Goal: Transaction & Acquisition: Purchase product/service

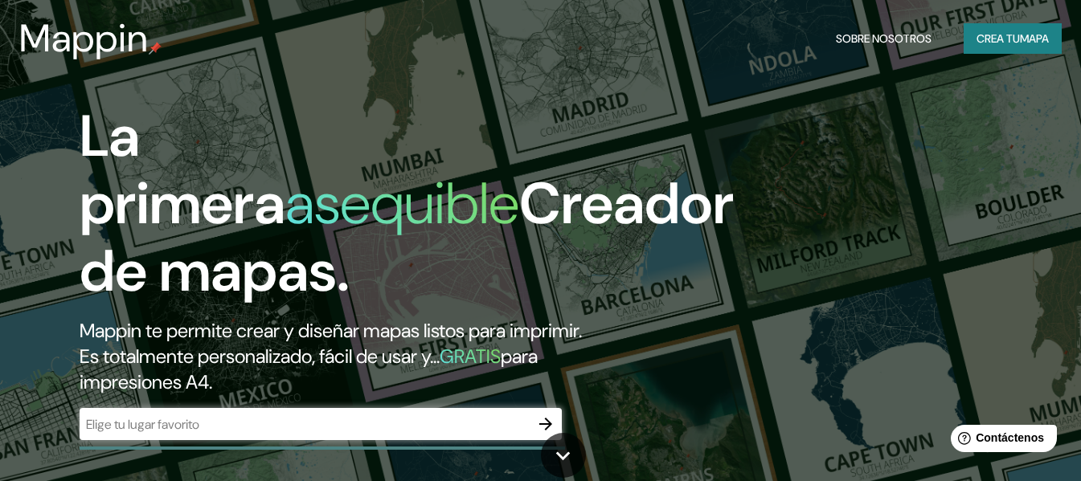
click at [661, 203] on font "Creador de mapas." at bounding box center [407, 237] width 654 height 142
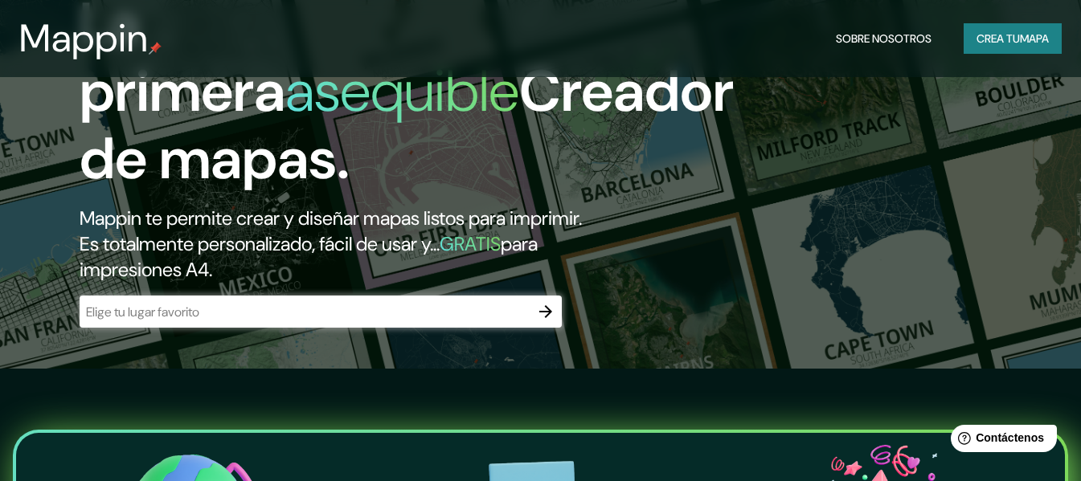
scroll to position [113, 0]
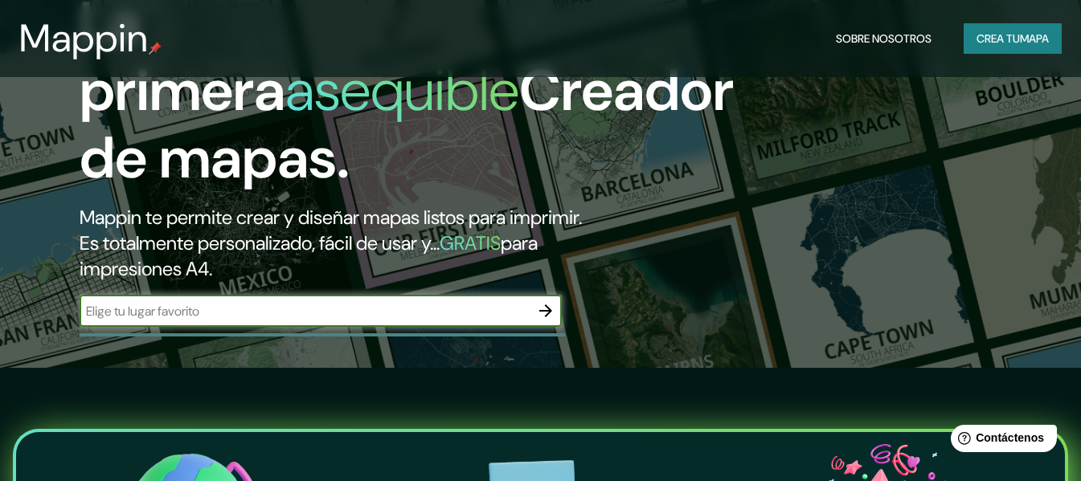
click at [362, 321] on input "text" at bounding box center [305, 311] width 450 height 18
type input "p"
type input "bocas del toro"
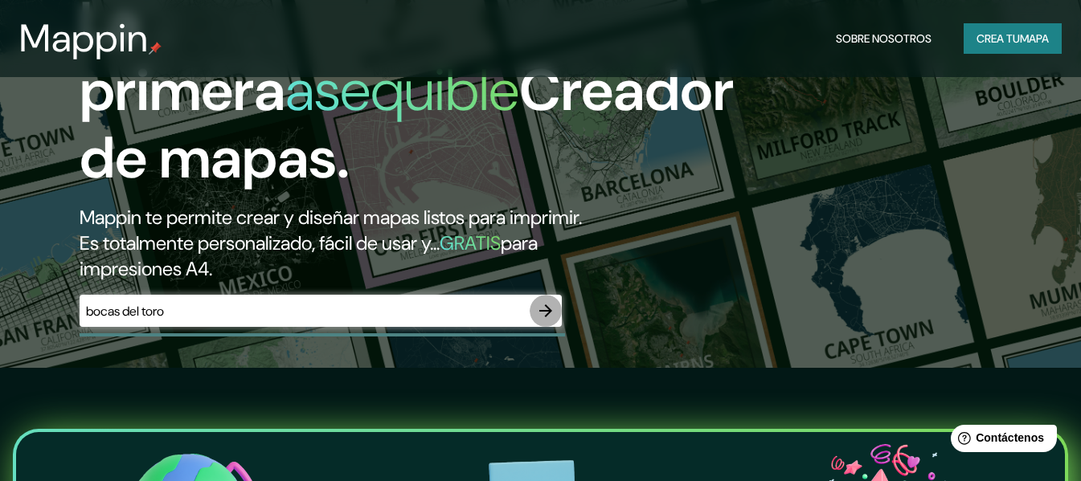
click at [543, 321] on icon "button" at bounding box center [545, 310] width 19 height 19
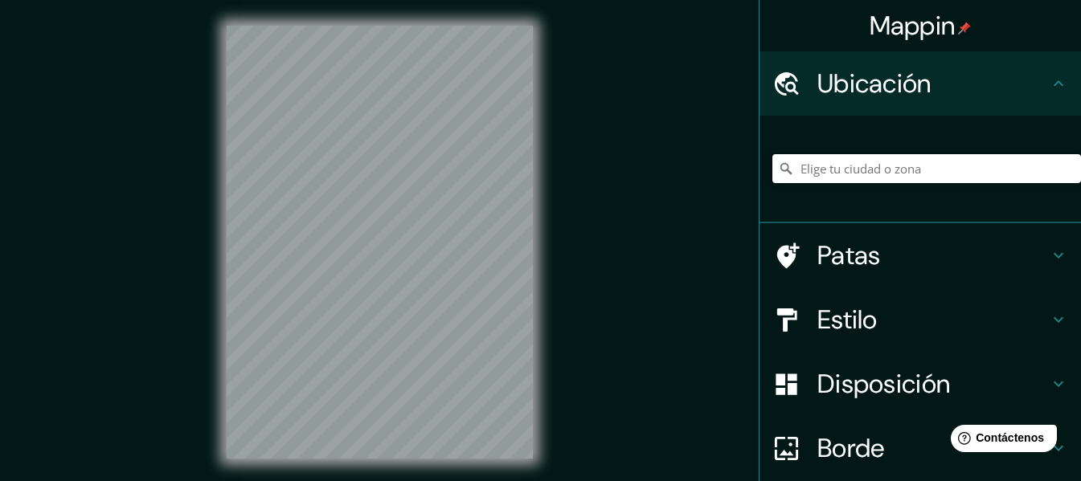
click at [826, 160] on input "Elige tu ciudad o zona" at bounding box center [926, 168] width 309 height 29
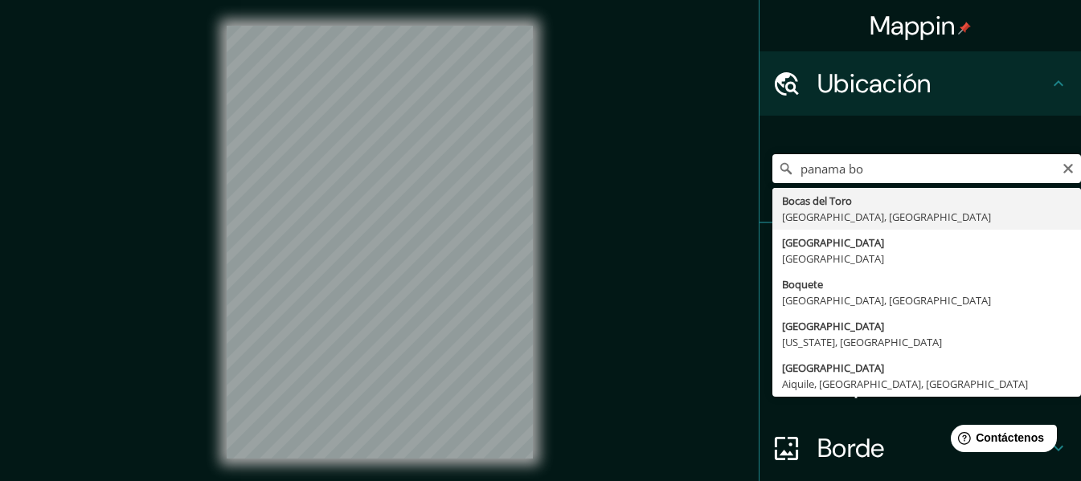
type input "[GEOGRAPHIC_DATA], [GEOGRAPHIC_DATA], [GEOGRAPHIC_DATA]"
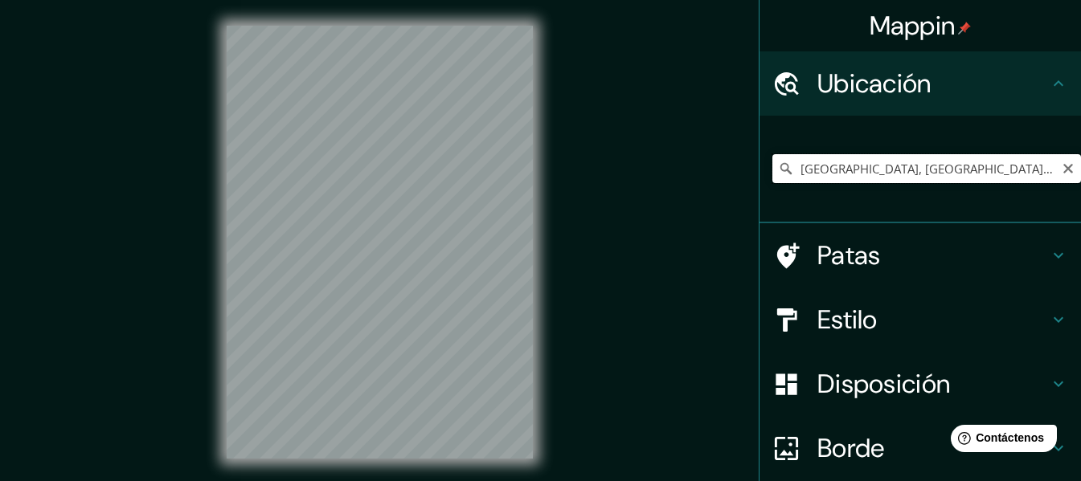
click at [1026, 167] on input "[GEOGRAPHIC_DATA], [GEOGRAPHIC_DATA], [GEOGRAPHIC_DATA]" at bounding box center [926, 168] width 309 height 29
drag, startPoint x: 1028, startPoint y: 167, endPoint x: 1058, endPoint y: 162, distance: 30.3
click at [1058, 162] on div "[GEOGRAPHIC_DATA], [GEOGRAPHIC_DATA], [GEOGRAPHIC_DATA]" at bounding box center [926, 168] width 309 height 29
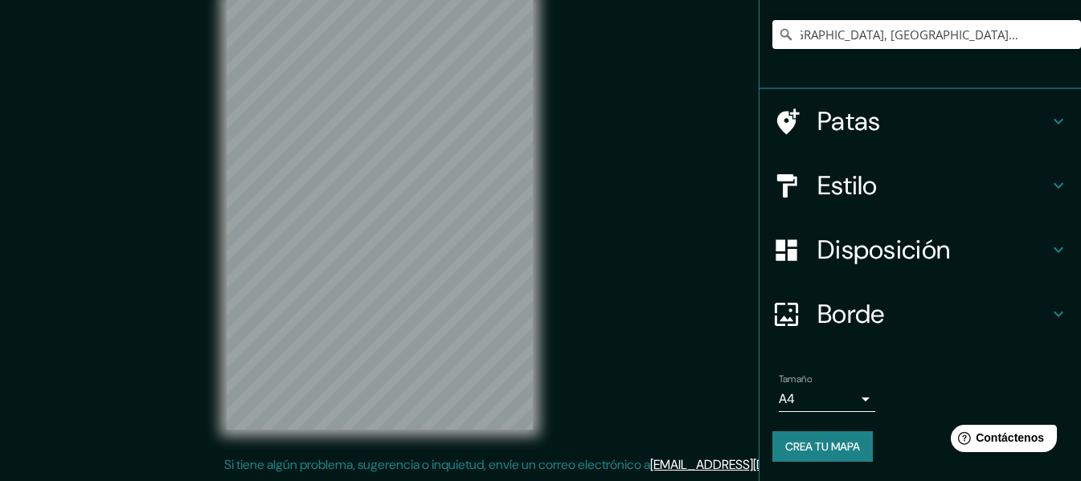
scroll to position [0, 0]
click at [398, 214] on div at bounding box center [393, 209] width 13 height 13
click at [395, 211] on div at bounding box center [394, 209] width 13 height 13
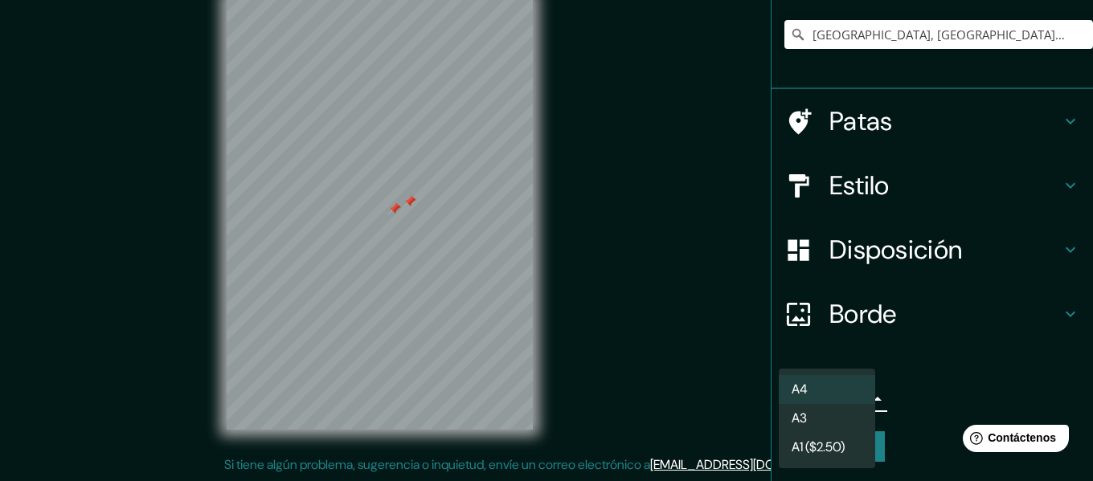
click at [793, 395] on body "Mappin Ubicación [GEOGRAPHIC_DATA], [GEOGRAPHIC_DATA], [GEOGRAPHIC_DATA] Patas …" at bounding box center [546, 211] width 1093 height 481
drag, startPoint x: 904, startPoint y: 387, endPoint x: 862, endPoint y: 330, distance: 70.7
click at [862, 330] on div at bounding box center [546, 240] width 1093 height 481
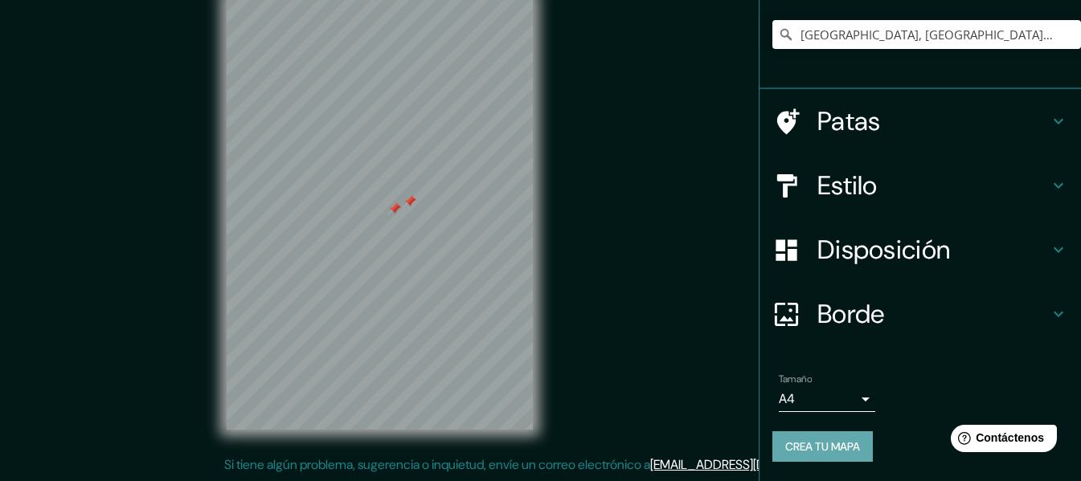
click at [813, 432] on button "Crea tu mapa" at bounding box center [822, 447] width 100 height 31
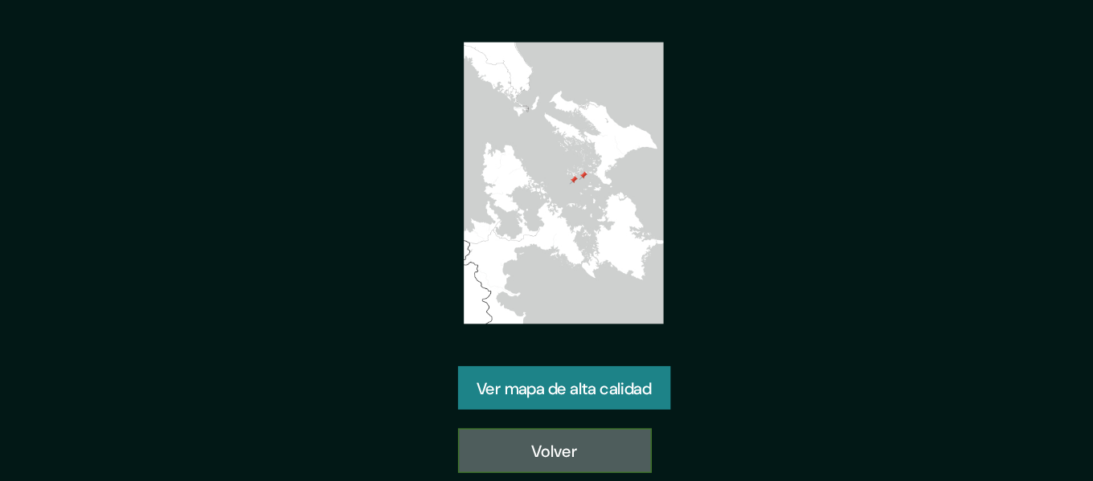
click at [535, 378] on font "Volver" at bounding box center [540, 381] width 31 height 14
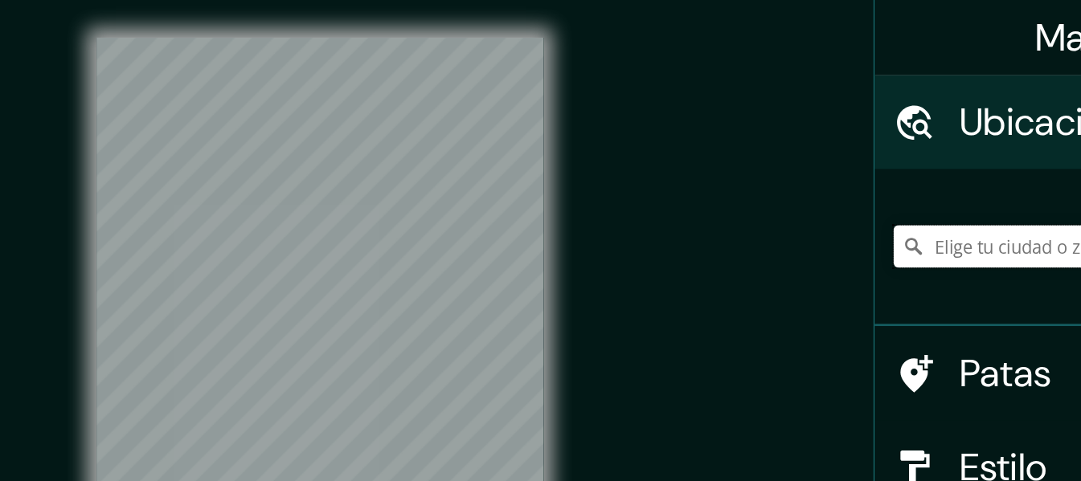
click at [821, 172] on input "Elige tu ciudad o zona" at bounding box center [926, 168] width 309 height 29
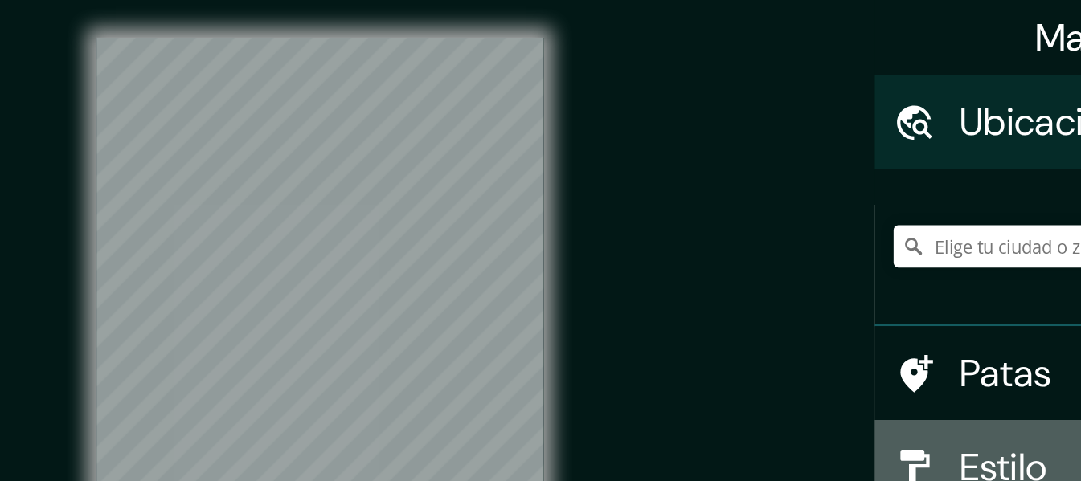
click at [802, 309] on div at bounding box center [794, 320] width 45 height 28
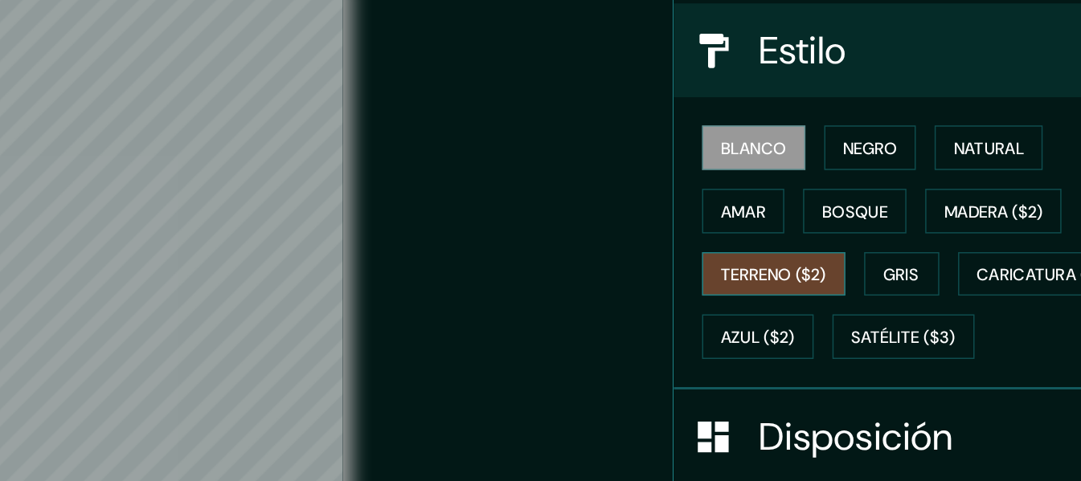
scroll to position [151, 0]
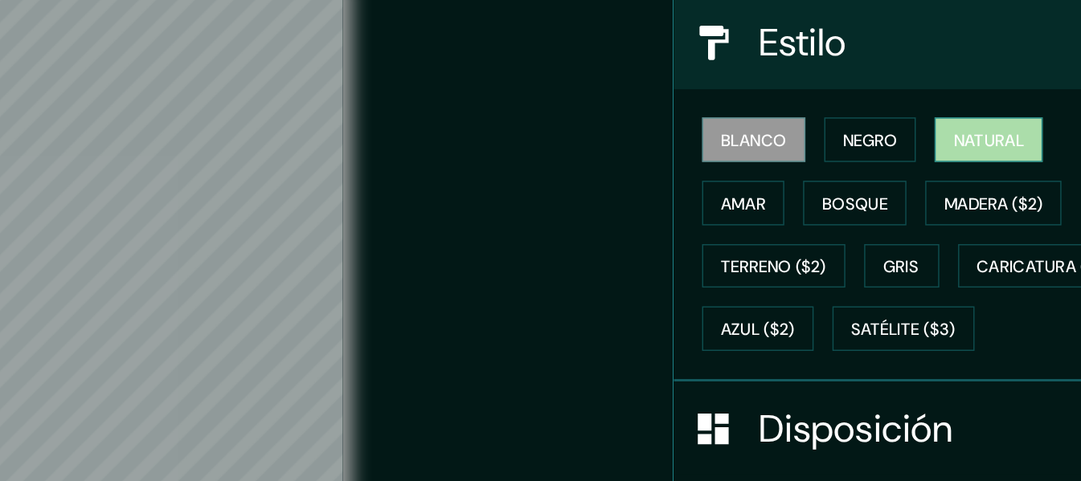
click at [951, 122] on font "Natural" at bounding box center [975, 129] width 48 height 14
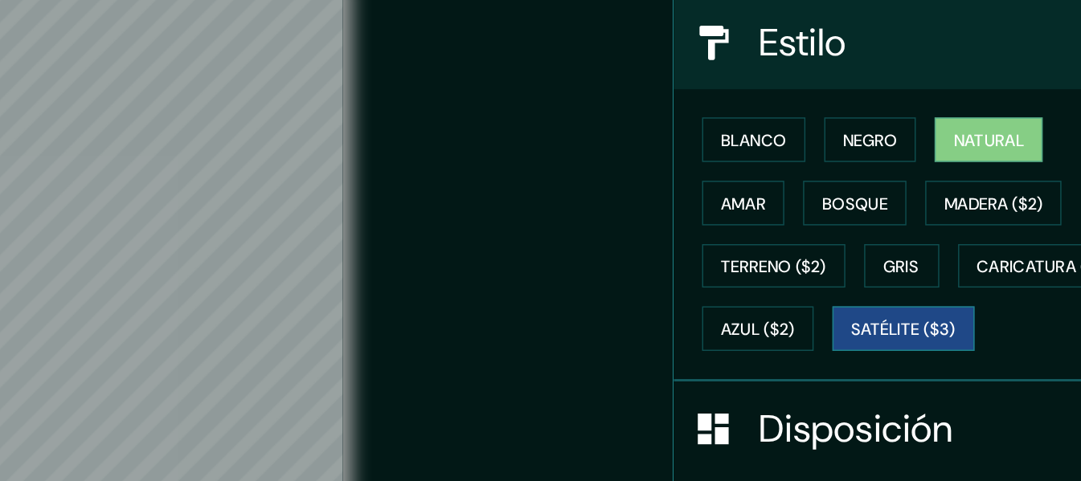
click at [881, 267] on font "Satélite ($3)" at bounding box center [917, 259] width 72 height 14
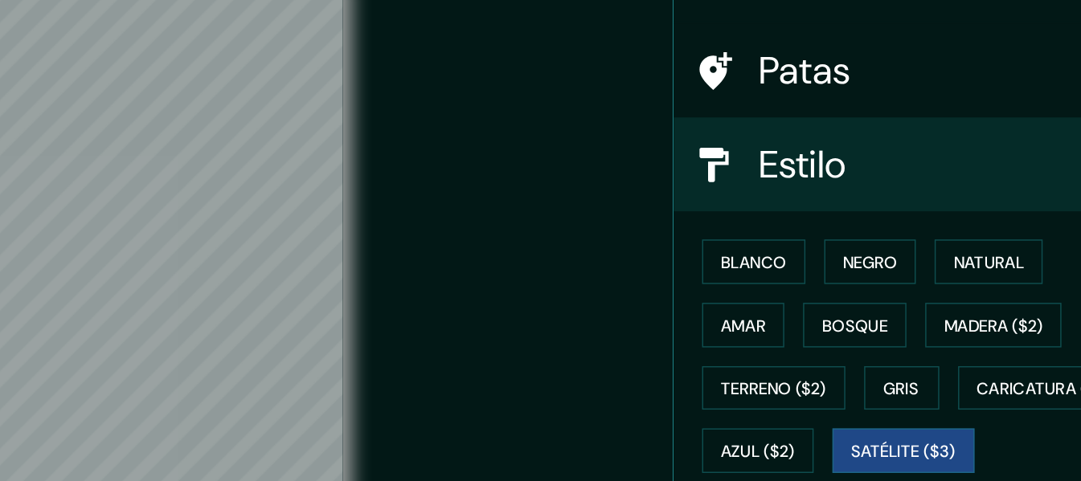
scroll to position [0, 0]
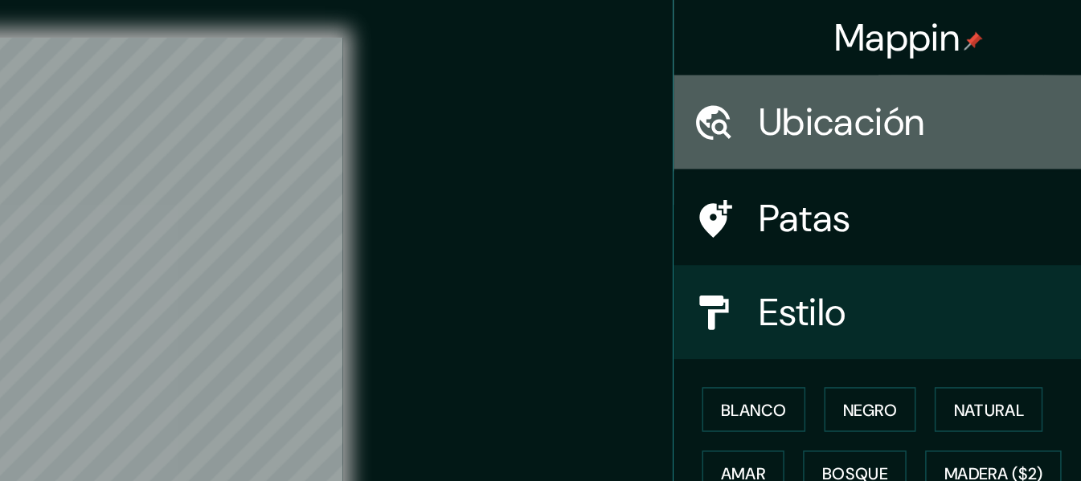
click at [857, 73] on font "Ubicación" at bounding box center [874, 84] width 114 height 34
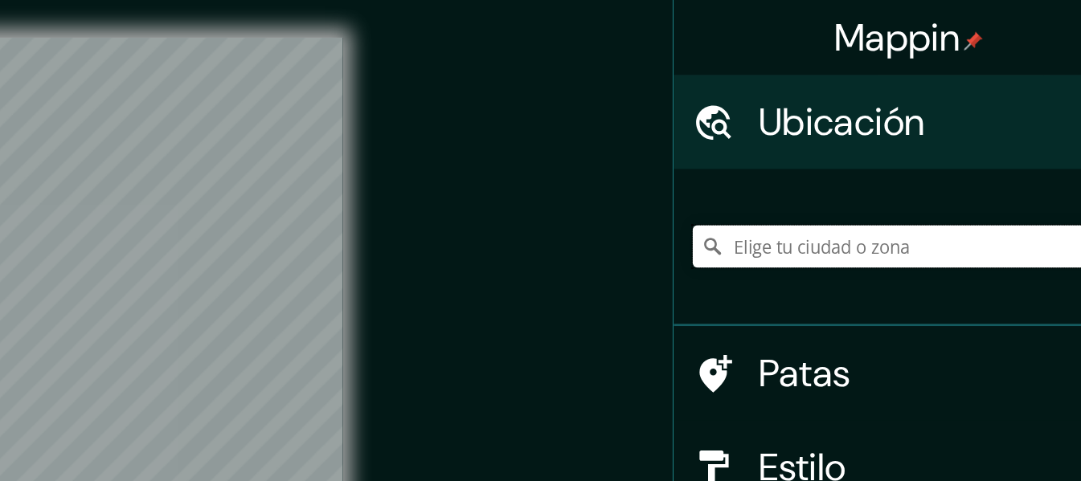
click at [850, 162] on input "Elige tu ciudad o zona" at bounding box center [926, 168] width 309 height 29
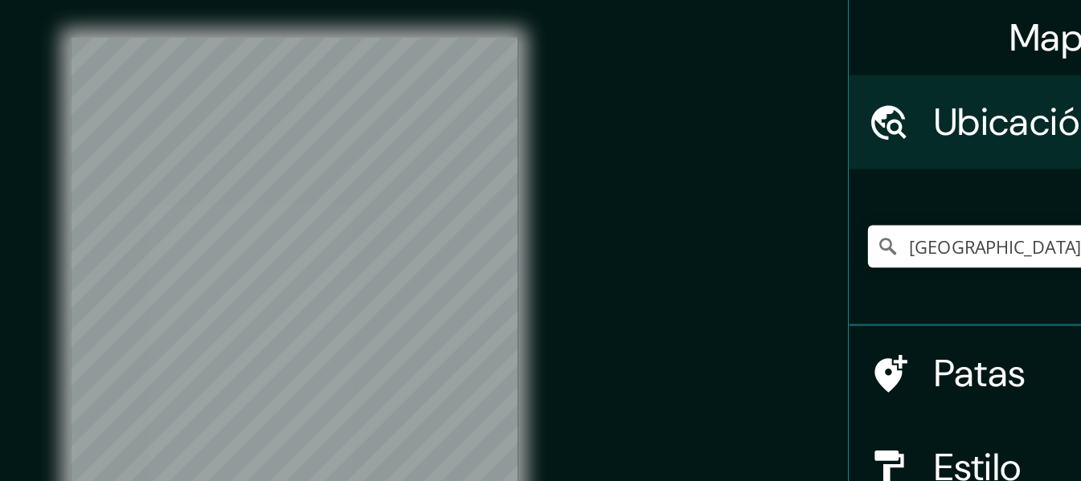
click at [711, 180] on div "Mappin Ubicación Bocas del Toro, Provincia de Bocas del Toro, Panamá Patas Esti…" at bounding box center [540, 255] width 1081 height 510
click at [879, 170] on input "[GEOGRAPHIC_DATA], [GEOGRAPHIC_DATA], [GEOGRAPHIC_DATA]" at bounding box center [926, 168] width 309 height 29
drag, startPoint x: 879, startPoint y: 170, endPoint x: 886, endPoint y: 178, distance: 10.3
click at [886, 178] on input "[GEOGRAPHIC_DATA], [GEOGRAPHIC_DATA], [GEOGRAPHIC_DATA]" at bounding box center [926, 168] width 309 height 29
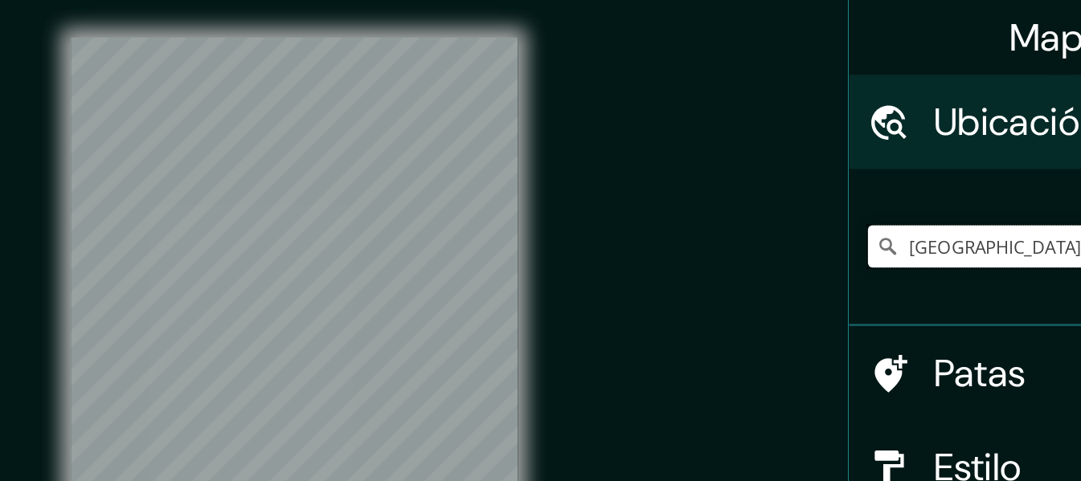
click at [886, 178] on input "[GEOGRAPHIC_DATA], [GEOGRAPHIC_DATA], [GEOGRAPHIC_DATA]" at bounding box center [926, 168] width 309 height 29
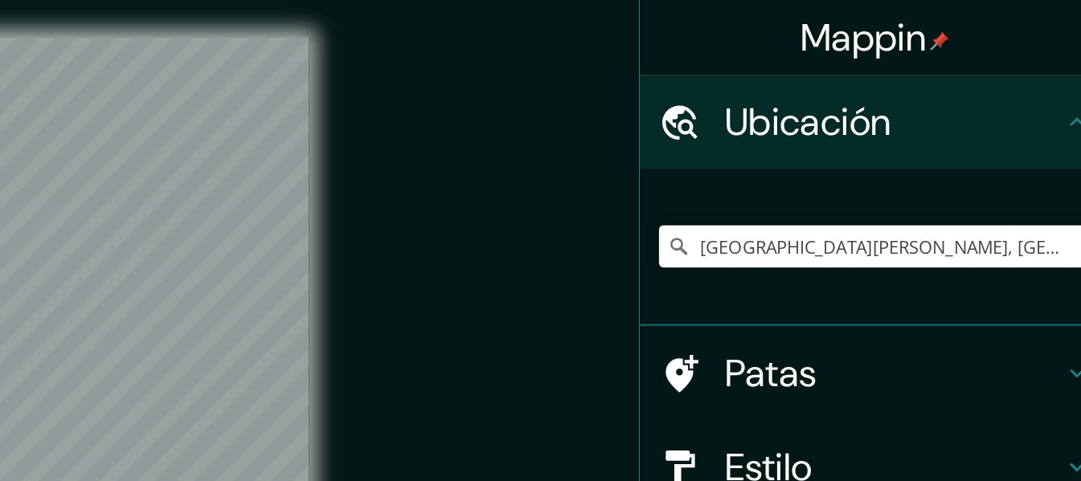
click at [1013, 176] on input "[GEOGRAPHIC_DATA], [GEOGRAPHIC_DATA], [GEOGRAPHIC_DATA]" at bounding box center [926, 168] width 309 height 29
drag, startPoint x: 1014, startPoint y: 174, endPoint x: 1042, endPoint y: 166, distance: 29.0
click at [1042, 166] on input "[GEOGRAPHIC_DATA], [GEOGRAPHIC_DATA], [GEOGRAPHIC_DATA]" at bounding box center [926, 168] width 309 height 29
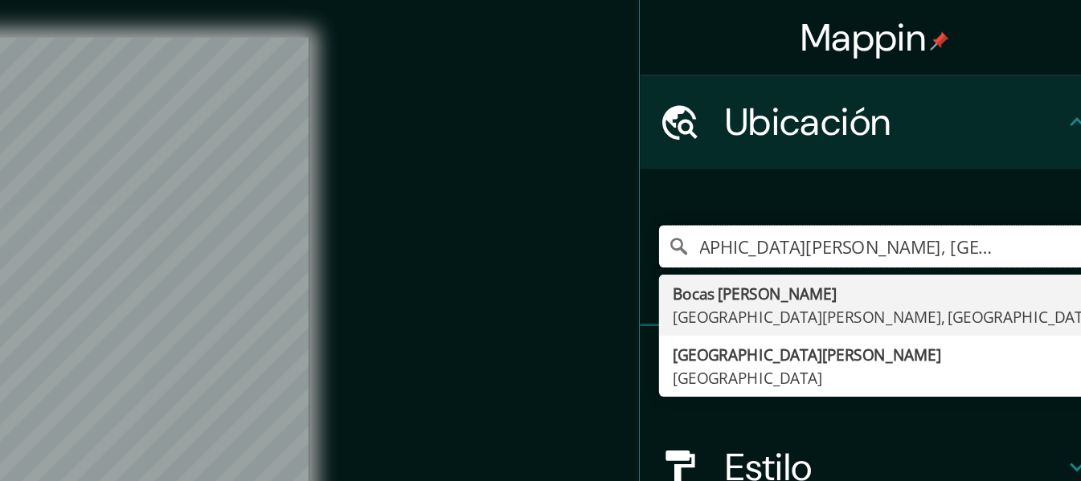
scroll to position [0, 53]
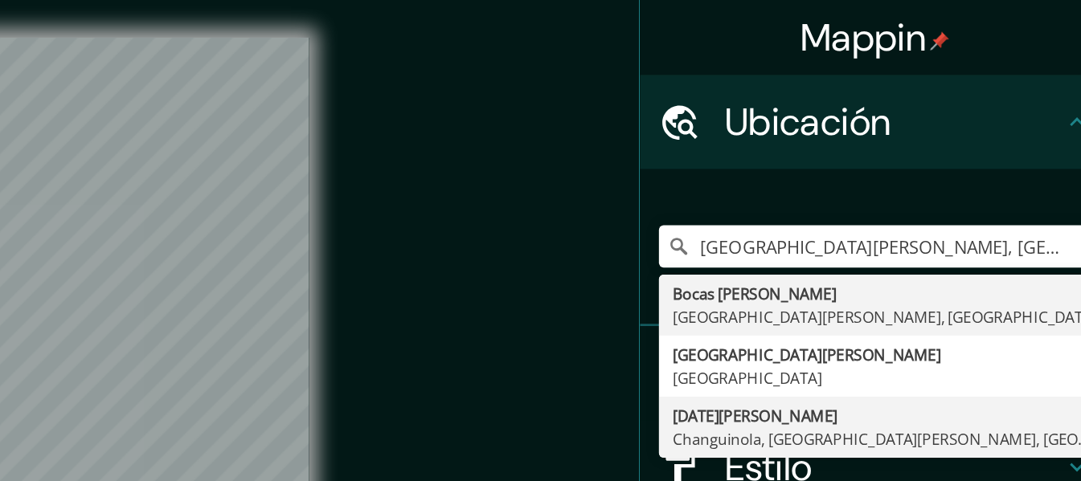
type input "4 de Abril, Changuinola, Provincia de Bocas del Toro, Panamá"
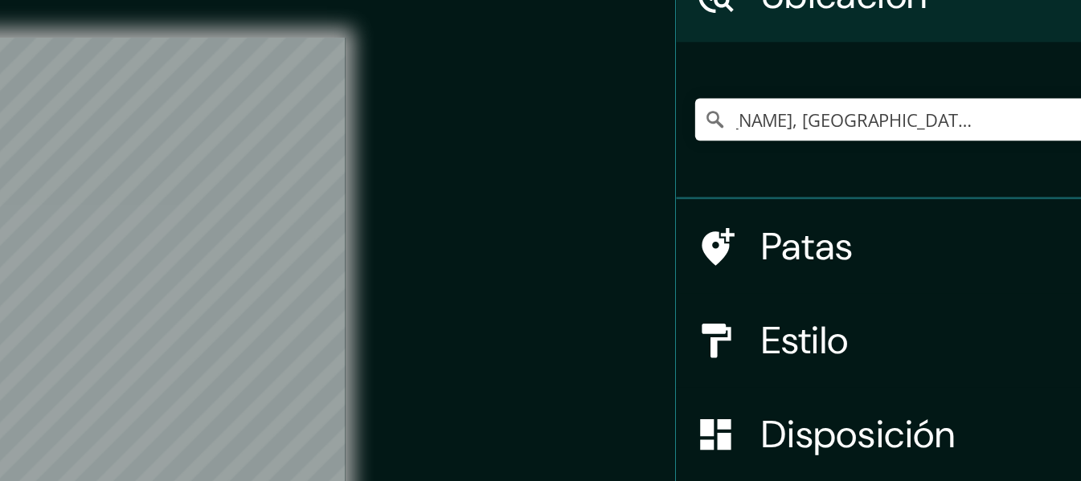
scroll to position [0, 0]
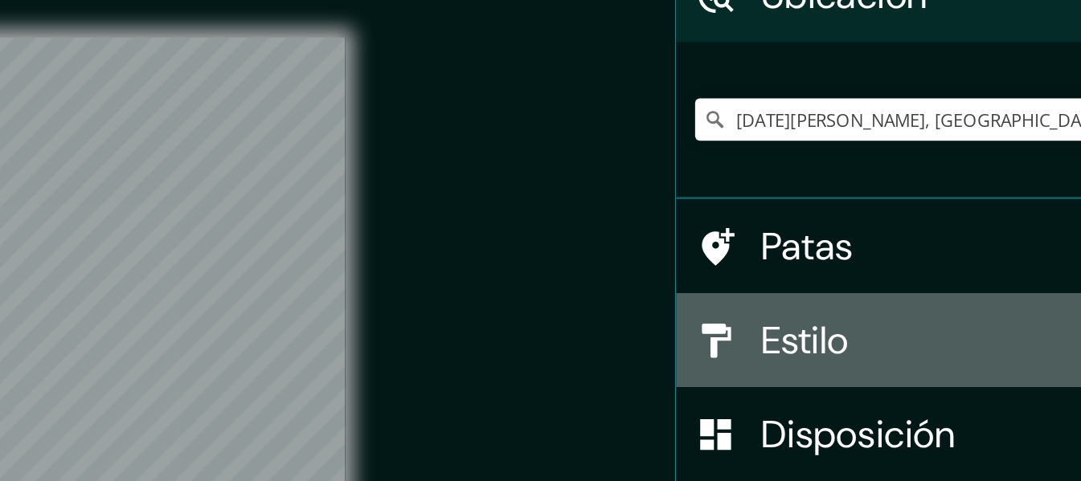
click at [901, 245] on h4 "Estilo" at bounding box center [932, 233] width 231 height 32
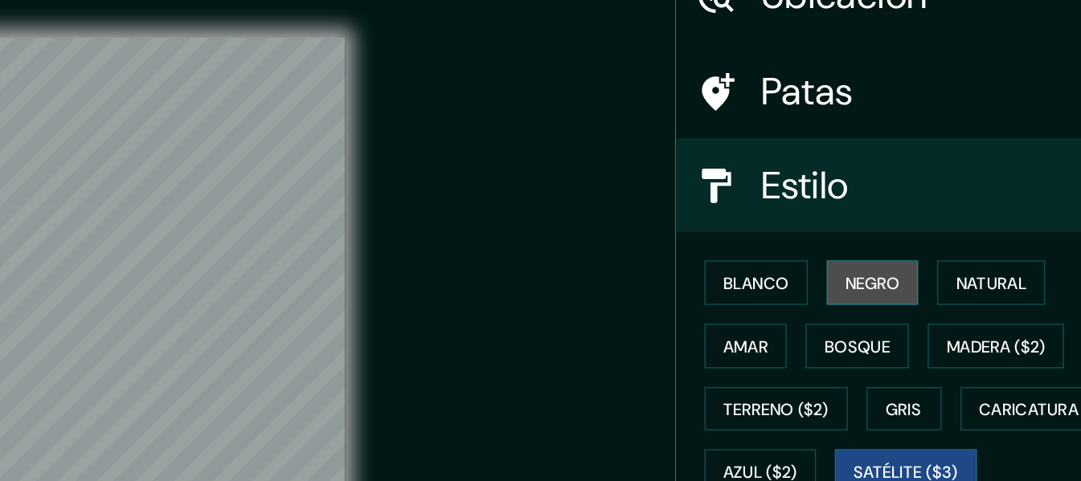
click at [881, 197] on font "Negro" at bounding box center [894, 193] width 38 height 14
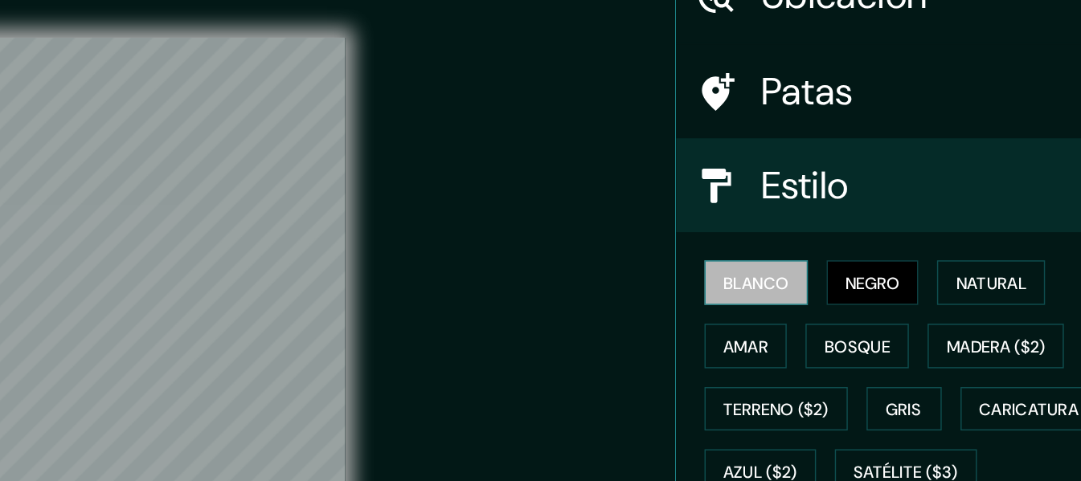
click at [800, 203] on button "Blanco" at bounding box center [814, 193] width 71 height 31
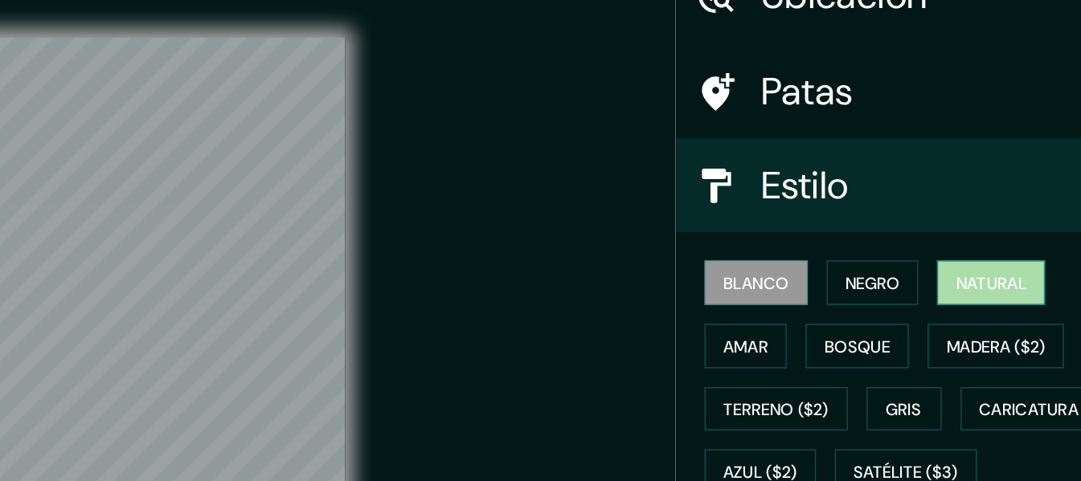
click at [952, 190] on font "Natural" at bounding box center [975, 193] width 48 height 14
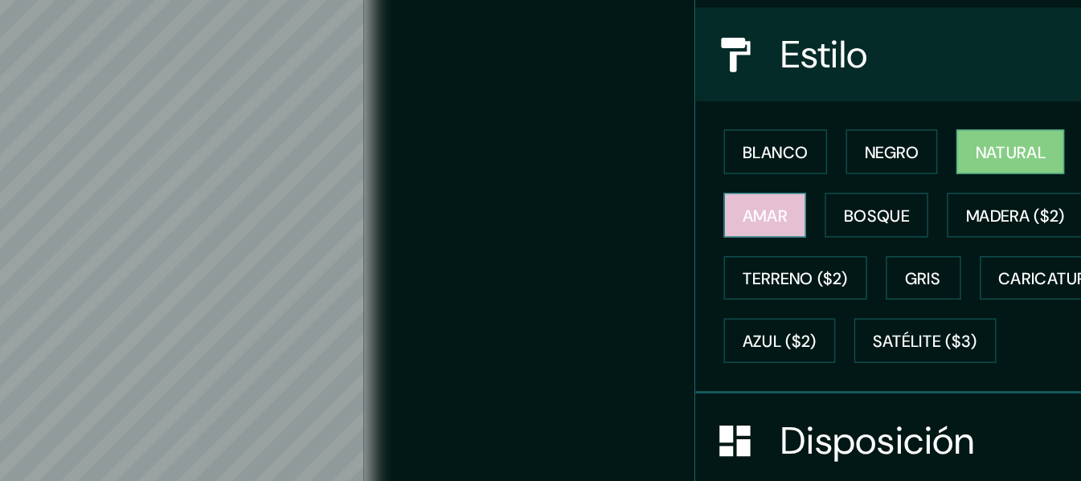
click at [779, 238] on button "Amar" at bounding box center [807, 237] width 56 height 31
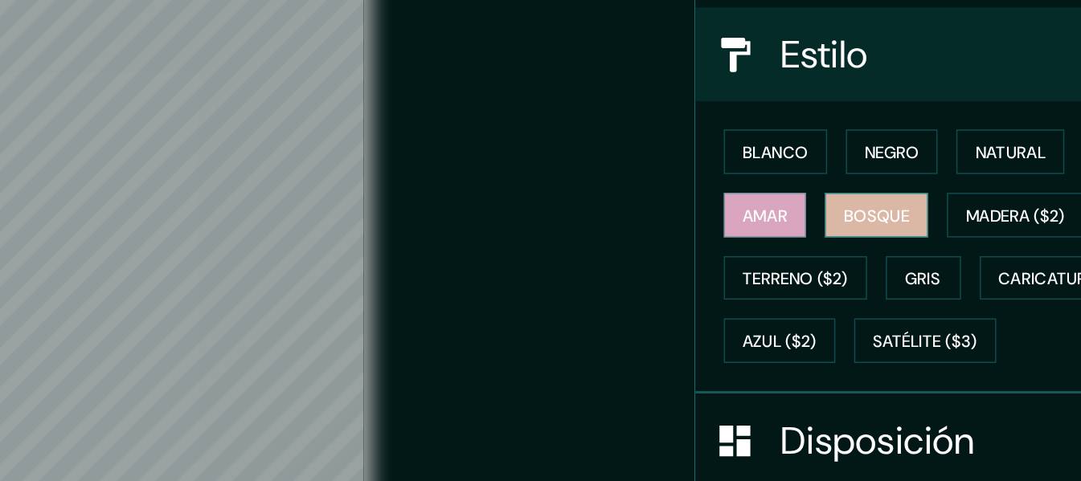
click at [861, 231] on font "Bosque" at bounding box center [883, 237] width 45 height 14
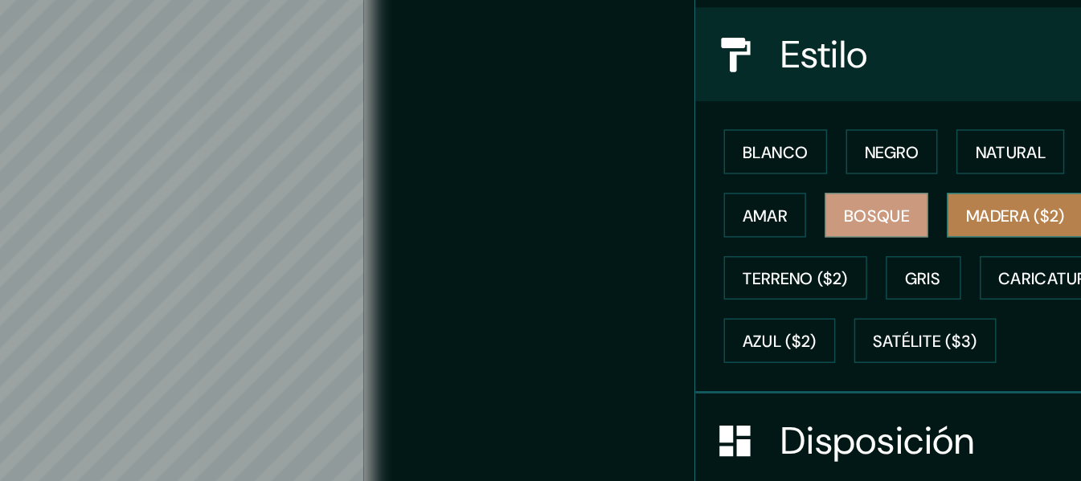
click at [944, 230] on font "Madera ($2)" at bounding box center [978, 237] width 68 height 14
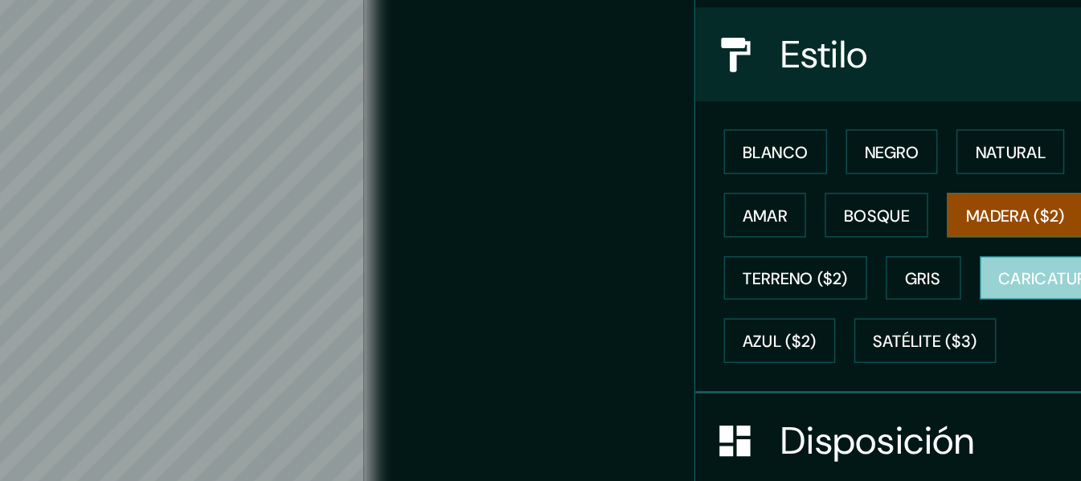
click at [967, 288] on font "Caricatura ($2)" at bounding box center [1013, 280] width 92 height 14
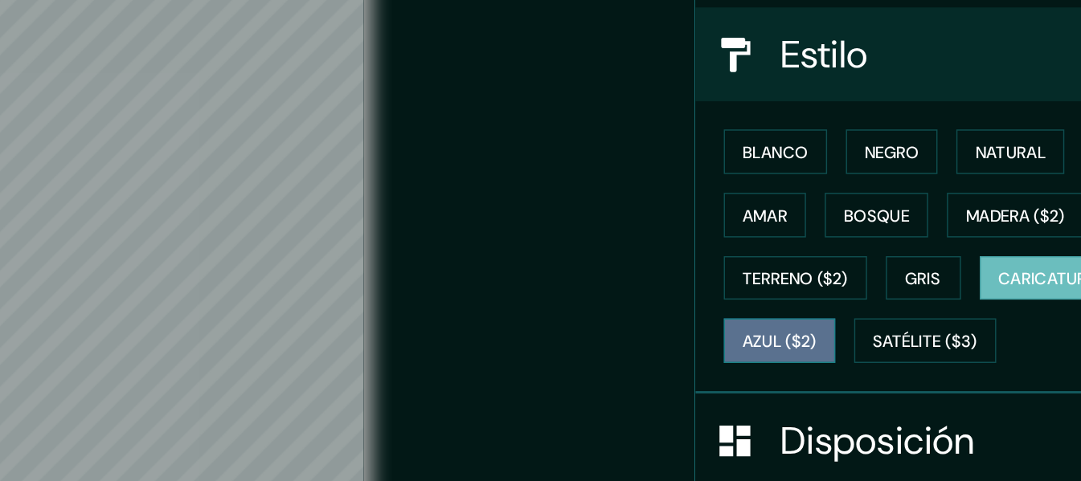
click at [842, 318] on font "Azul ($2)" at bounding box center [817, 324] width 51 height 14
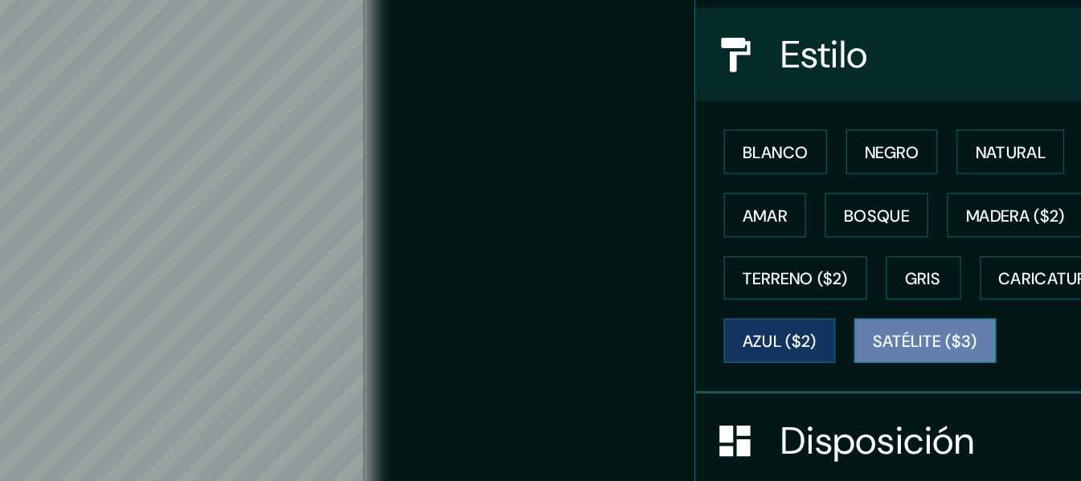
click at [868, 338] on button "Satélite ($3)" at bounding box center [916, 323] width 97 height 31
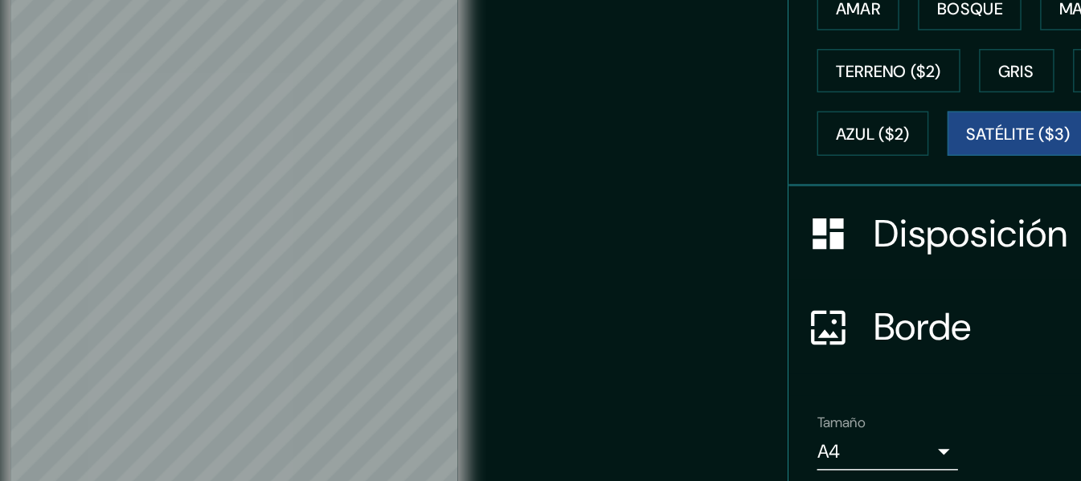
scroll to position [247, 0]
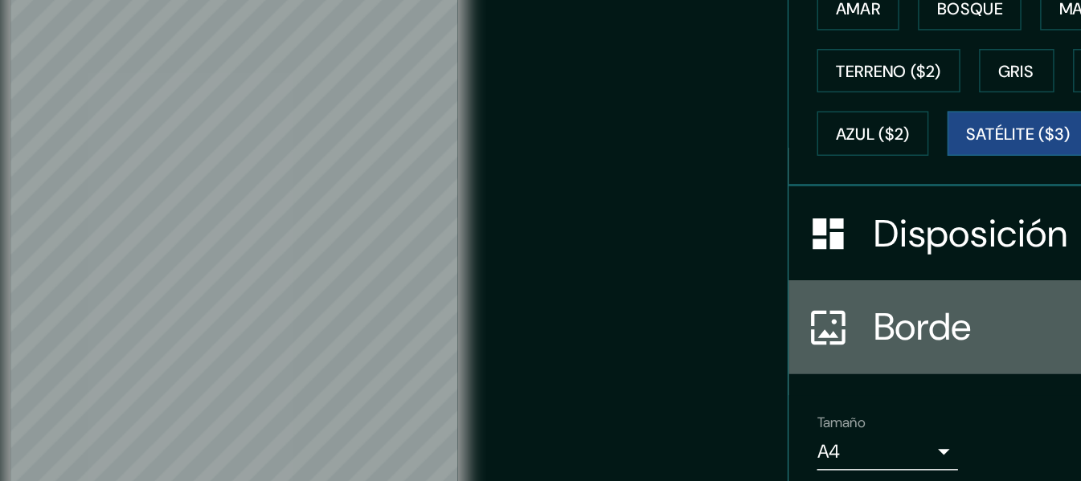
click at [817, 331] on font "Borde" at bounding box center [851, 314] width 68 height 34
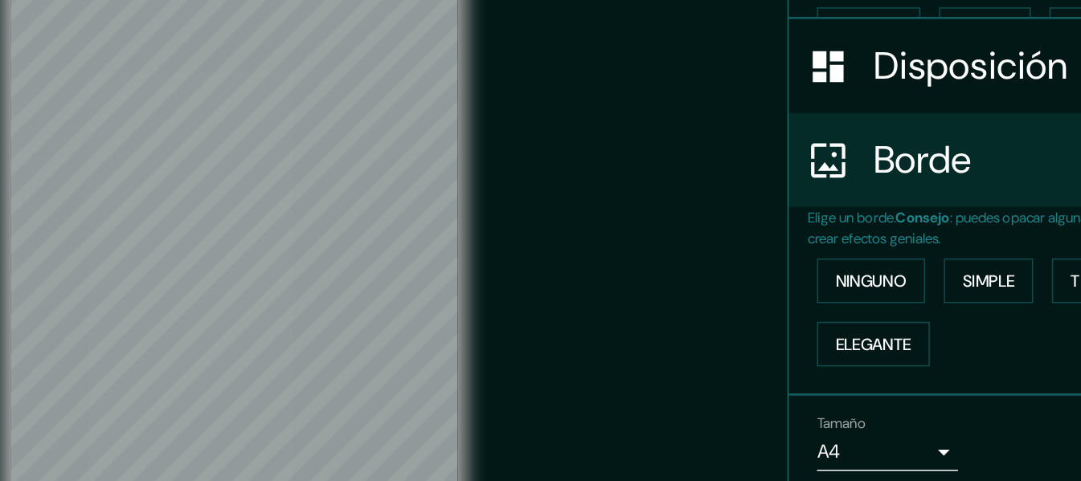
scroll to position [143, 0]
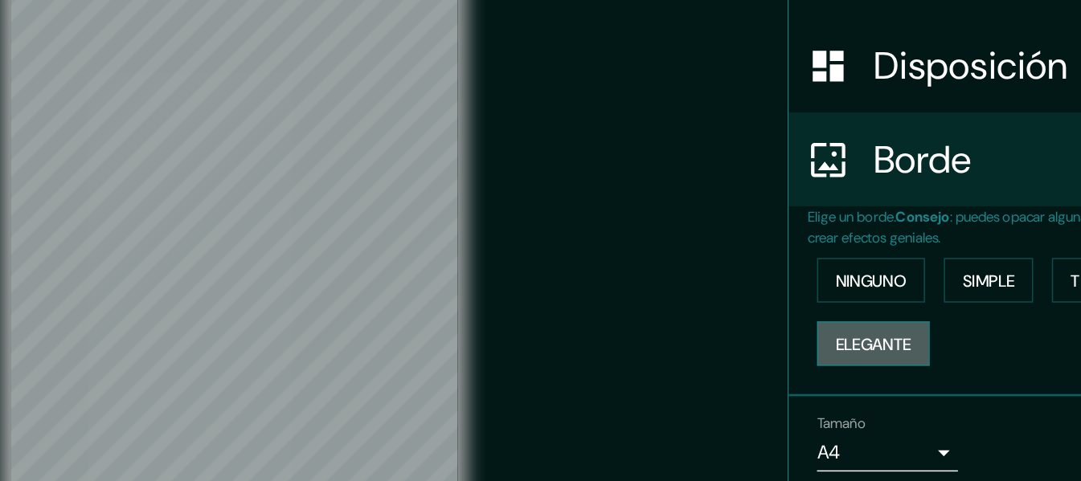
click at [821, 319] on font "Elegante" at bounding box center [817, 325] width 51 height 14
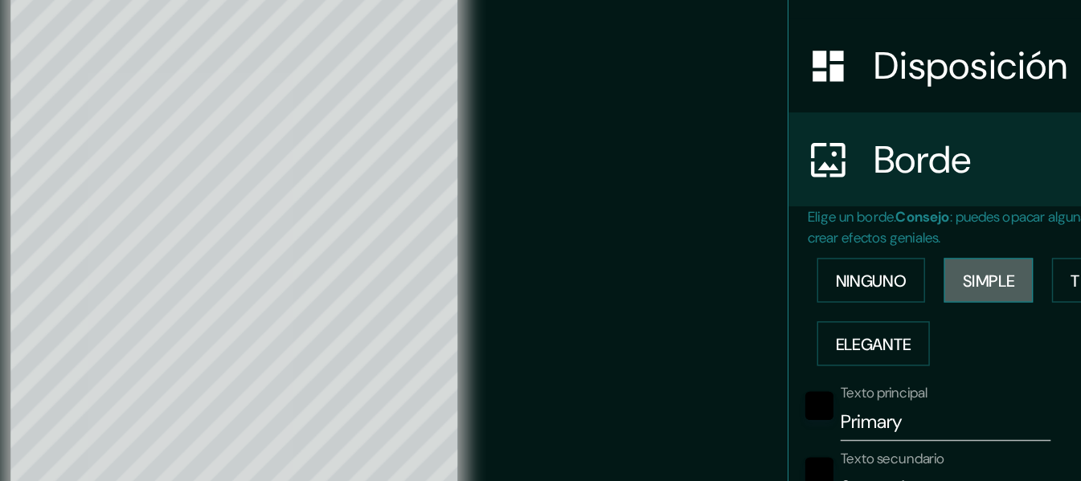
click at [879, 276] on font "Simple" at bounding box center [896, 282] width 35 height 14
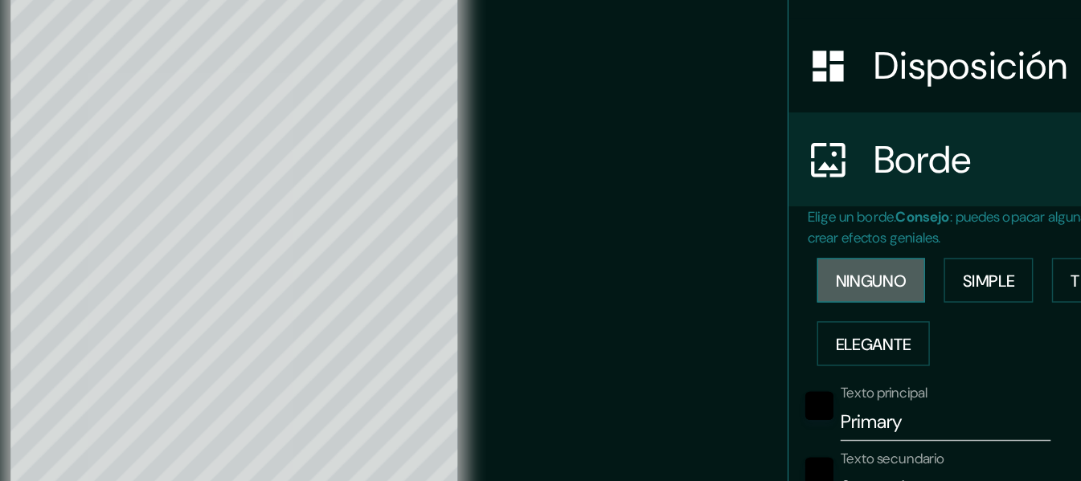
click at [817, 286] on font "Ninguno" at bounding box center [816, 282] width 48 height 14
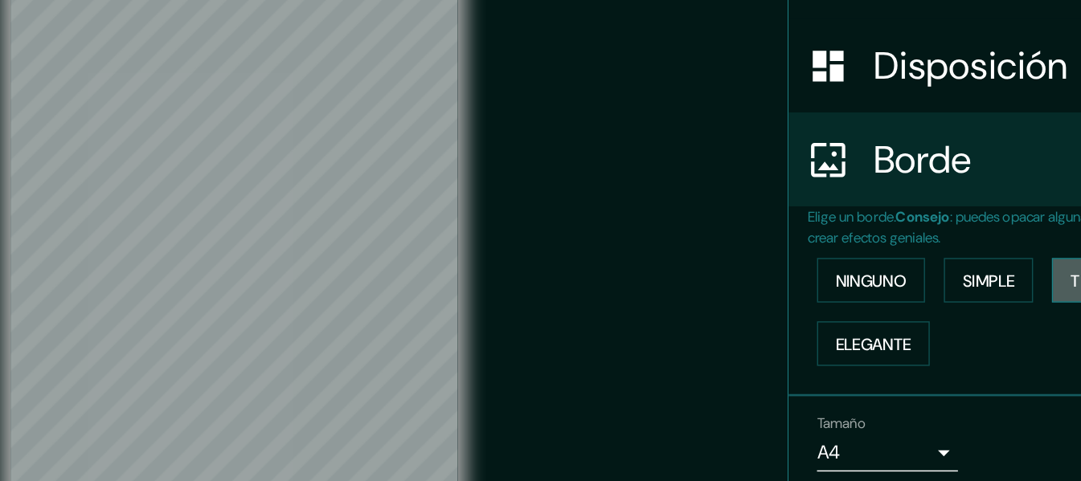
click at [940, 276] on button "Transparente" at bounding box center [992, 282] width 104 height 31
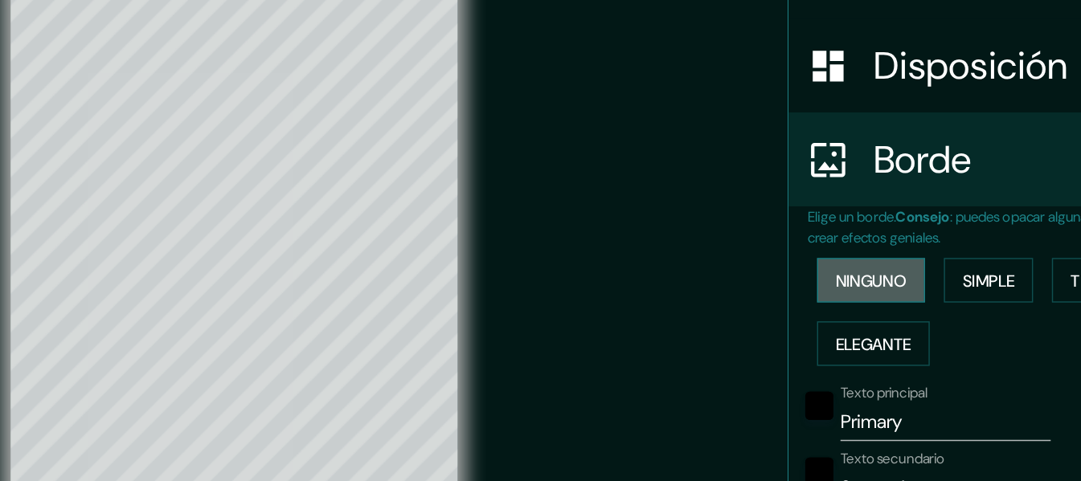
click at [818, 282] on font "Ninguno" at bounding box center [816, 282] width 48 height 14
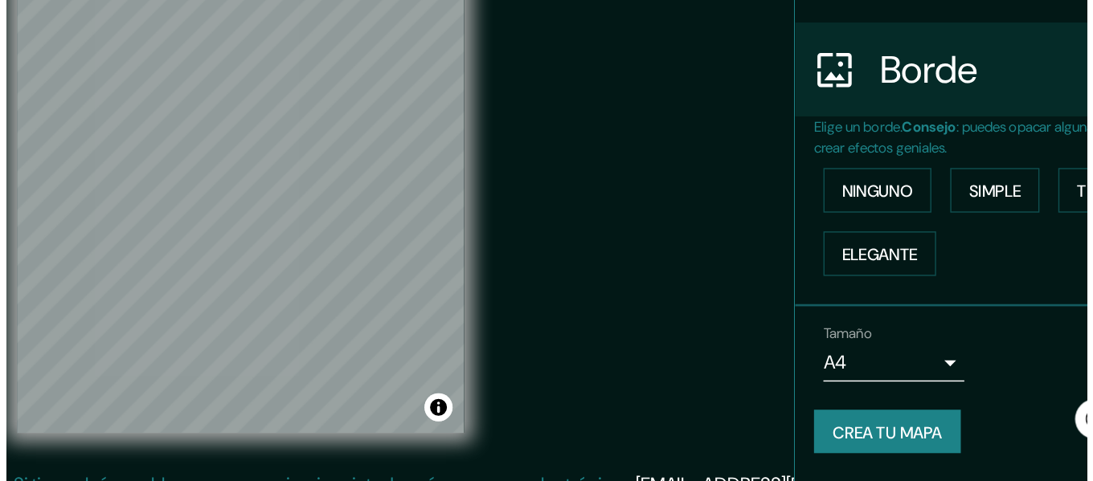
scroll to position [10, 0]
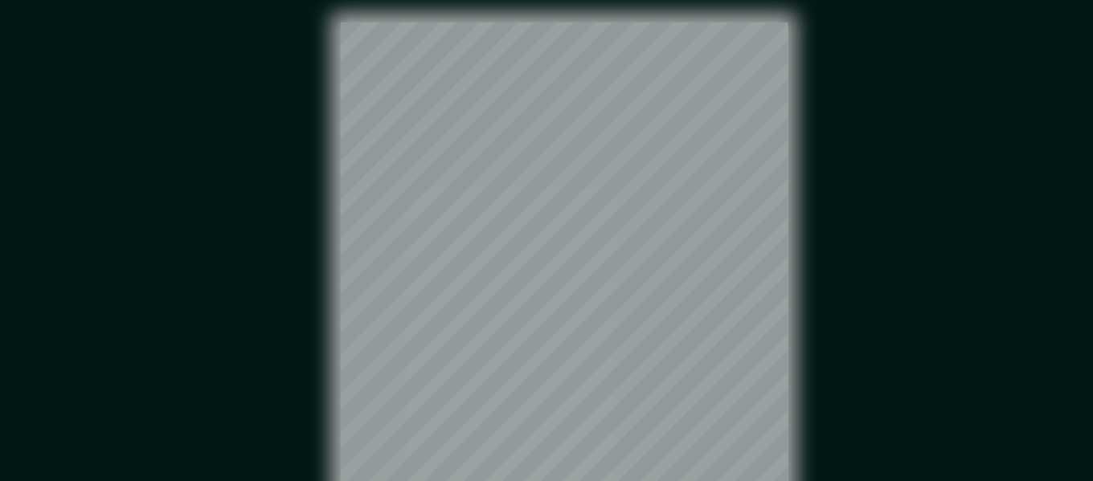
click at [633, 255] on body "Mappin Ubicación 4 de Abril, Changuinola, Provincia de Bocas del Toro, Panamá P…" at bounding box center [546, 230] width 1093 height 481
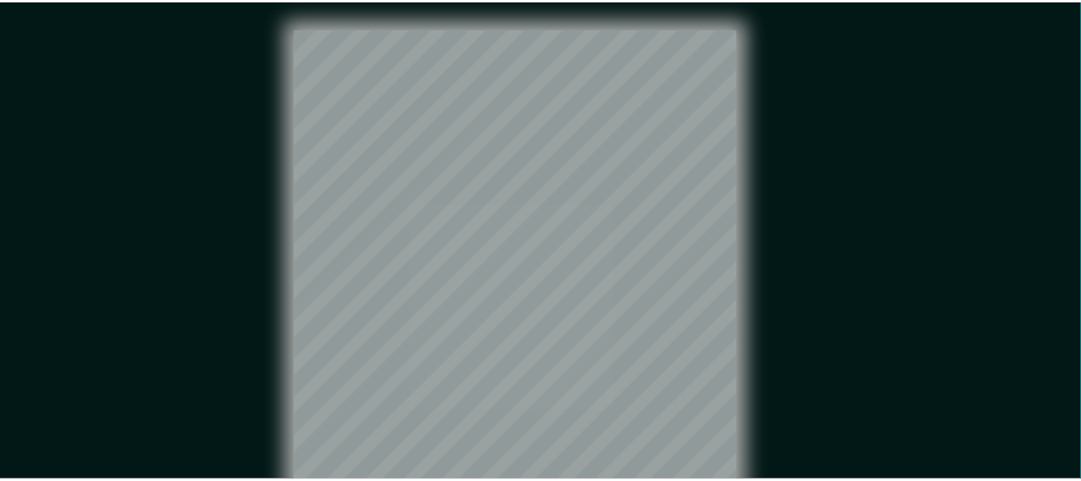
scroll to position [6, 0]
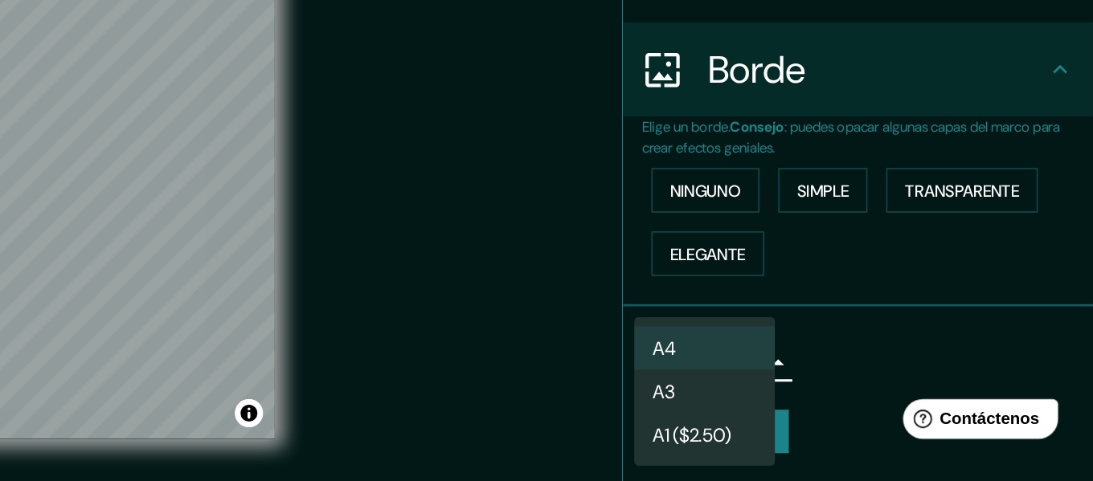
click at [834, 435] on div "A4 A3 A1 ($2.50)" at bounding box center [546, 240] width 1093 height 481
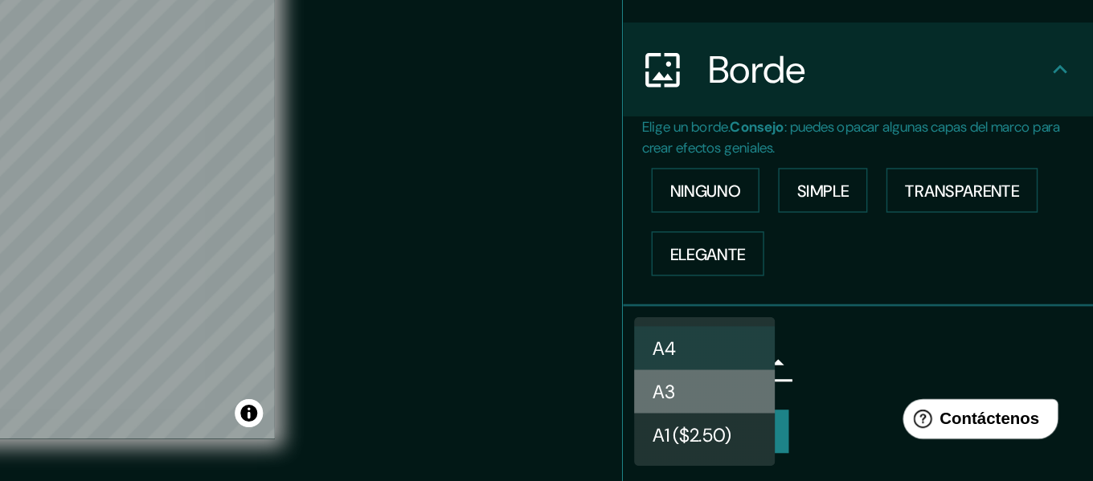
click at [824, 423] on li "A3" at bounding box center [827, 420] width 96 height 30
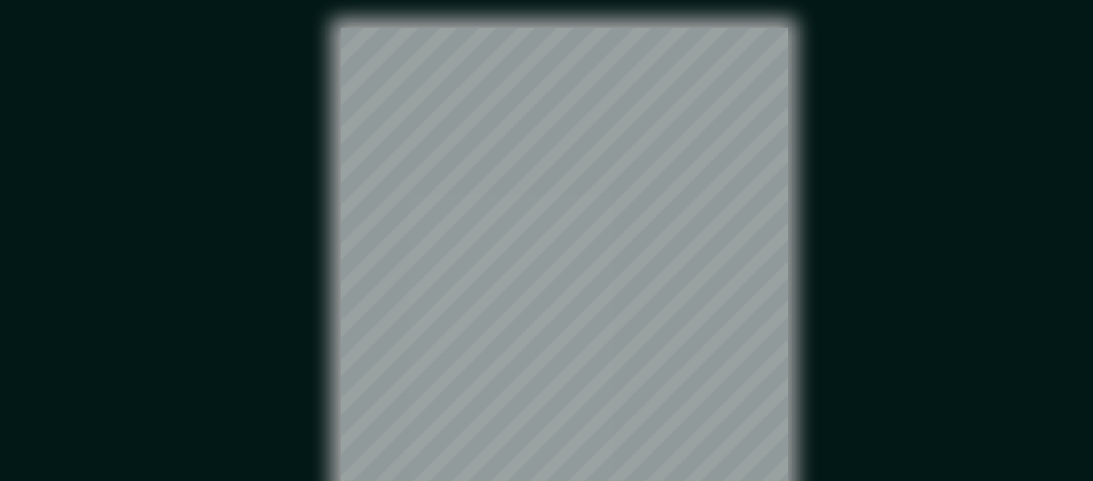
click at [492, 252] on body "Mappin Ubicación 4 de Abril, Changuinola, Provincia de Bocas del Toro, Panamá P…" at bounding box center [546, 234] width 1093 height 481
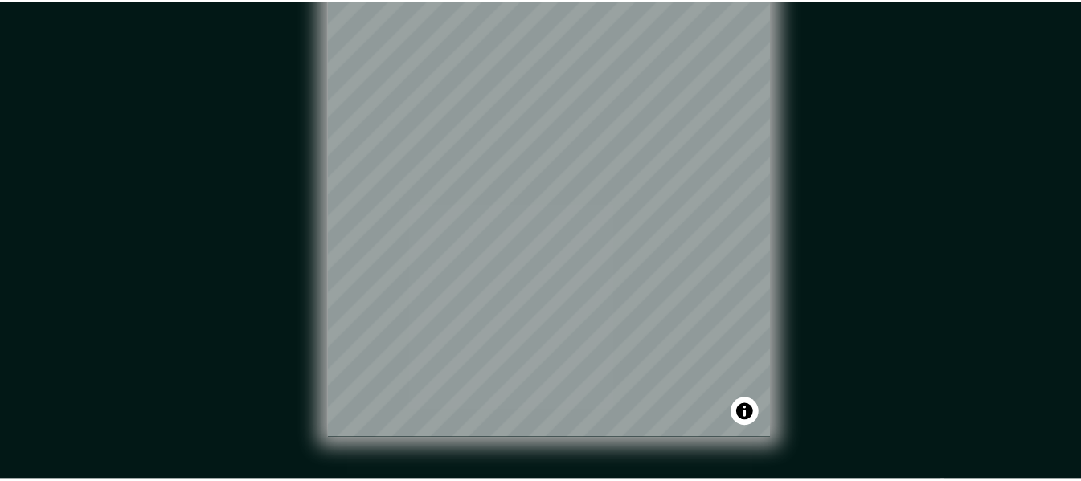
scroll to position [6, 0]
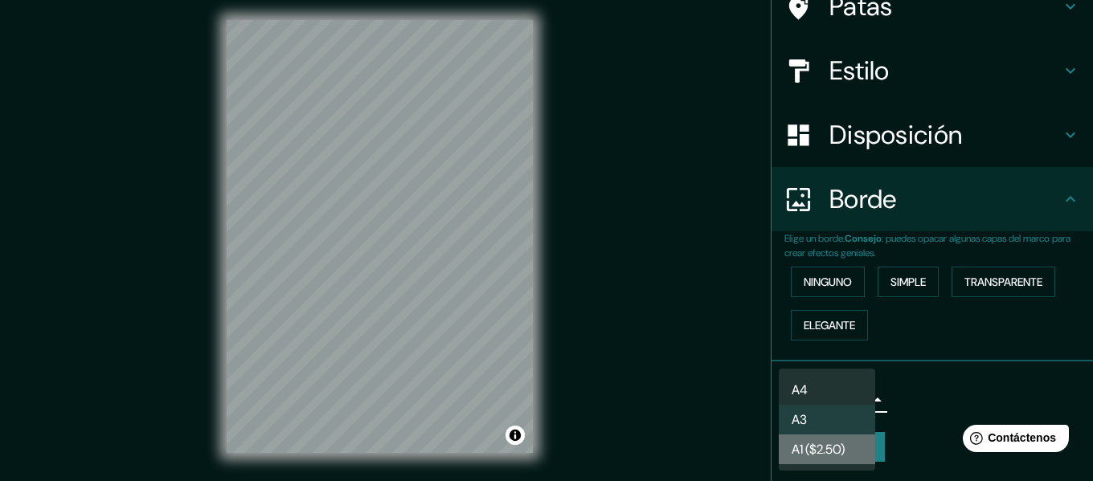
click at [821, 446] on font "A1 ($2.50)" at bounding box center [818, 449] width 53 height 17
click at [851, 399] on body "Mappin Ubicación 4 de Abril, Changuinola, Provincia de Bocas del Toro, Panamá P…" at bounding box center [546, 234] width 1093 height 481
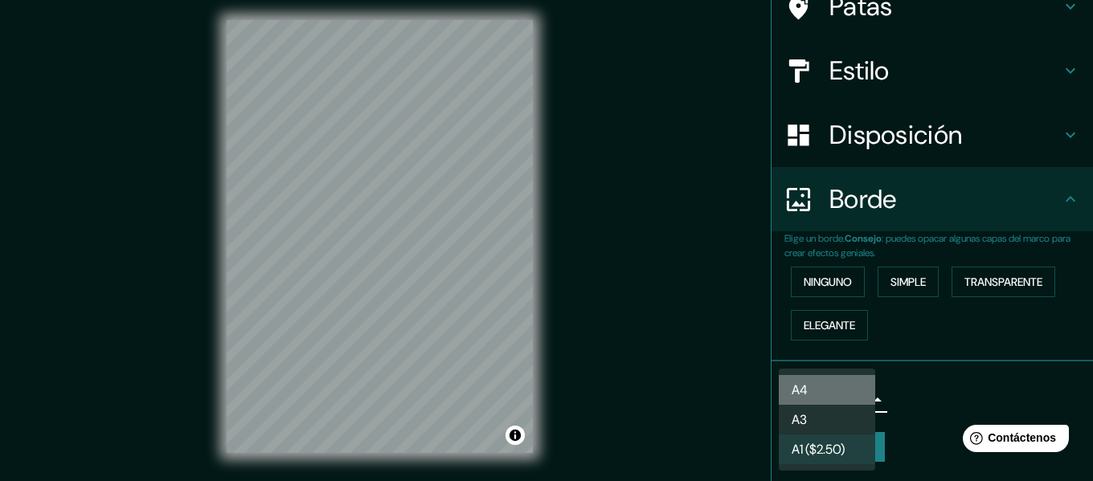
click at [829, 395] on li "A4" at bounding box center [827, 390] width 96 height 30
type input "single"
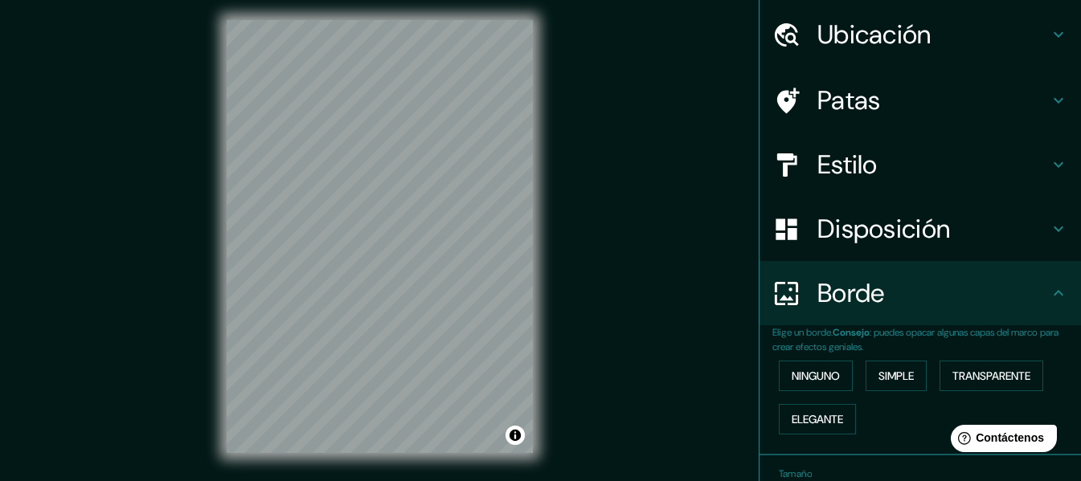
scroll to position [52, 0]
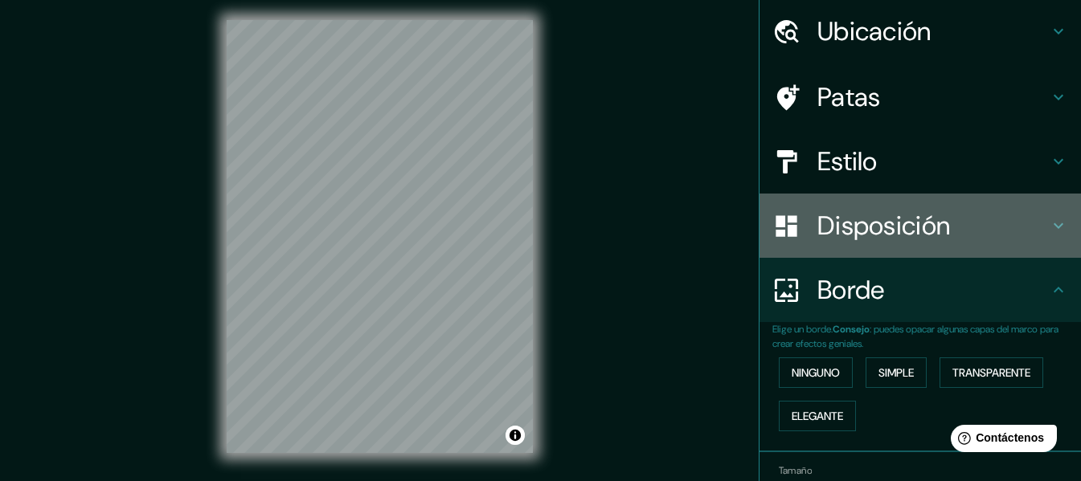
click at [864, 225] on font "Disposición" at bounding box center [883, 226] width 133 height 34
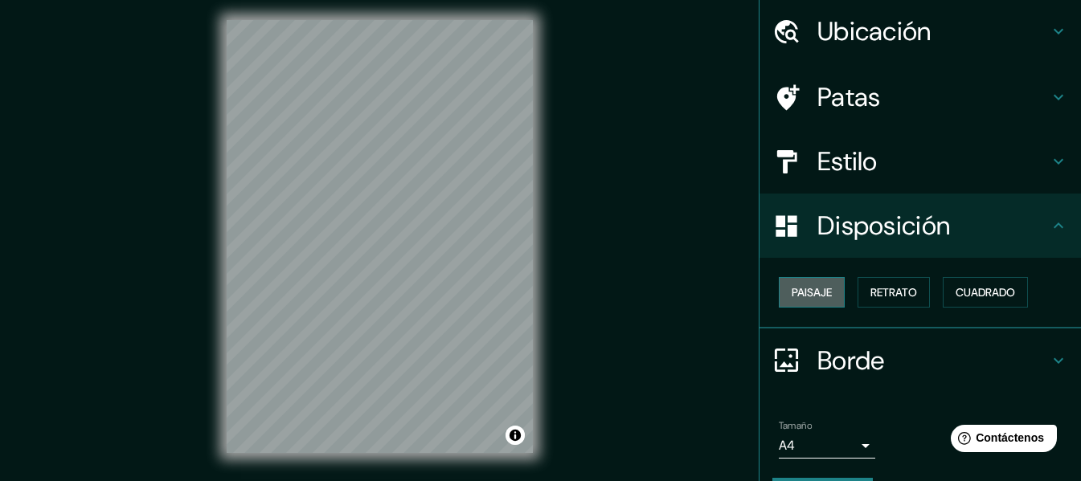
click at [803, 290] on font "Paisaje" at bounding box center [812, 292] width 40 height 14
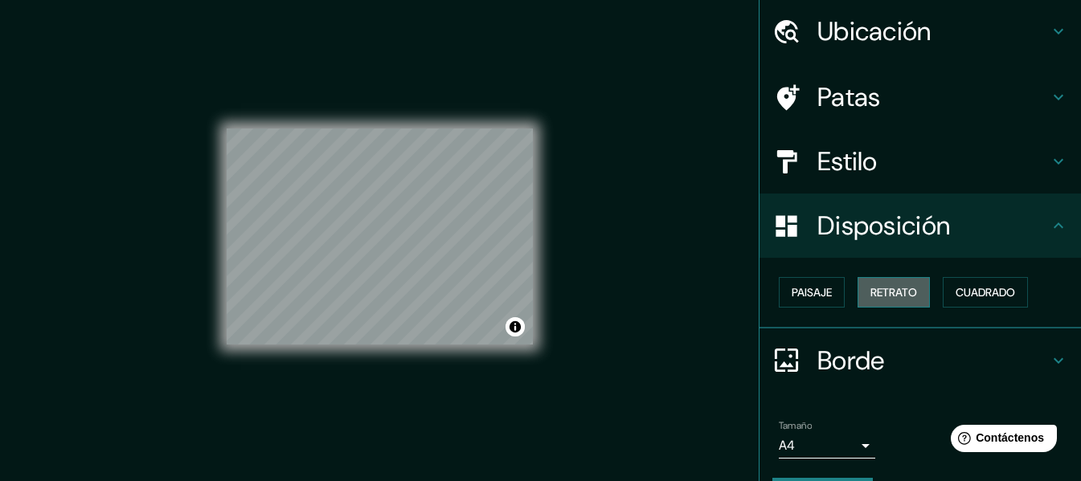
click at [870, 291] on font "Retrato" at bounding box center [893, 292] width 47 height 14
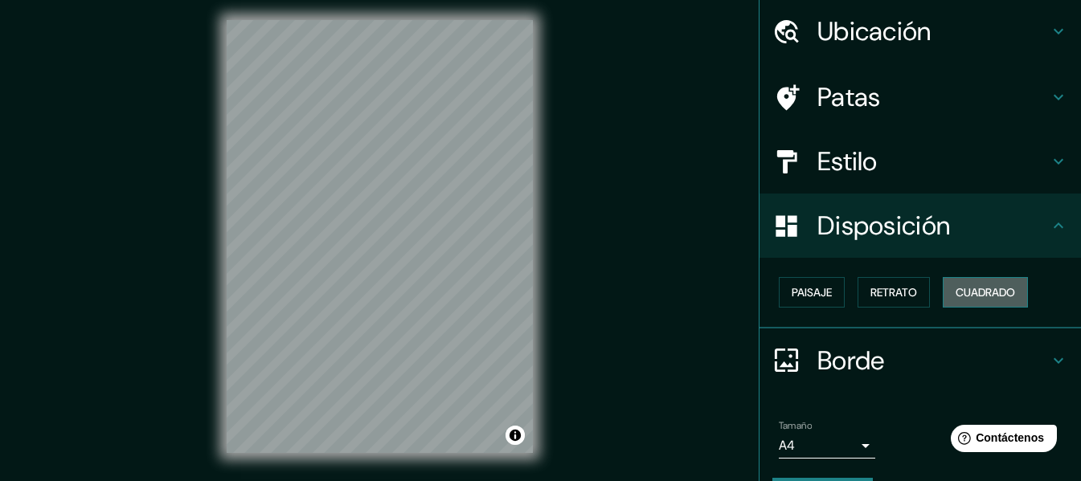
click at [956, 287] on font "Cuadrado" at bounding box center [985, 292] width 59 height 14
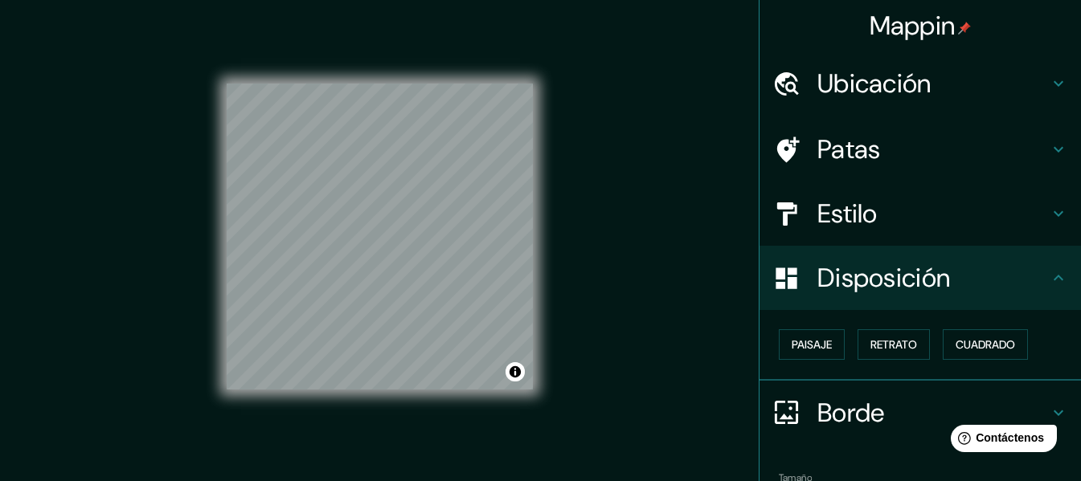
scroll to position [1, 0]
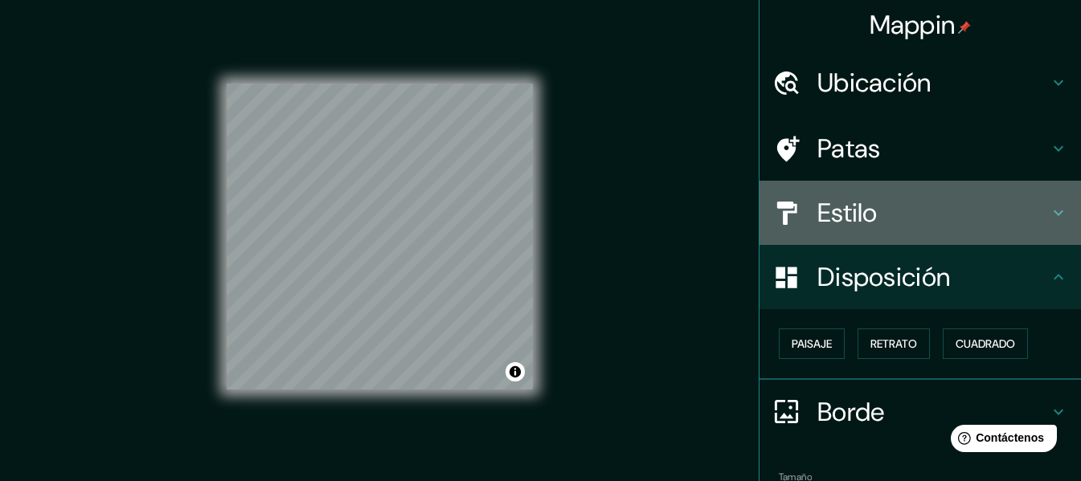
click at [860, 222] on font "Estilo" at bounding box center [847, 213] width 60 height 34
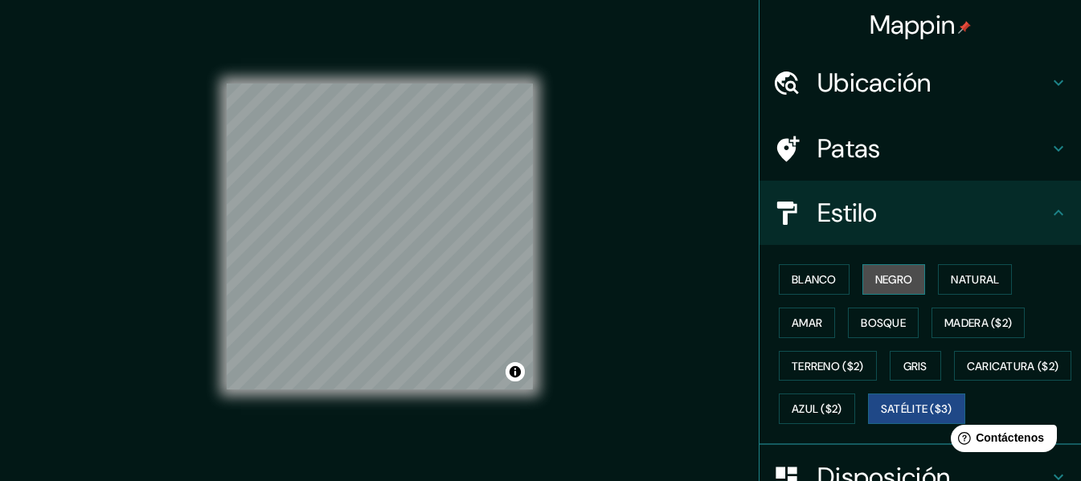
click at [887, 275] on font "Negro" at bounding box center [894, 279] width 38 height 14
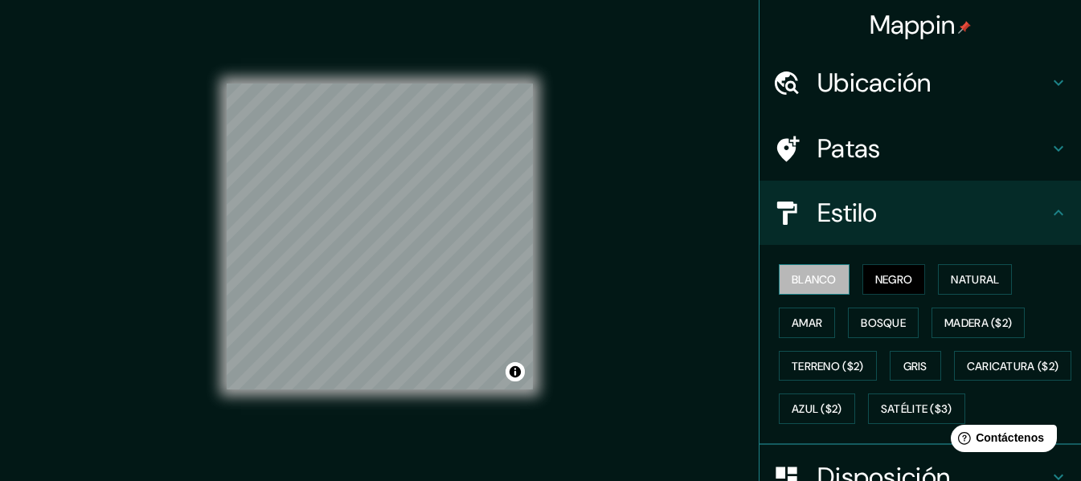
click at [795, 287] on font "Blanco" at bounding box center [814, 279] width 45 height 14
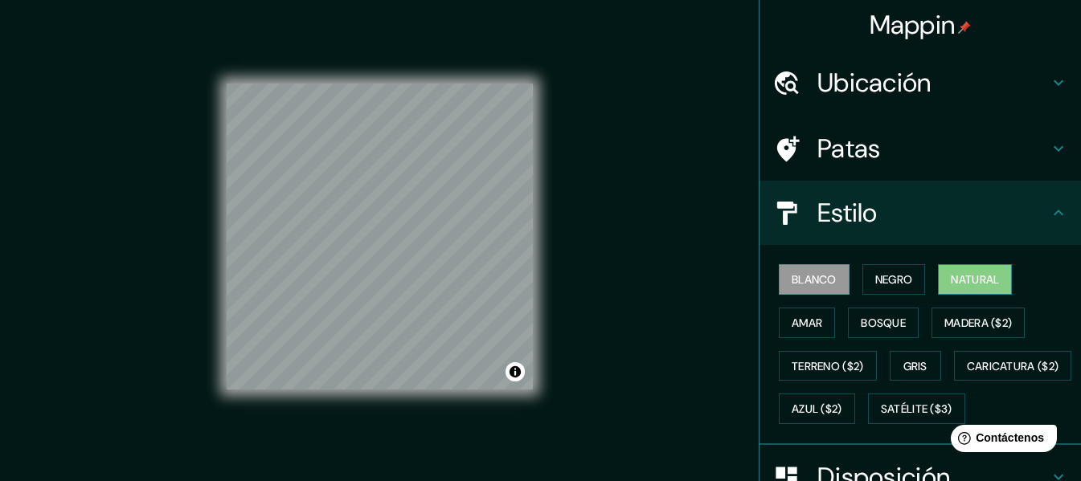
click at [945, 293] on button "Natural" at bounding box center [975, 279] width 74 height 31
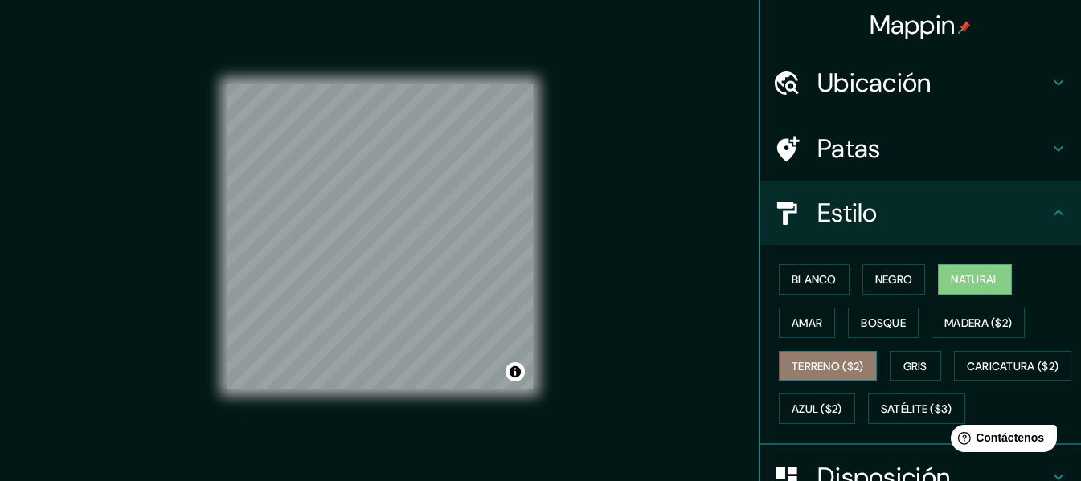
click at [831, 357] on font "Terreno ($2)" at bounding box center [828, 366] width 72 height 21
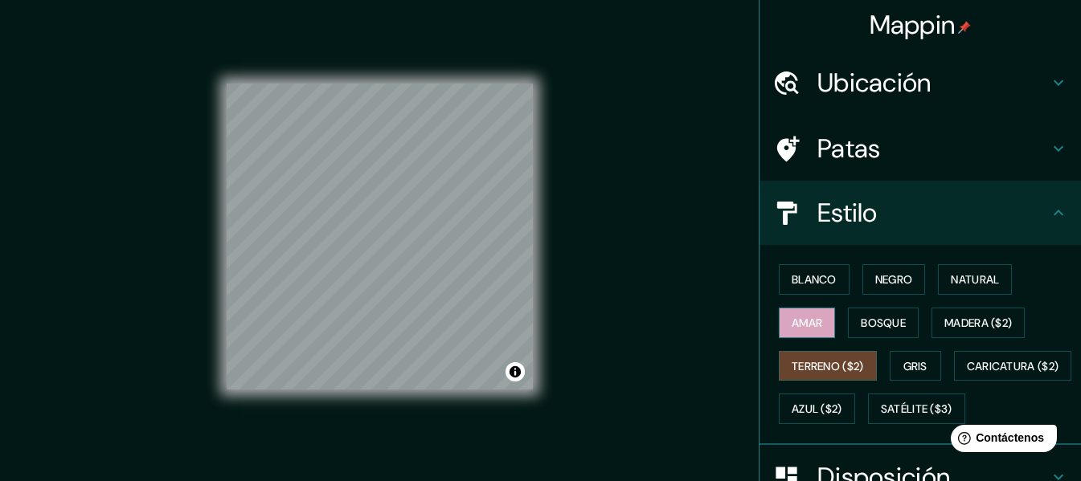
click at [813, 326] on button "Amar" at bounding box center [807, 323] width 56 height 31
click at [917, 377] on button "Gris" at bounding box center [915, 366] width 51 height 31
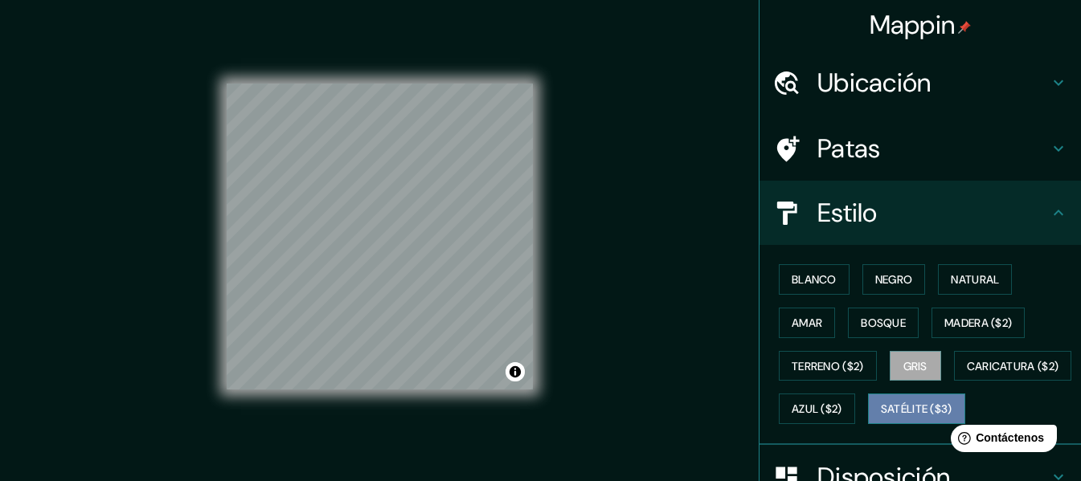
click at [881, 420] on font "Satélite ($3)" at bounding box center [917, 409] width 72 height 21
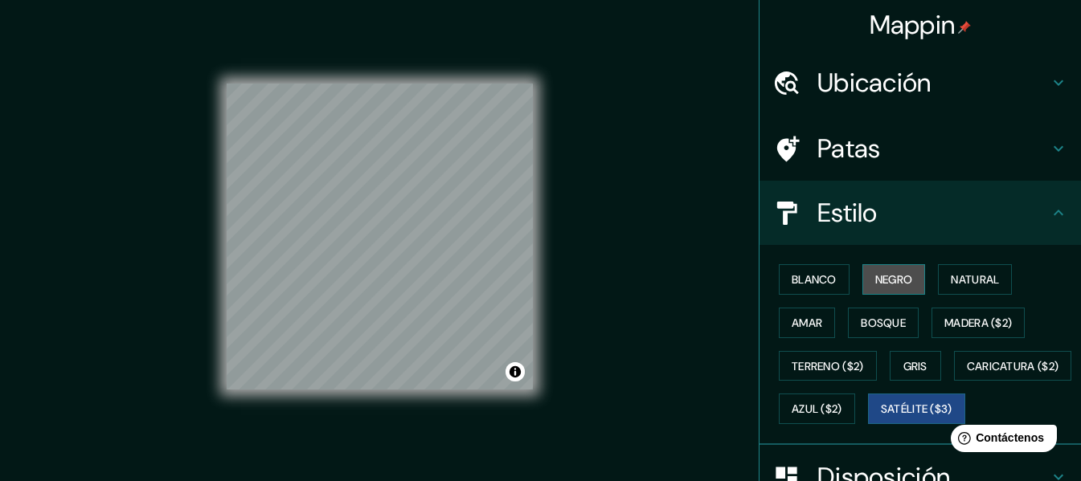
click at [880, 284] on font "Negro" at bounding box center [894, 279] width 38 height 14
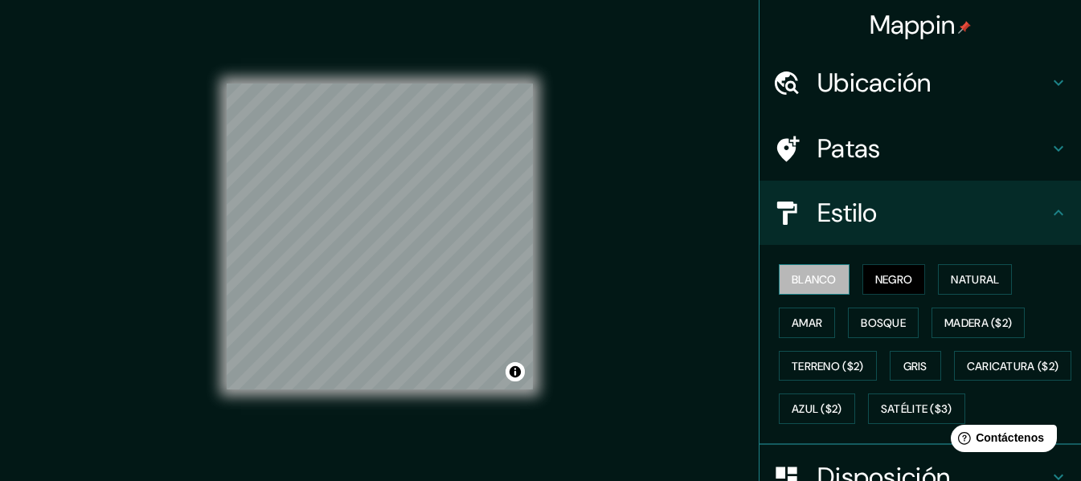
click at [838, 285] on button "Blanco" at bounding box center [814, 279] width 71 height 31
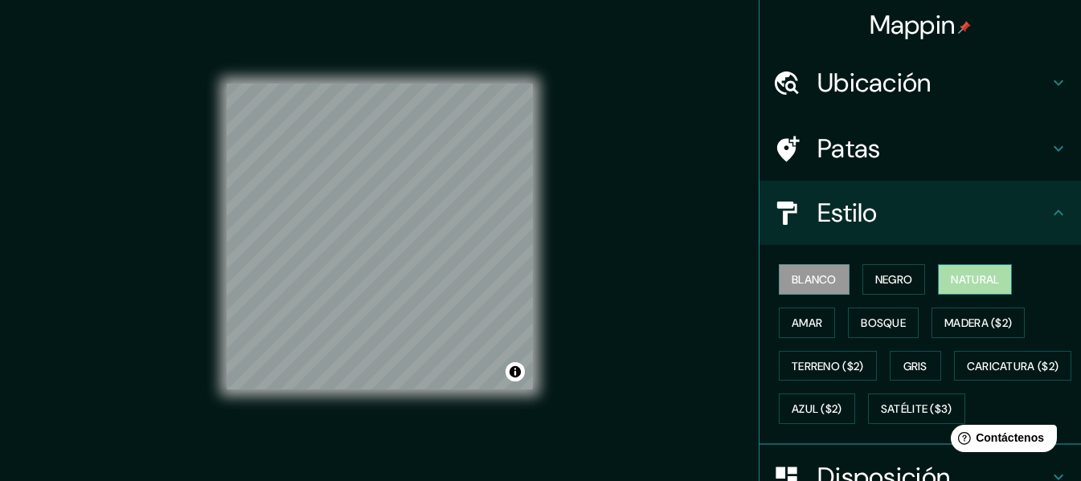
click at [965, 281] on font "Natural" at bounding box center [975, 279] width 48 height 14
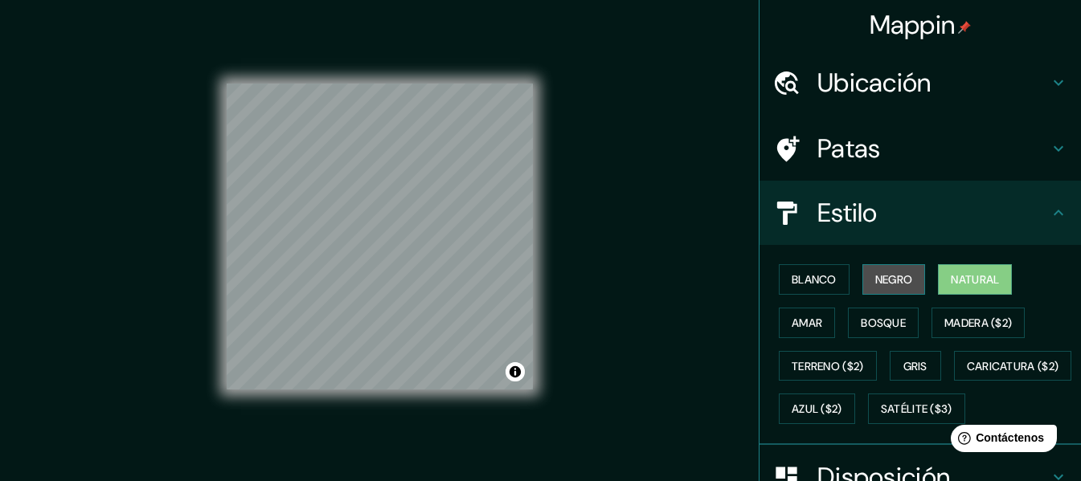
click at [864, 269] on button "Negro" at bounding box center [893, 279] width 63 height 31
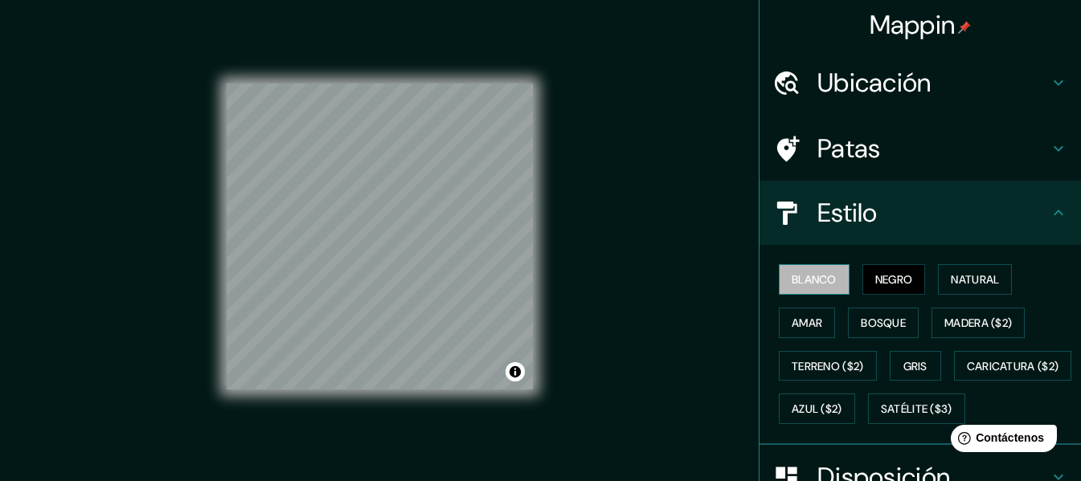
click at [808, 274] on font "Blanco" at bounding box center [814, 279] width 45 height 14
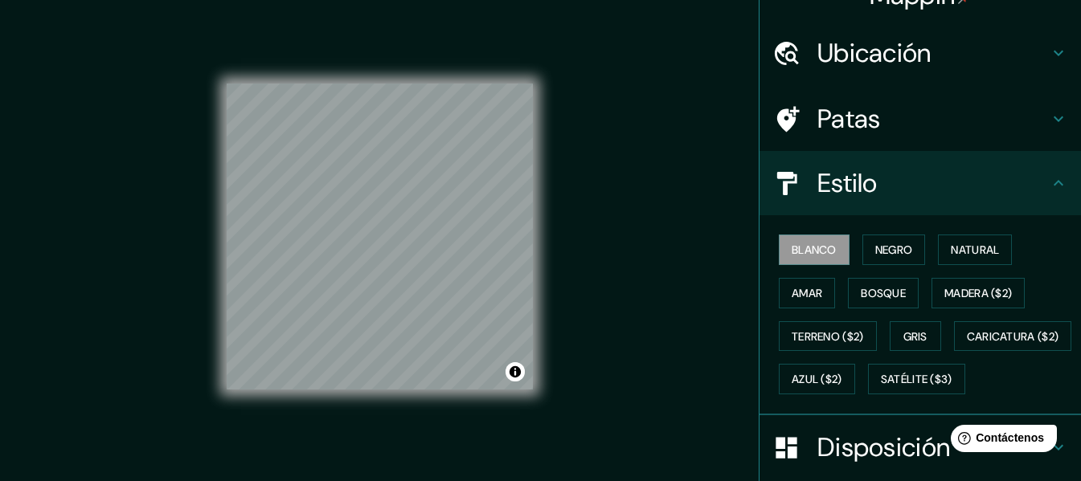
scroll to position [33, 0]
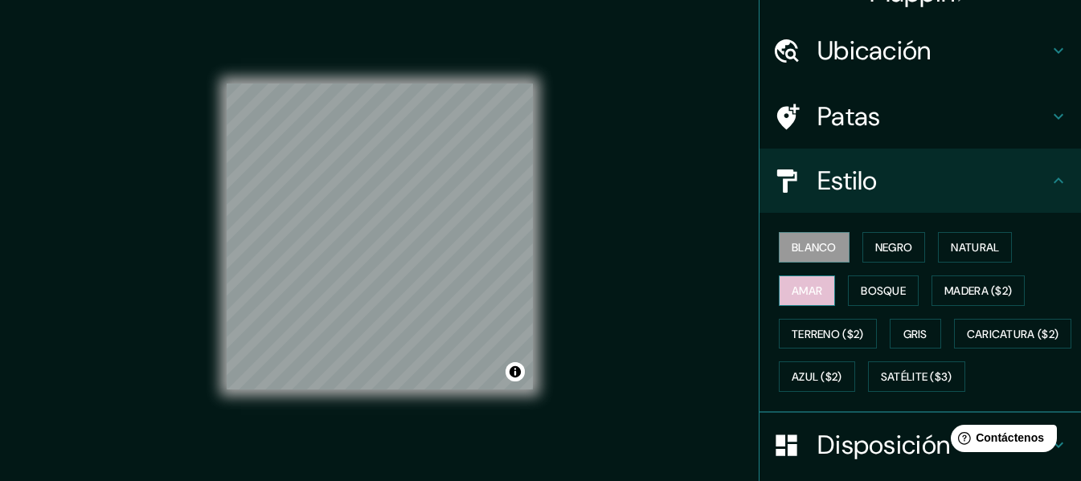
click at [792, 282] on font "Amar" at bounding box center [807, 291] width 31 height 21
click at [814, 359] on div "Blanco Negro Natural Amar Bosque Madera ($2) Terreno ($2) Gris Caricatura ($2) …" at bounding box center [926, 312] width 309 height 173
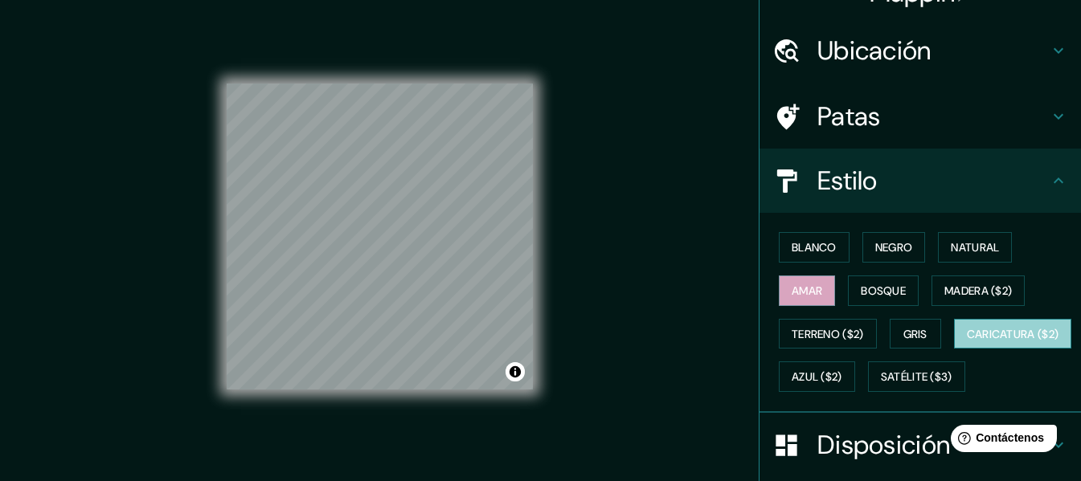
click at [967, 345] on font "Caricatura ($2)" at bounding box center [1013, 334] width 92 height 21
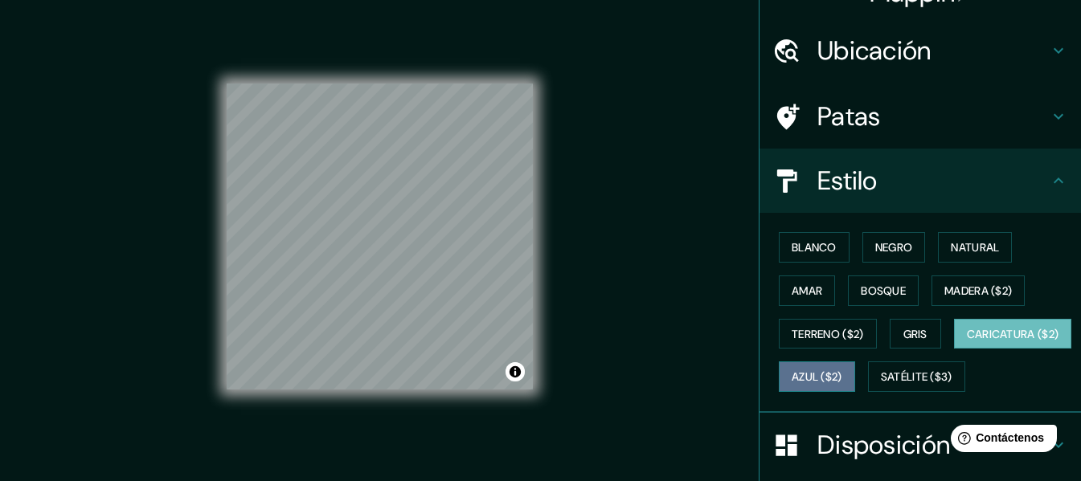
click at [842, 374] on font "Azul ($2)" at bounding box center [817, 378] width 51 height 14
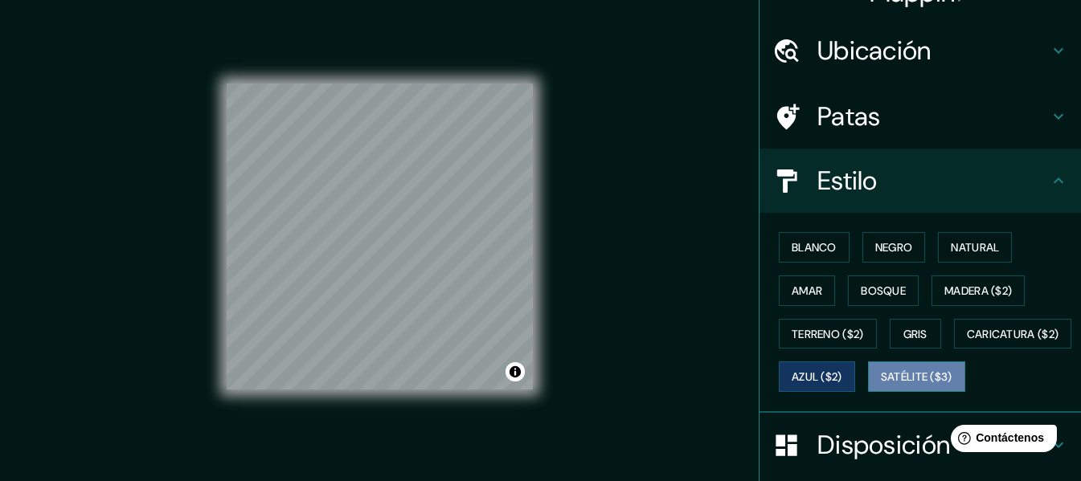
click at [881, 385] on font "Satélite ($3)" at bounding box center [917, 378] width 72 height 14
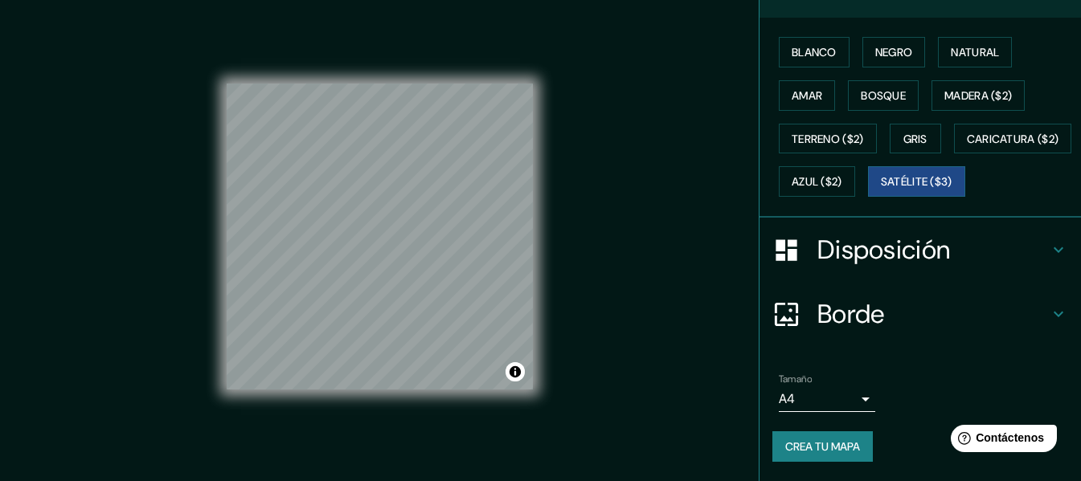
scroll to position [29, 0]
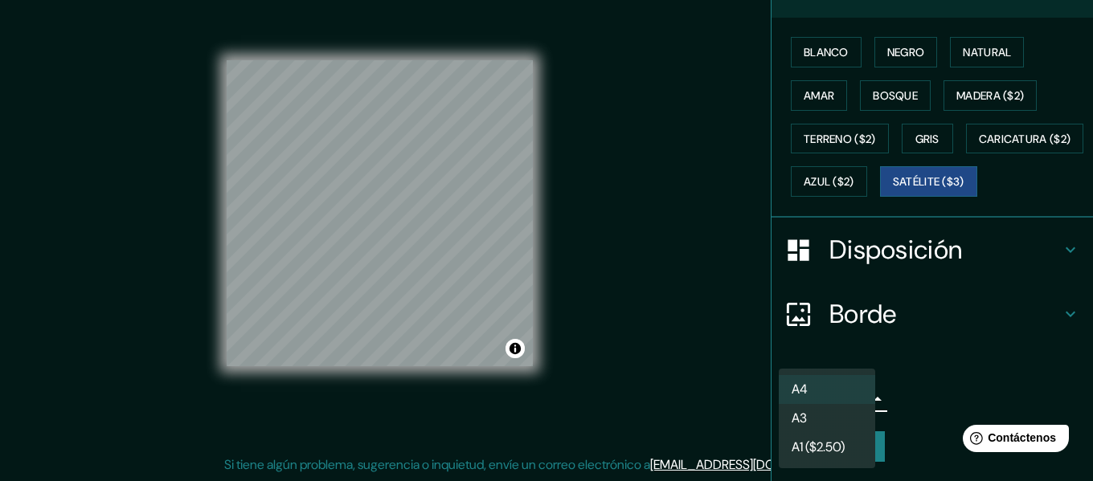
click at [850, 403] on body "Mappin Ubicación 4 de Abril, Changuinola, Provincia de Bocas del Toro, Panamá P…" at bounding box center [546, 211] width 1093 height 481
click at [850, 415] on li "A3" at bounding box center [827, 418] width 96 height 29
click at [829, 408] on body "Mappin Ubicación 4 de Abril, Changuinola, Provincia de Bocas del Toro, Panamá P…" at bounding box center [546, 211] width 1093 height 481
click at [827, 388] on li "A4" at bounding box center [827, 390] width 96 height 30
click at [827, 399] on body "Mappin Ubicación 4 de Abril, Changuinola, Provincia de Bocas del Toro, Panamá P…" at bounding box center [546, 211] width 1093 height 481
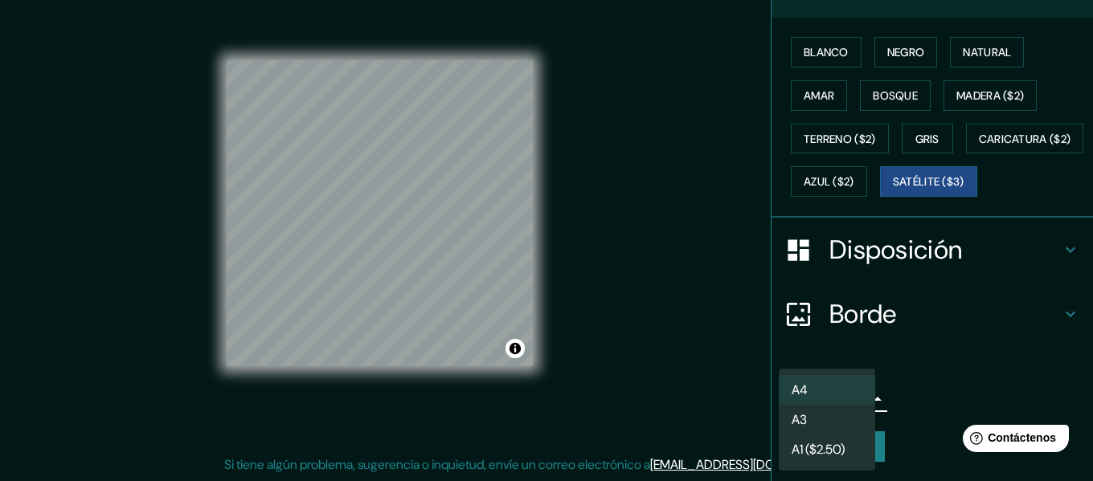
click at [820, 419] on li "A3" at bounding box center [827, 420] width 96 height 30
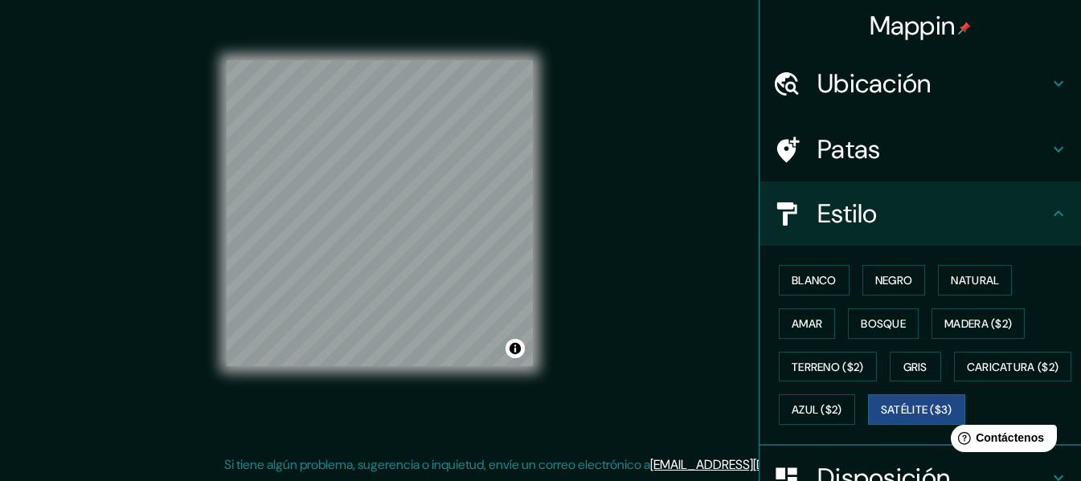
scroll to position [271, 0]
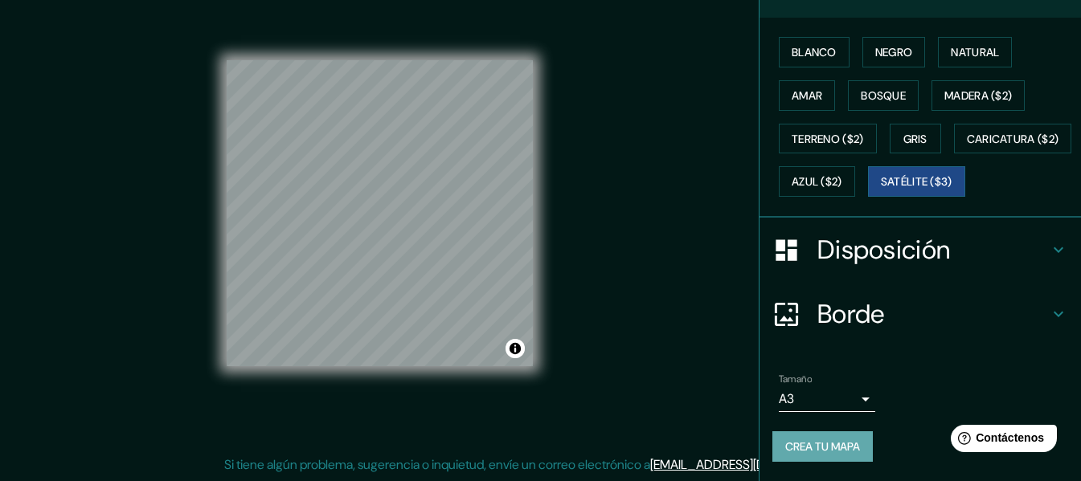
click at [840, 444] on font "Crea tu mapa" at bounding box center [822, 447] width 75 height 14
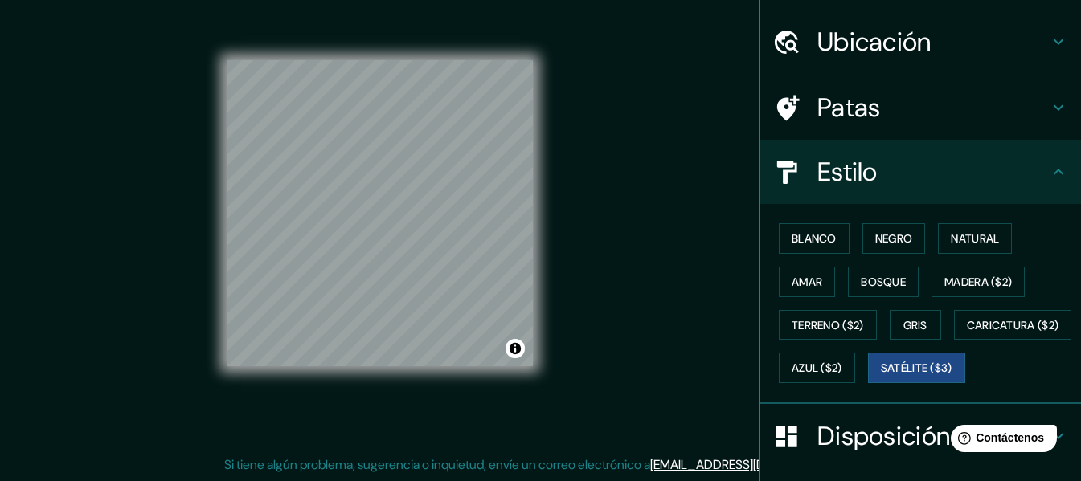
scroll to position [0, 0]
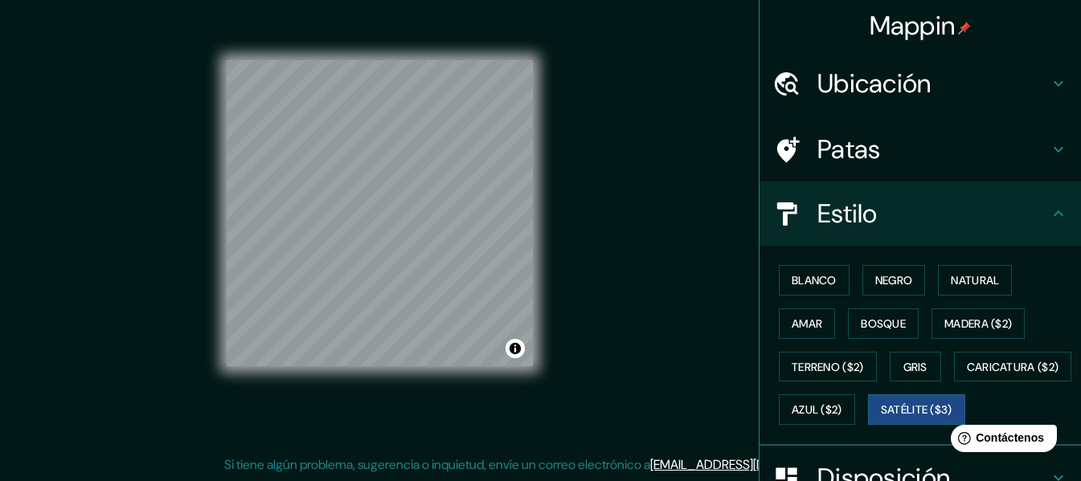
click at [913, 142] on h4 "Patas" at bounding box center [932, 149] width 231 height 32
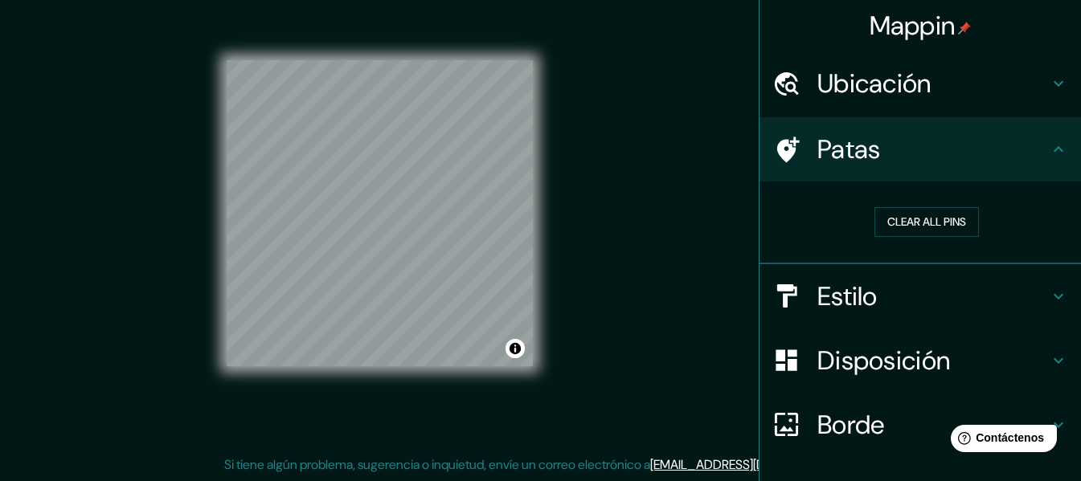
click at [913, 87] on font "Ubicación" at bounding box center [874, 84] width 114 height 34
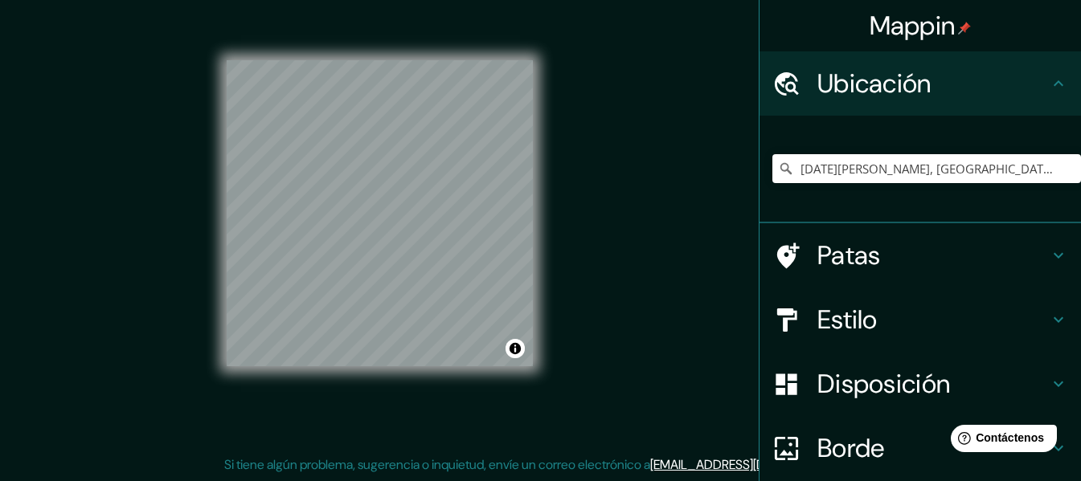
scroll to position [134, 0]
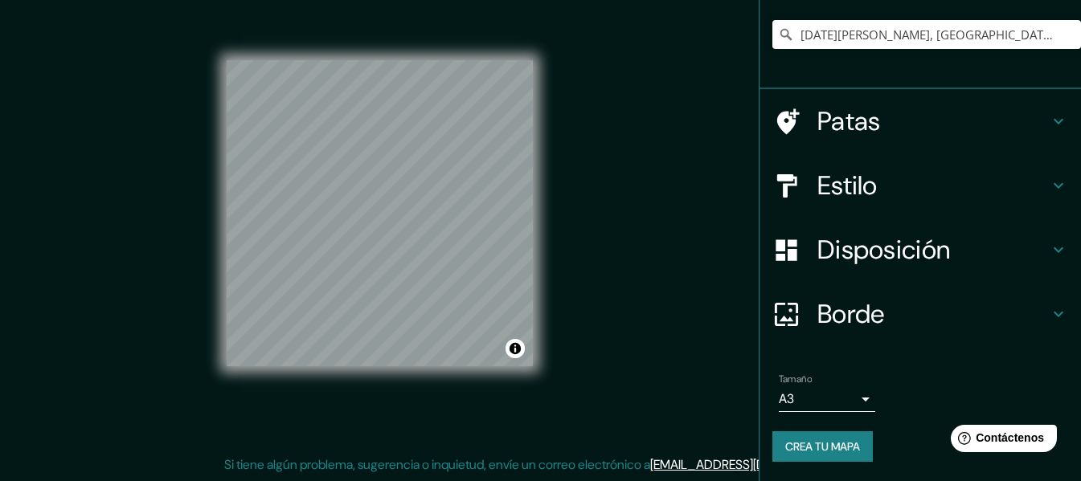
click at [821, 431] on div "Tamaño A3 a4 Crea tu mapa" at bounding box center [920, 421] width 296 height 108
click at [796, 443] on font "Crea tu mapa" at bounding box center [822, 447] width 75 height 14
click at [796, 443] on div "Crea tu mapa" at bounding box center [920, 447] width 296 height 31
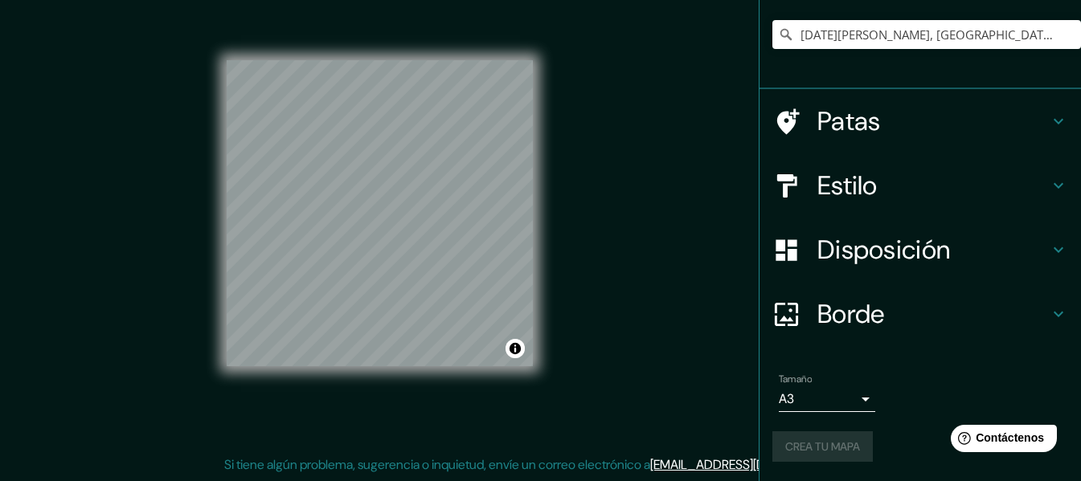
click at [796, 443] on div "Crea tu mapa" at bounding box center [920, 447] width 296 height 31
drag, startPoint x: 569, startPoint y: 162, endPoint x: 520, endPoint y: 350, distance: 194.4
click at [520, 350] on div "Mappin Ubicación 4 de Abril, Changuinola, Provincia de Bocas del Toro, Panamá P…" at bounding box center [540, 226] width 1081 height 510
click at [520, 350] on button "Activar o desactivar atribución" at bounding box center [515, 348] width 19 height 19
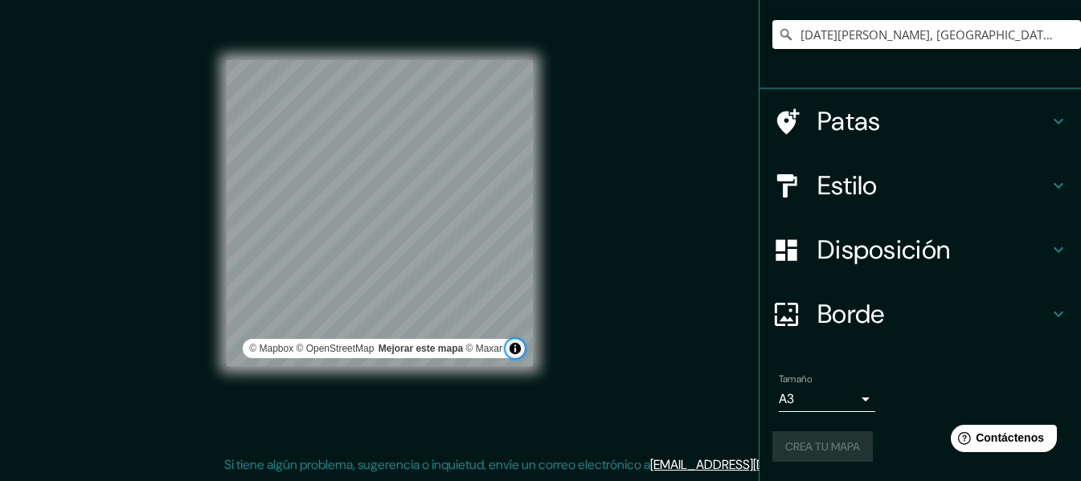
click at [520, 350] on button "Activar o desactivar atribución" at bounding box center [515, 348] width 19 height 19
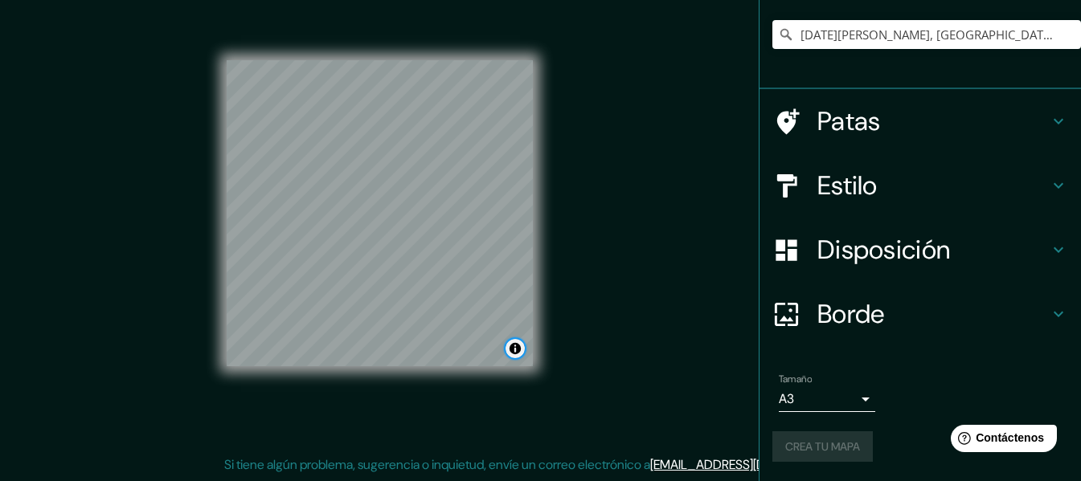
click at [520, 350] on button "Activar o desactivar atribución" at bounding box center [515, 348] width 19 height 19
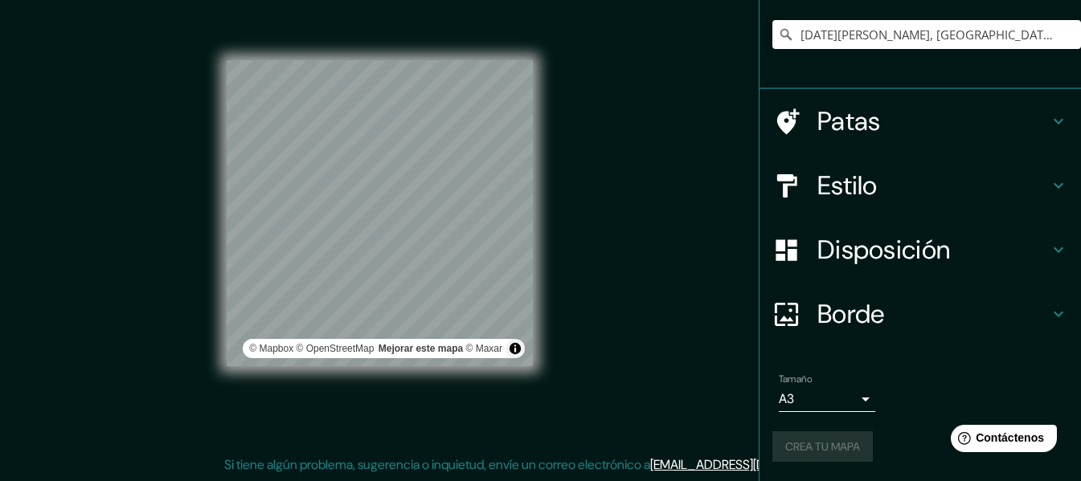
click at [657, 353] on div "Mappin Ubicación 4 de Abril, Changuinola, Provincia de Bocas del Toro, Panamá P…" at bounding box center [540, 226] width 1081 height 510
click at [1006, 448] on div "Help Contáctenos" at bounding box center [1004, 438] width 110 height 28
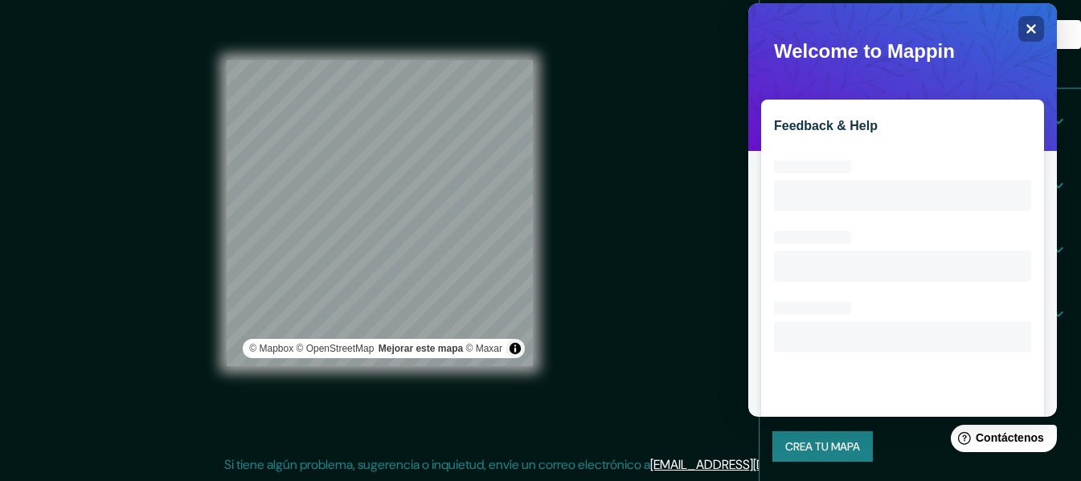
scroll to position [0, 0]
drag, startPoint x: 1036, startPoint y: 21, endPoint x: 711, endPoint y: 215, distance: 378.1
click at [711, 215] on div "Mappin Ubicación 4 de Abril, Changuinola, Provincia de Bocas del Toro, Panamá P…" at bounding box center [540, 226] width 1081 height 510
click at [1029, 27] on icon "Cerca" at bounding box center [1031, 29] width 10 height 10
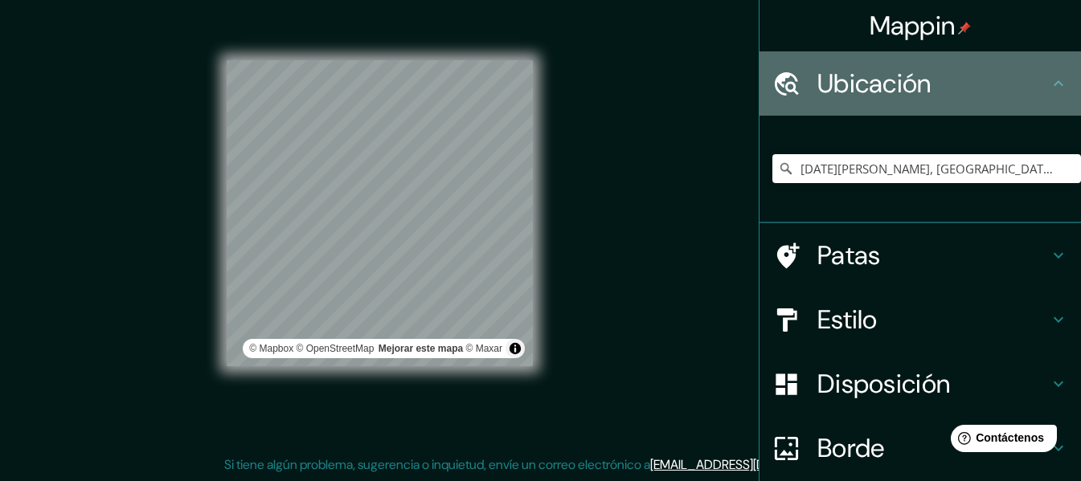
click at [948, 79] on h4 "Ubicación" at bounding box center [932, 84] width 231 height 32
click at [1049, 88] on icon at bounding box center [1058, 83] width 19 height 19
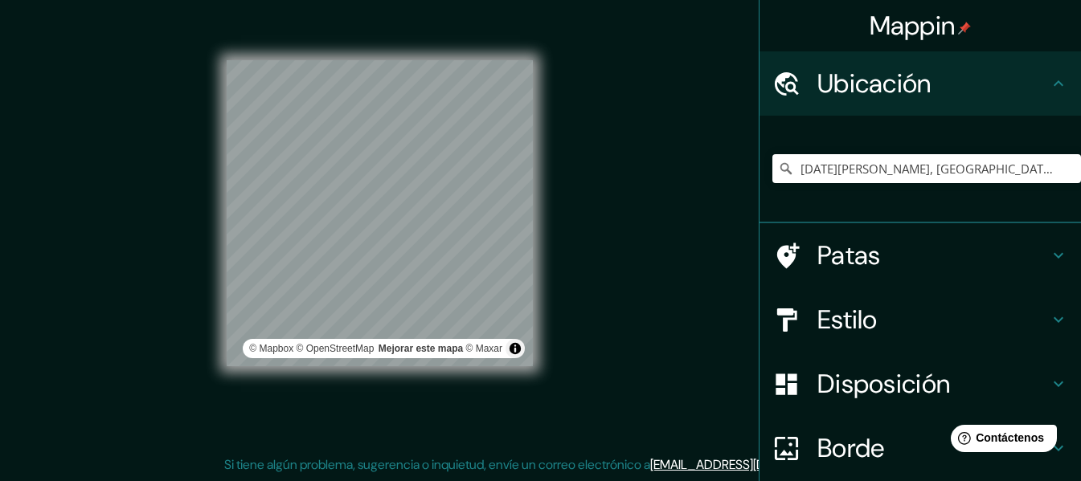
scroll to position [134, 0]
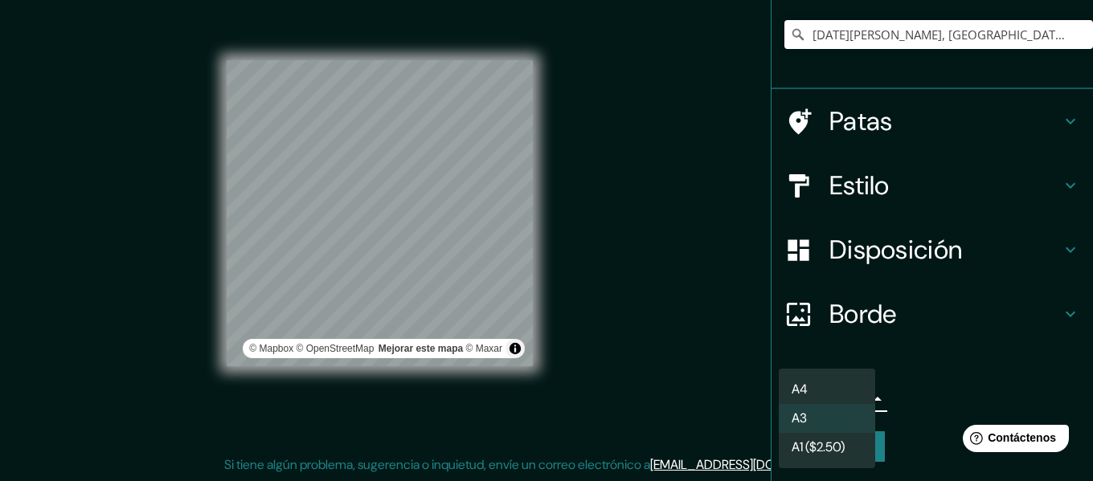
click at [844, 395] on body "Mappin Ubicación 4 de Abril, Changuinola, Provincia de Bocas del Toro, Panamá P…" at bounding box center [546, 211] width 1093 height 481
click at [817, 396] on li "A4" at bounding box center [827, 390] width 96 height 30
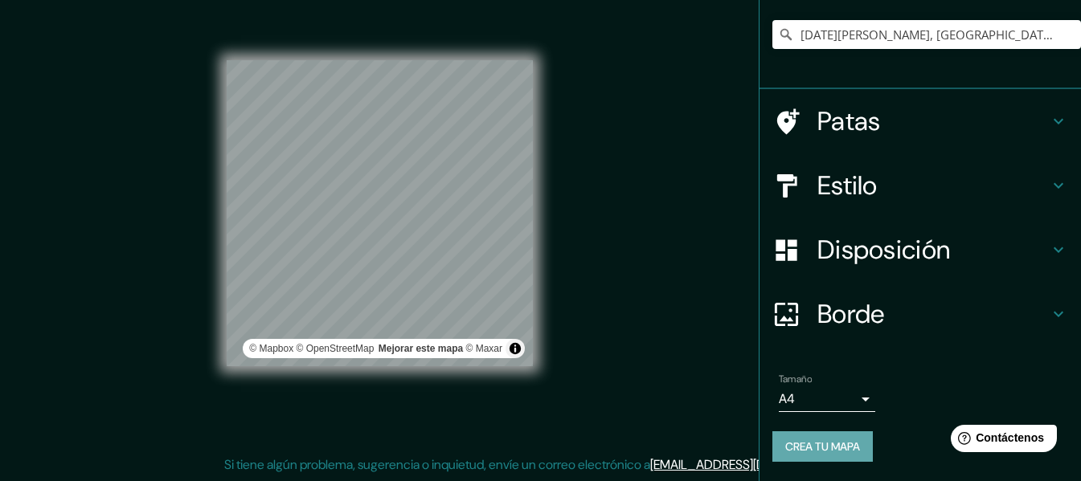
click at [814, 444] on font "Crea tu mapa" at bounding box center [822, 447] width 75 height 14
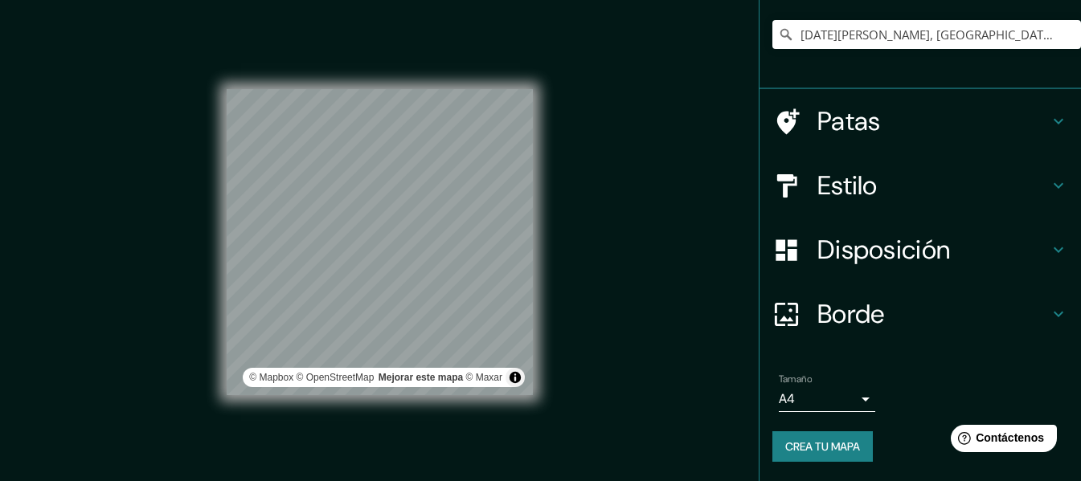
click at [860, 170] on font "Estilo" at bounding box center [847, 186] width 60 height 34
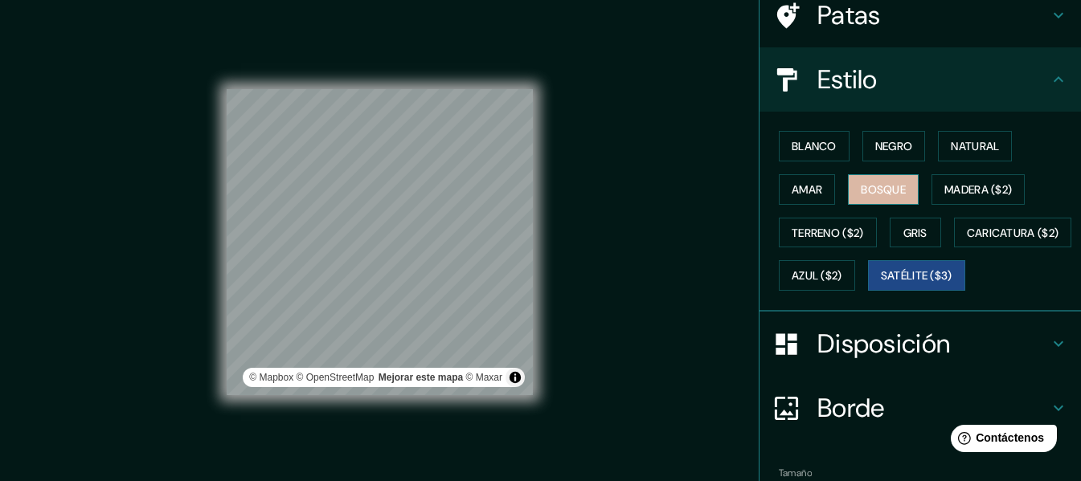
click at [870, 182] on font "Bosque" at bounding box center [883, 189] width 45 height 14
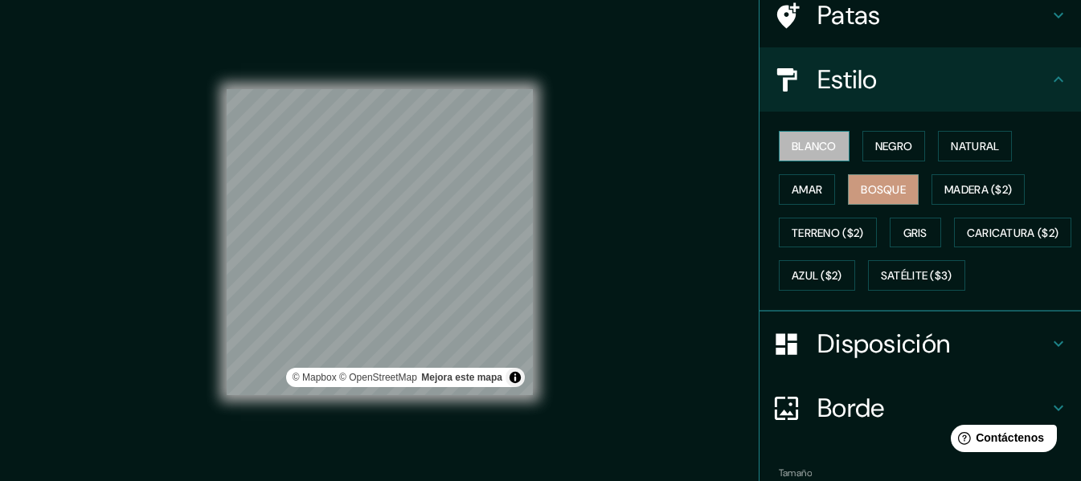
click at [819, 156] on font "Blanco" at bounding box center [814, 146] width 45 height 21
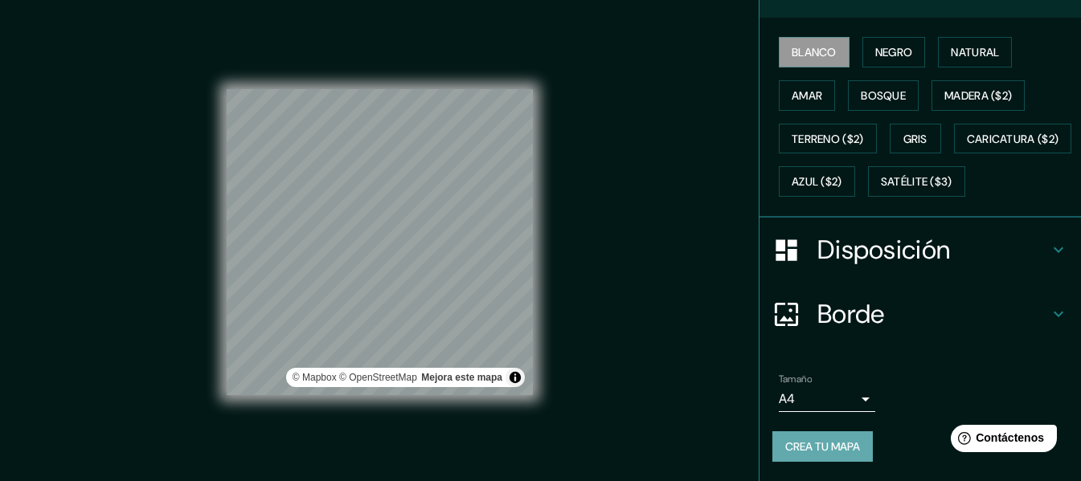
click at [821, 461] on button "Crea tu mapa" at bounding box center [822, 447] width 100 height 31
click at [825, 418] on div "Tamaño A4 single" at bounding box center [920, 392] width 296 height 51
drag, startPoint x: 817, startPoint y: 432, endPoint x: 817, endPoint y: 298, distance: 133.4
click at [817, 298] on ul "Ubicación 4 de Abril, Changuinola, Provincia de Bocas del Toro, Panamá Patas Es…" at bounding box center [921, 152] width 322 height 658
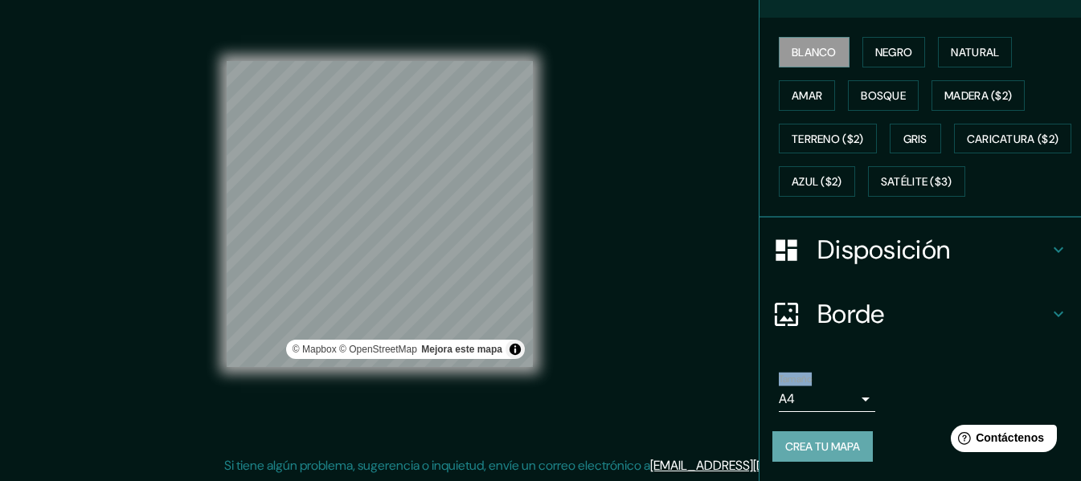
click at [808, 457] on font "Crea tu mapa" at bounding box center [822, 446] width 75 height 21
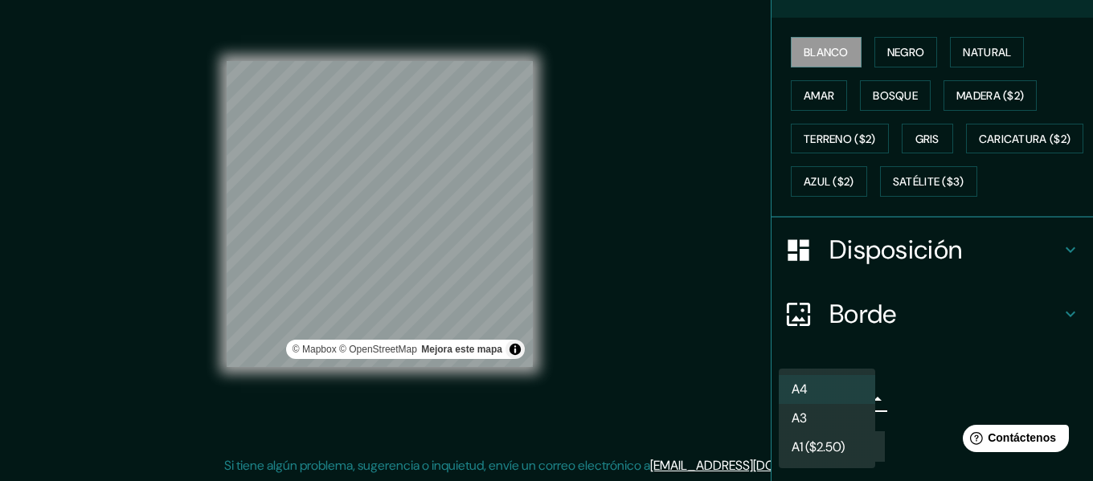
click at [853, 399] on body "Mappin Ubicación 4 de Abril, Changuinola, Provincia de Bocas del Toro, Panamá P…" at bounding box center [546, 212] width 1093 height 481
click at [847, 385] on li "A4" at bounding box center [827, 390] width 96 height 30
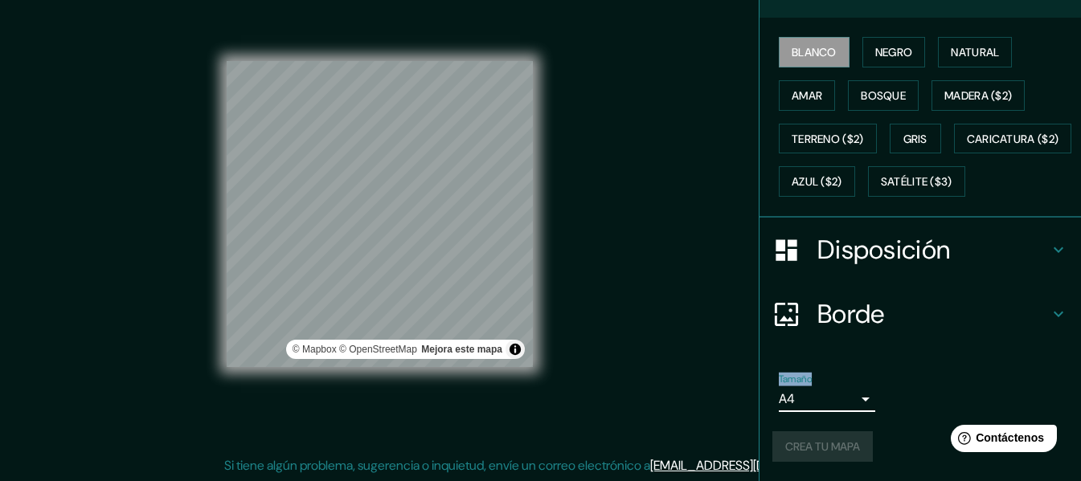
click at [921, 316] on h4 "Borde" at bounding box center [932, 314] width 231 height 32
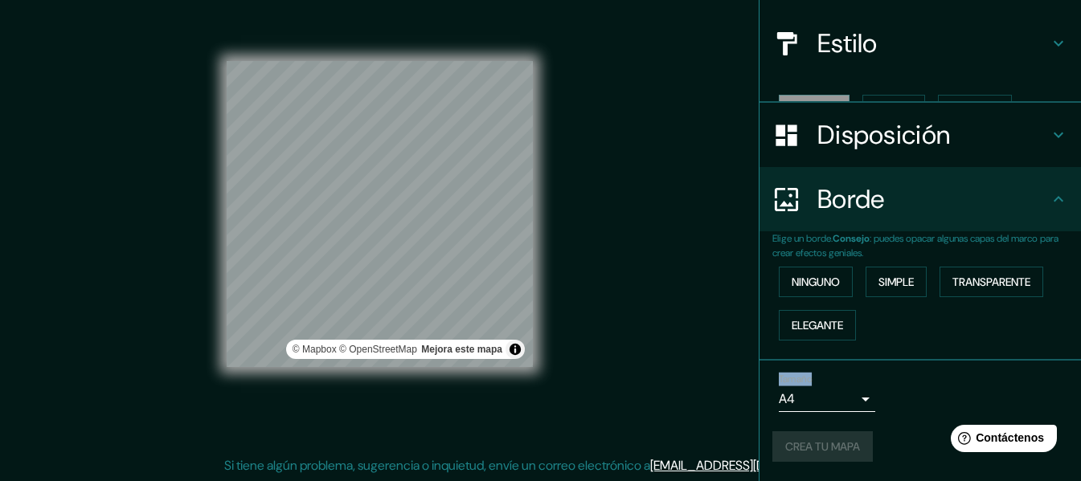
scroll to position [143, 0]
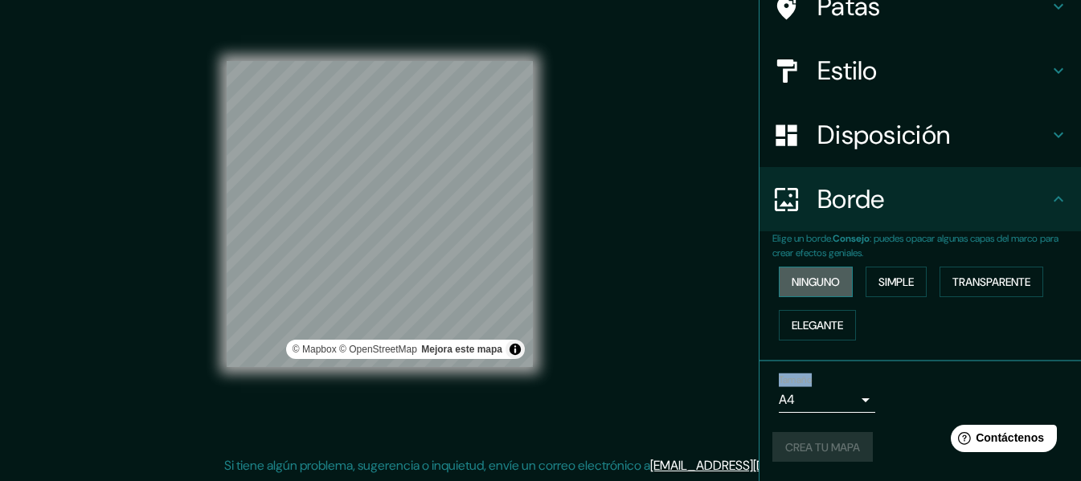
click at [824, 278] on font "Ninguno" at bounding box center [816, 282] width 48 height 14
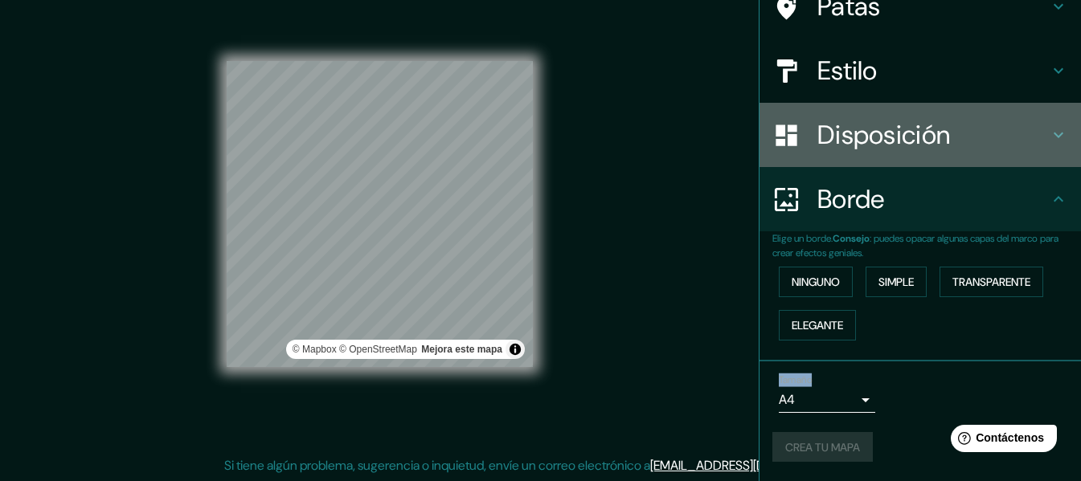
click at [945, 143] on h4 "Disposición" at bounding box center [932, 135] width 231 height 32
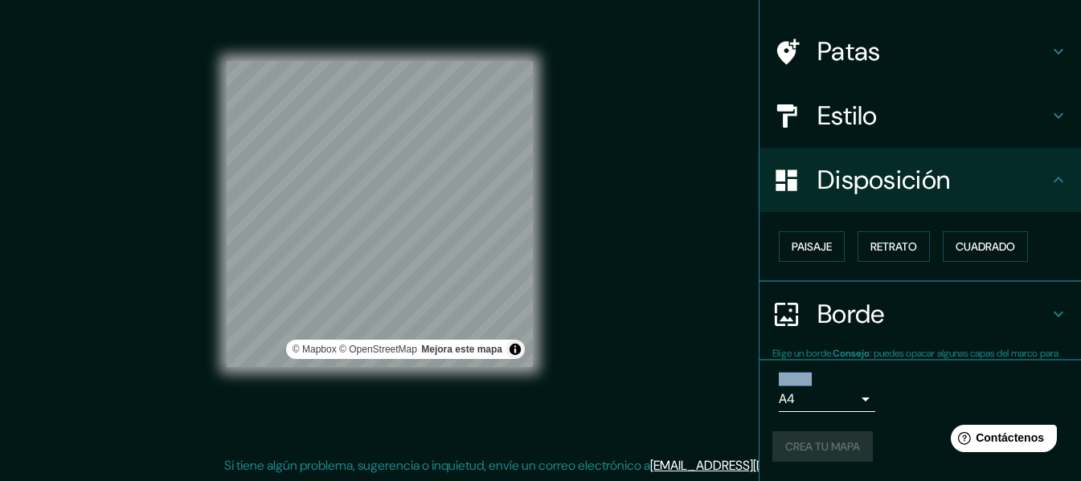
scroll to position [98, 0]
click at [830, 250] on button "Paisaje" at bounding box center [812, 246] width 66 height 31
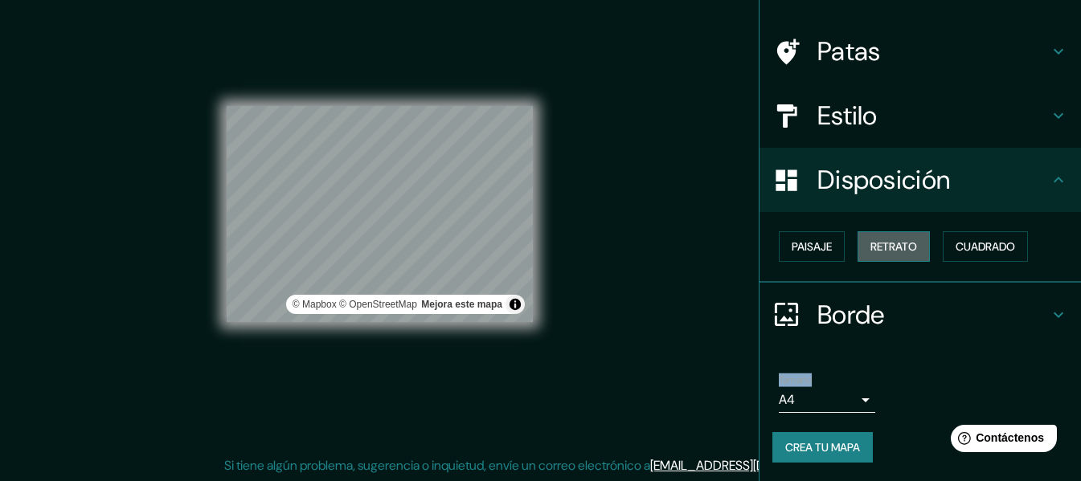
click at [870, 250] on font "Retrato" at bounding box center [893, 247] width 47 height 14
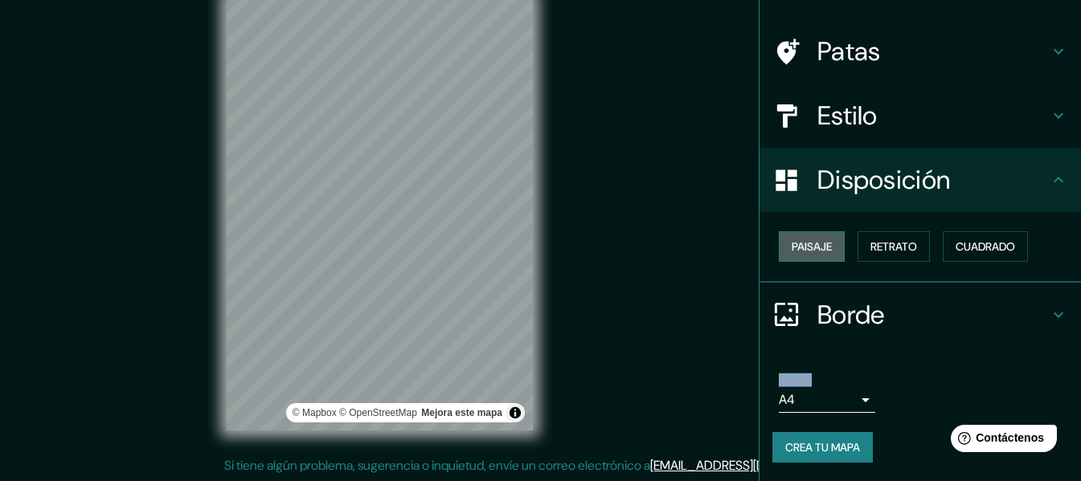
click at [801, 244] on font "Paisaje" at bounding box center [812, 247] width 40 height 14
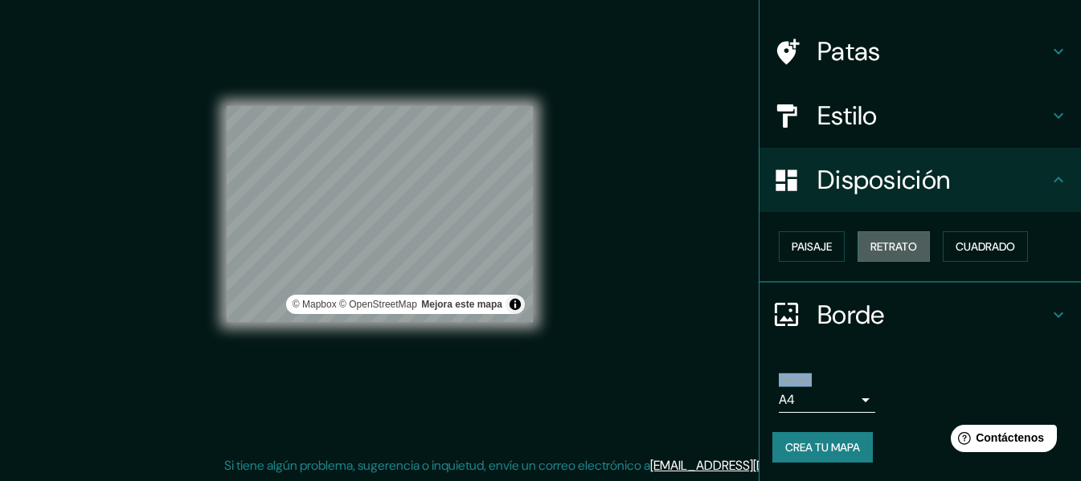
click at [870, 241] on font "Retrato" at bounding box center [893, 247] width 47 height 14
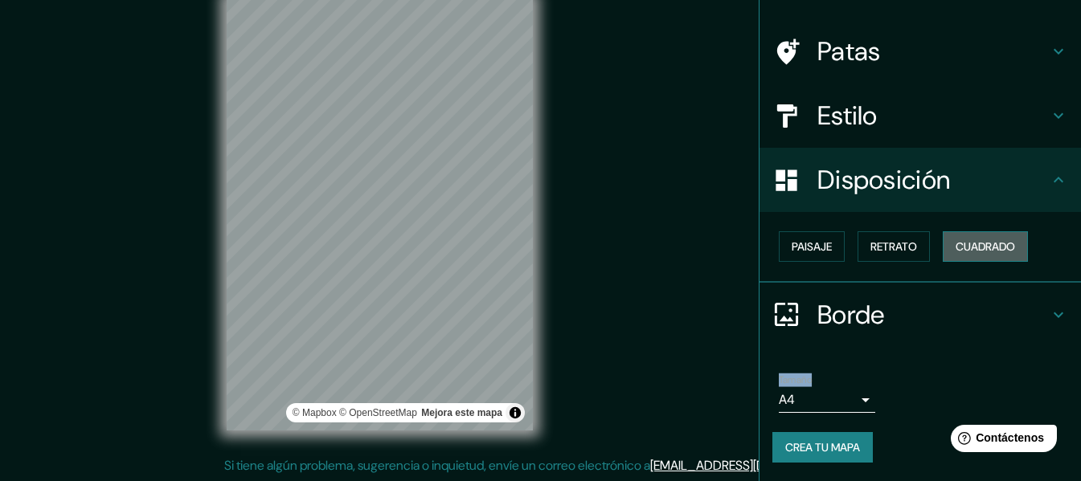
click at [956, 243] on font "Cuadrado" at bounding box center [985, 247] width 59 height 14
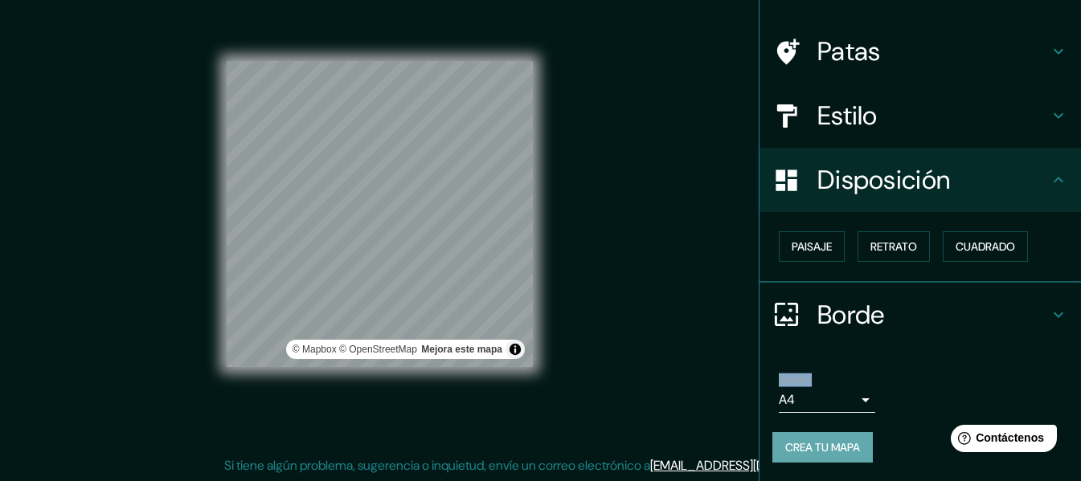
click at [818, 455] on font "Crea tu mapa" at bounding box center [822, 447] width 75 height 21
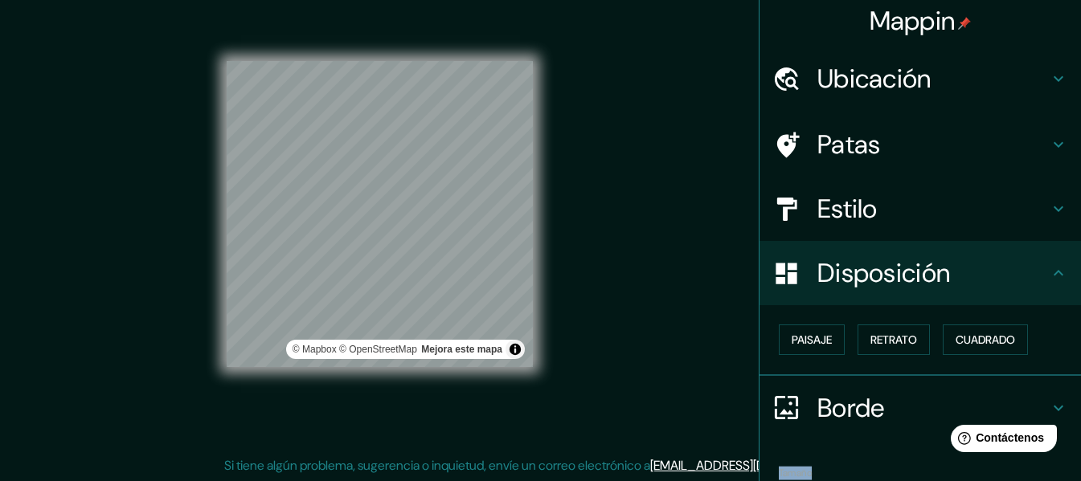
scroll to position [3, 0]
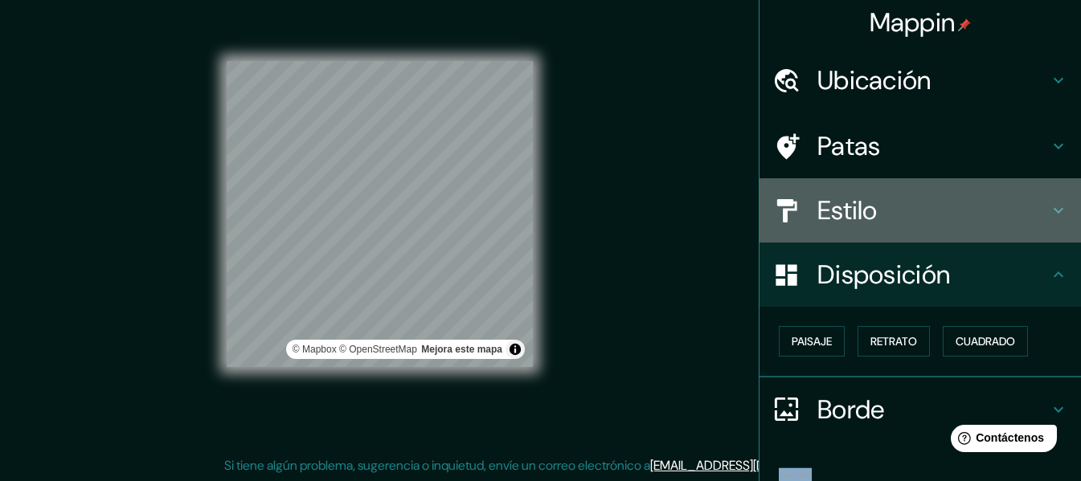
click at [864, 227] on div "Estilo" at bounding box center [921, 210] width 322 height 64
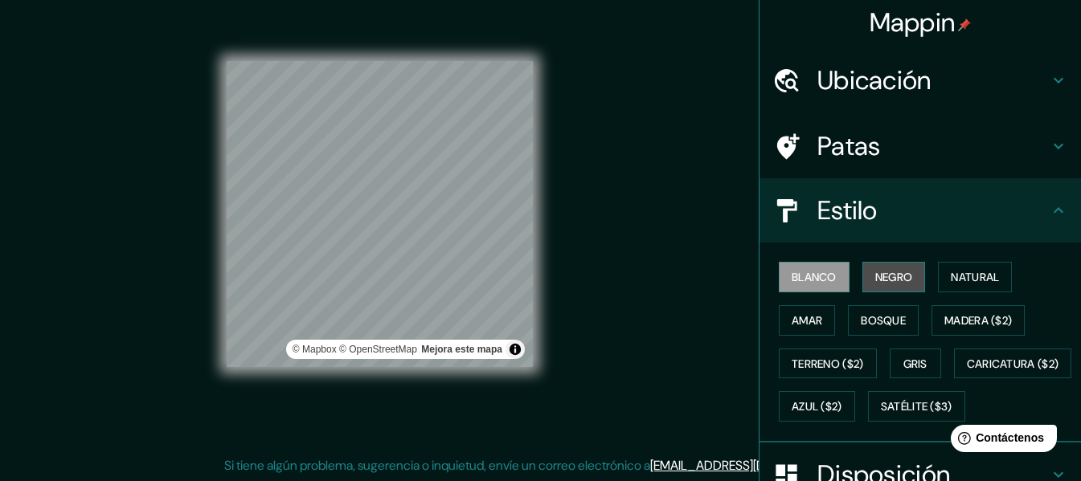
click at [882, 277] on font "Negro" at bounding box center [894, 277] width 38 height 14
click at [810, 280] on font "Blanco" at bounding box center [814, 277] width 45 height 14
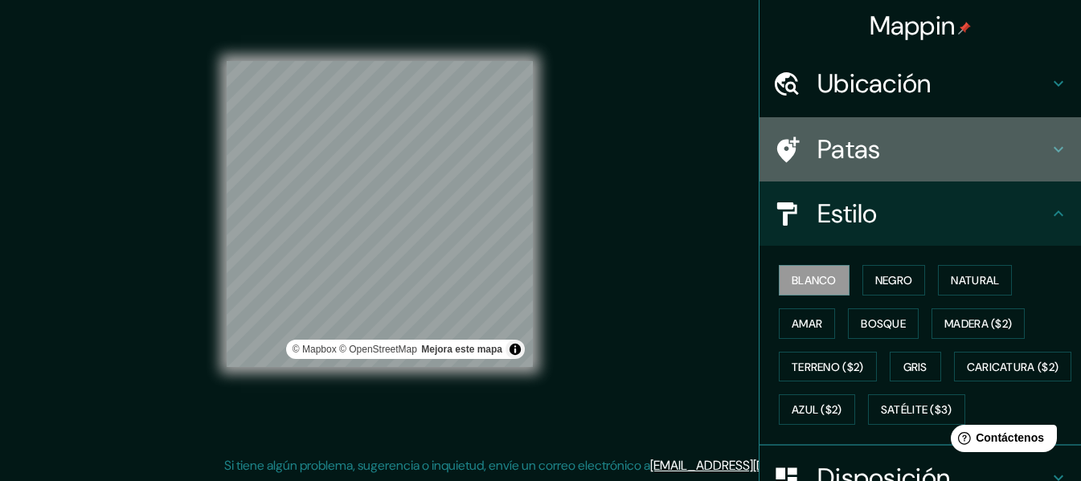
click at [888, 157] on h4 "Patas" at bounding box center [932, 149] width 231 height 32
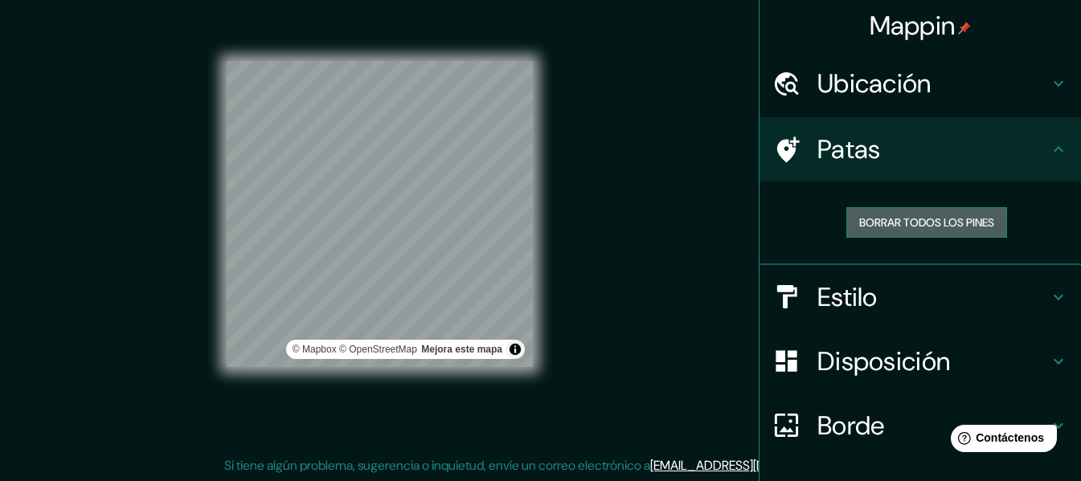
click at [920, 211] on button "Borrar todos los pines" at bounding box center [926, 222] width 161 height 31
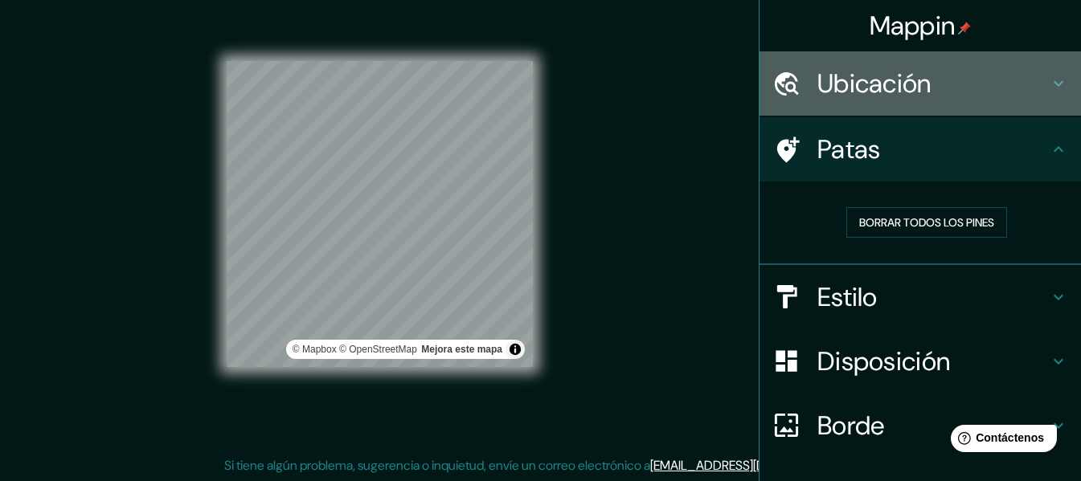
click at [923, 88] on h4 "Ubicación" at bounding box center [932, 84] width 231 height 32
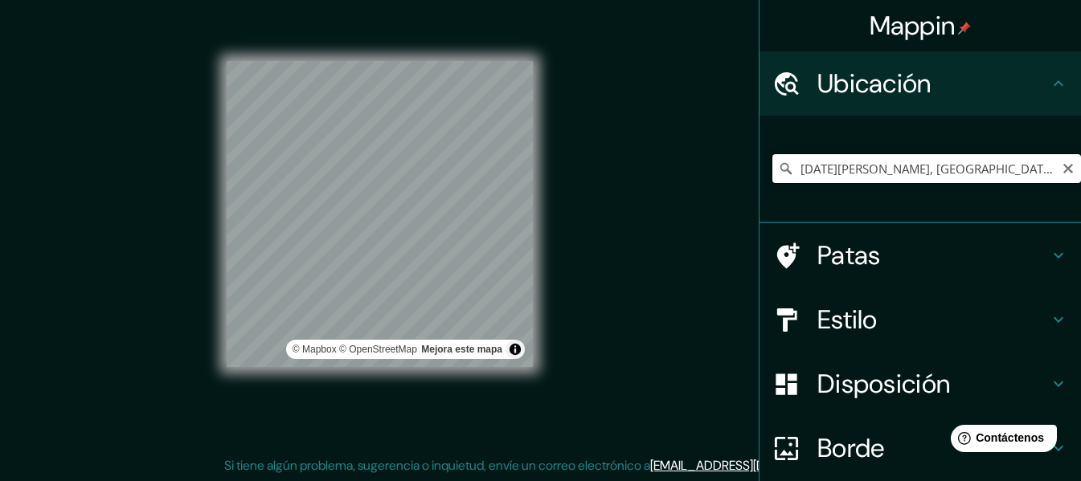
click at [893, 174] on input "4 de Abril, Changuinola, Provincia de Bocas del Toro, Panamá" at bounding box center [926, 168] width 309 height 29
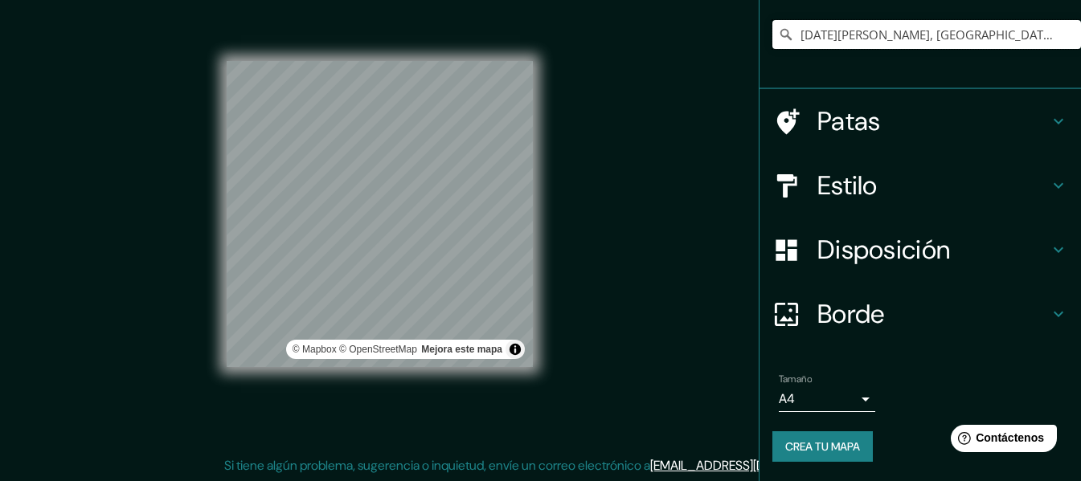
scroll to position [133, 0]
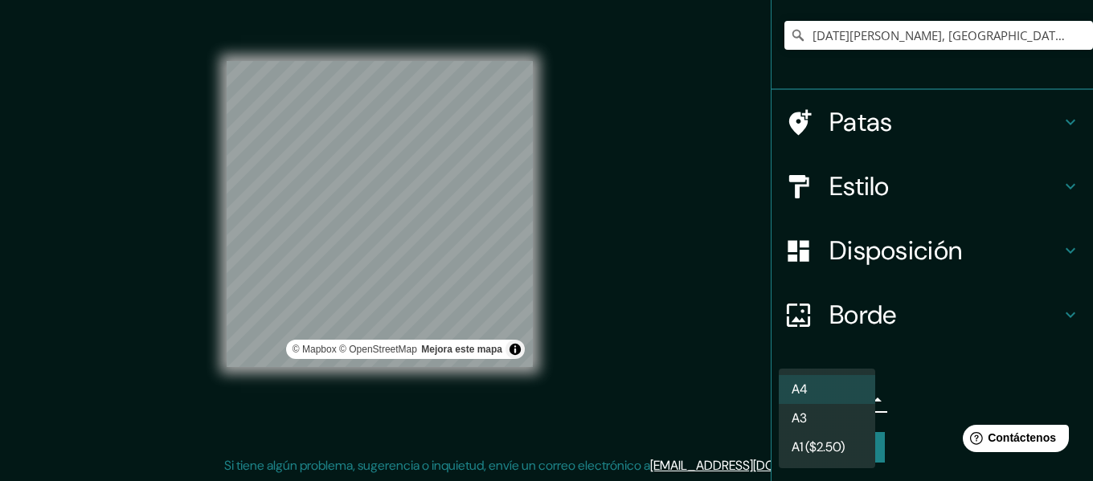
click at [852, 402] on body "Mappin Ubicación 4 de Abril, Changuinola, Provincia de Bocas del Toro, Panamá P…" at bounding box center [546, 212] width 1093 height 481
click at [829, 416] on li "A3" at bounding box center [827, 420] width 96 height 30
type input "a4"
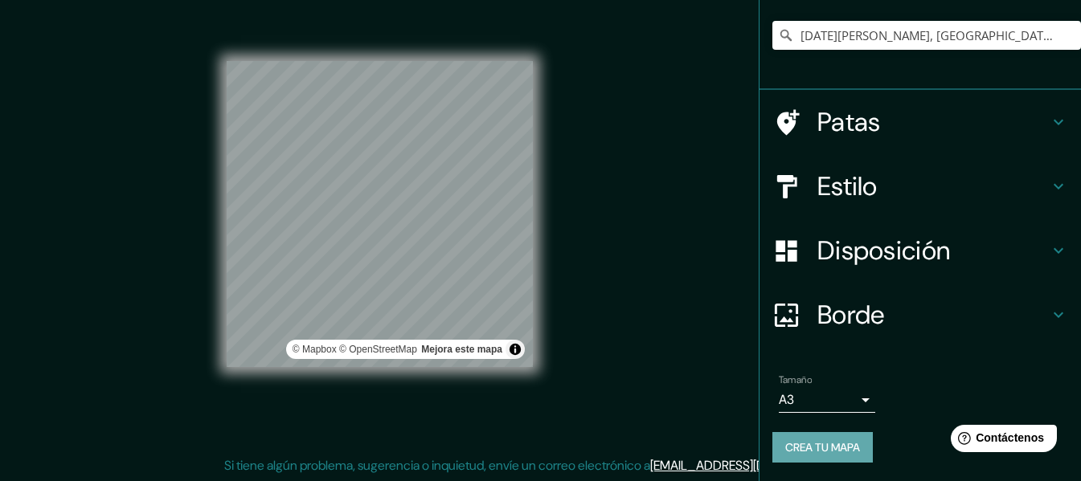
click at [817, 451] on font "Crea tu mapa" at bounding box center [822, 447] width 75 height 14
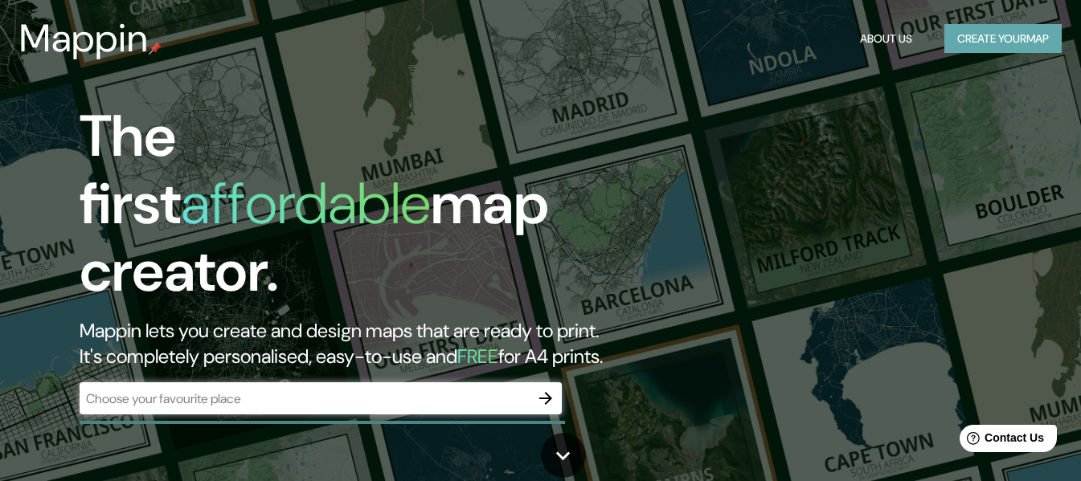
click at [985, 39] on button "Create your map" at bounding box center [1002, 39] width 117 height 30
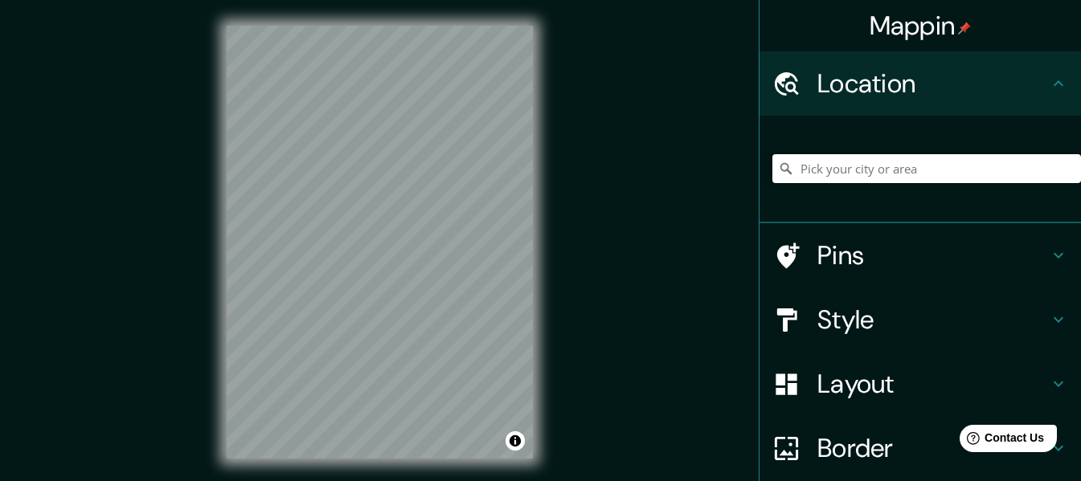
click at [866, 166] on input "Pick your city or area" at bounding box center [926, 168] width 309 height 29
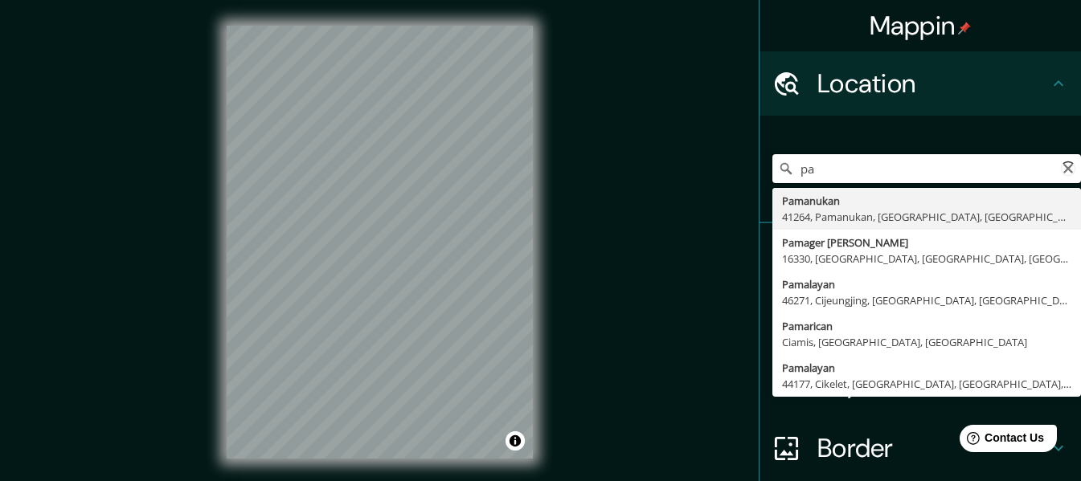
type input "p"
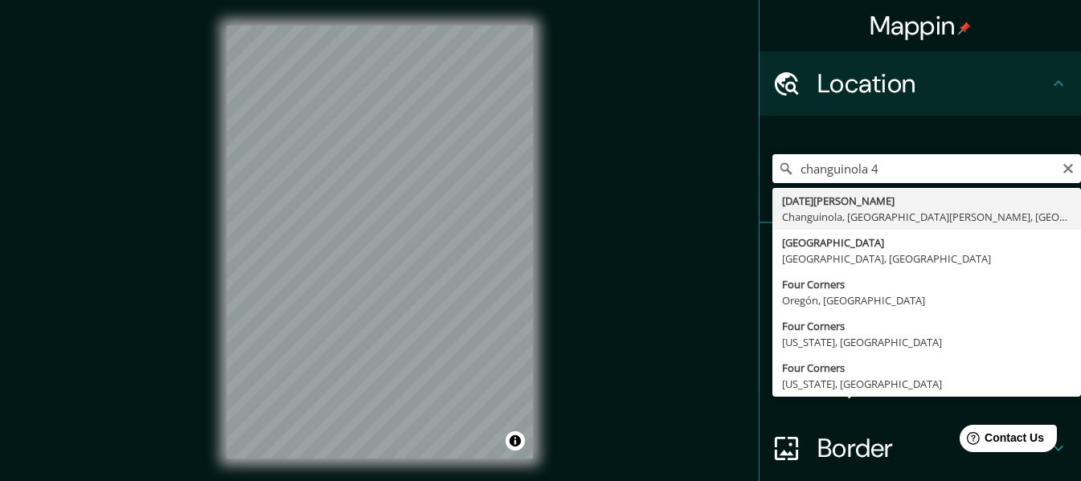
type input "4 de Abril, Changuinola, Provincia de Bocas del Toro, Panamá"
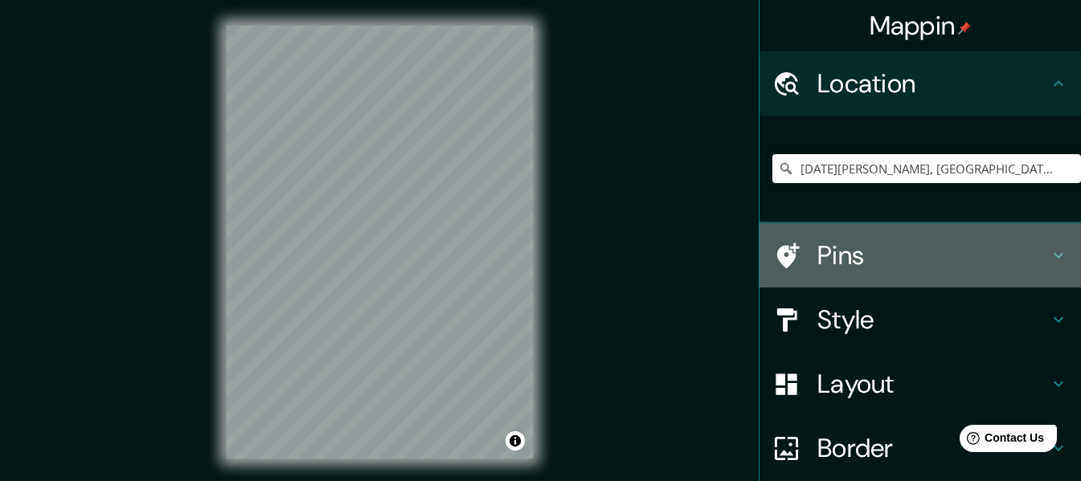
click at [895, 247] on h4 "Pins" at bounding box center [932, 256] width 231 height 32
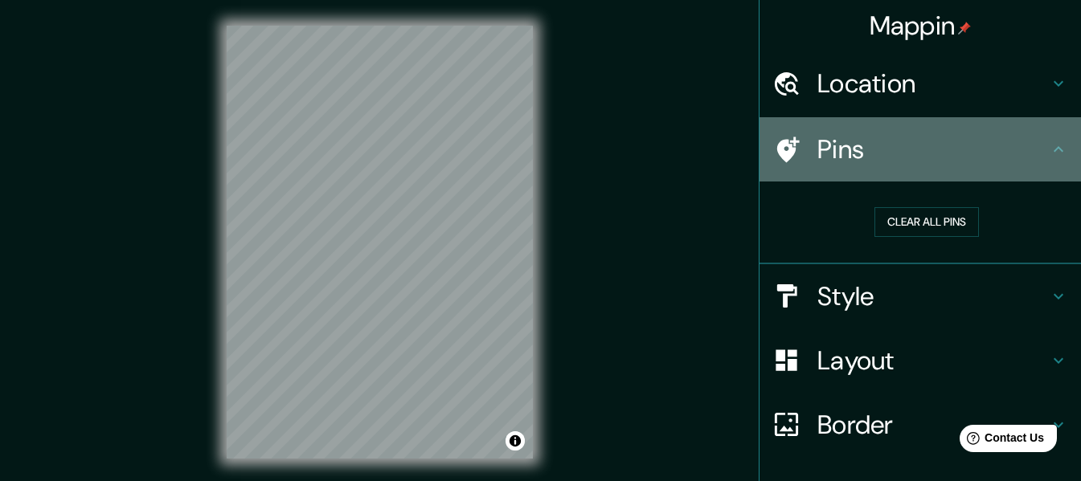
click at [969, 160] on h4 "Pins" at bounding box center [932, 149] width 231 height 32
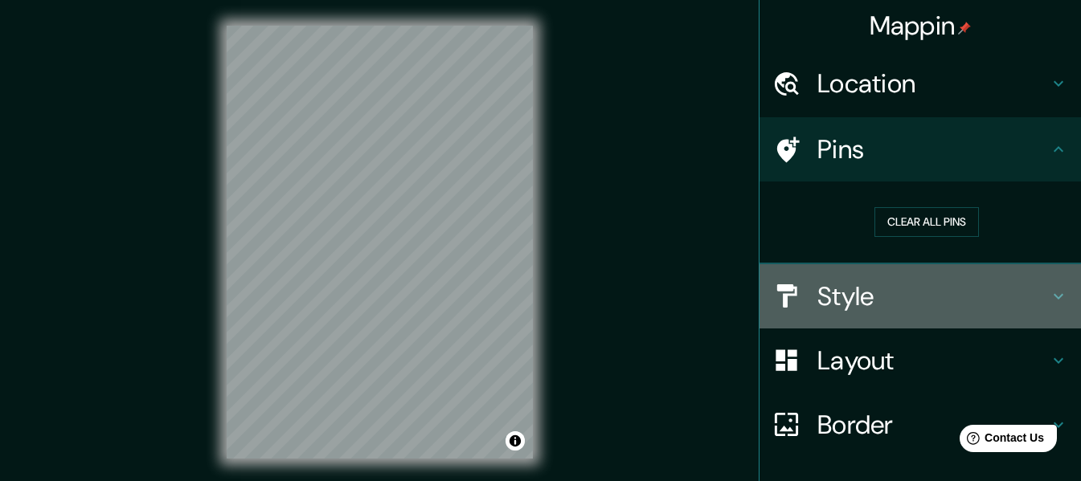
click at [1030, 308] on h4 "Style" at bounding box center [932, 297] width 231 height 32
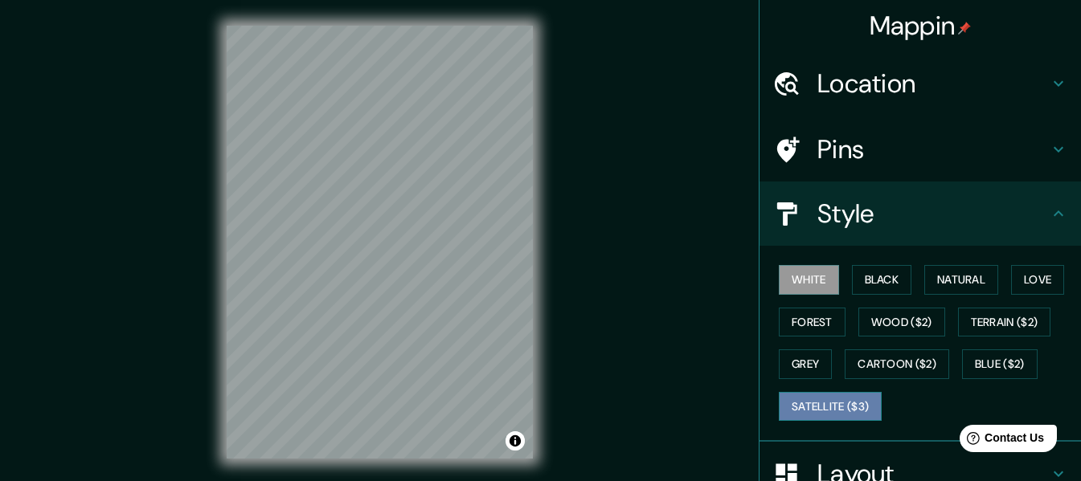
click at [812, 399] on button "Satellite ($3)" at bounding box center [830, 407] width 103 height 30
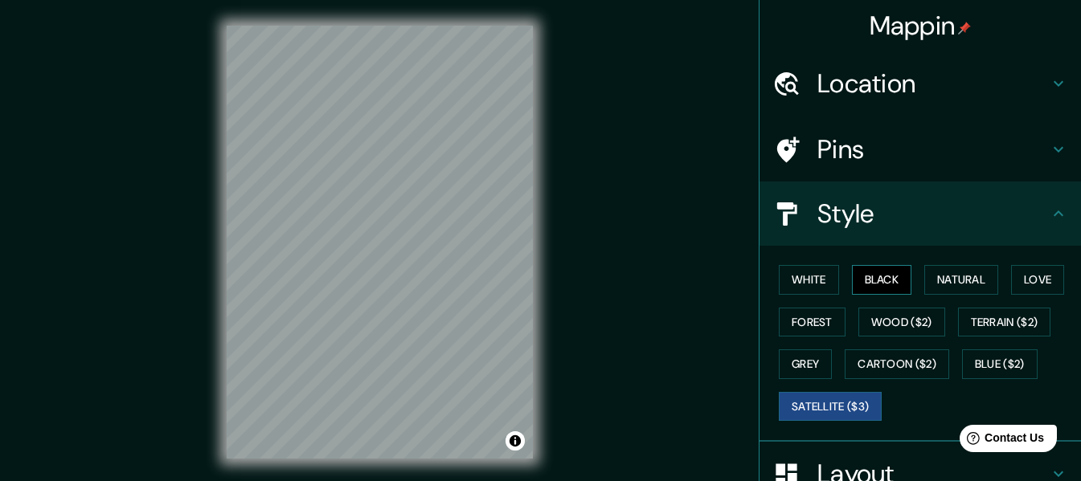
scroll to position [23, 0]
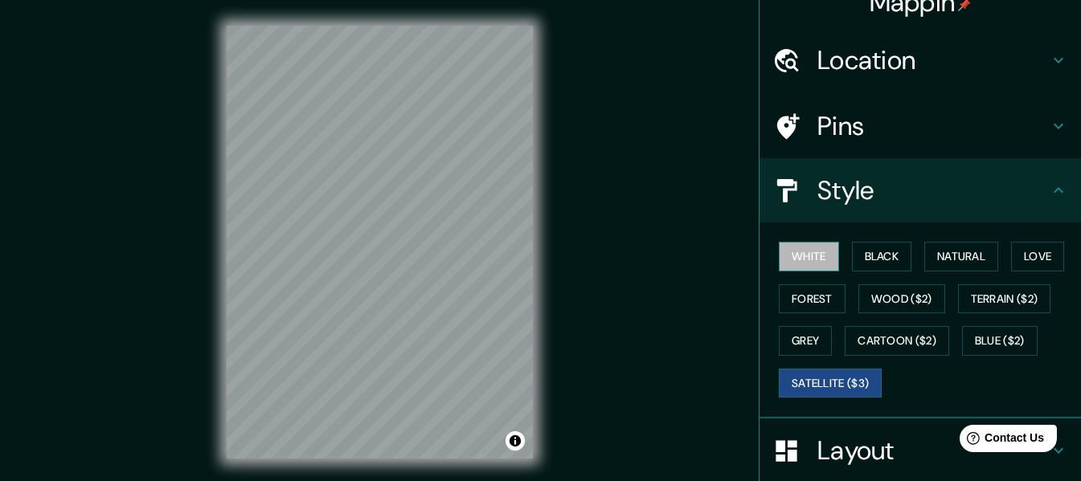
click at [779, 251] on button "White" at bounding box center [809, 257] width 60 height 30
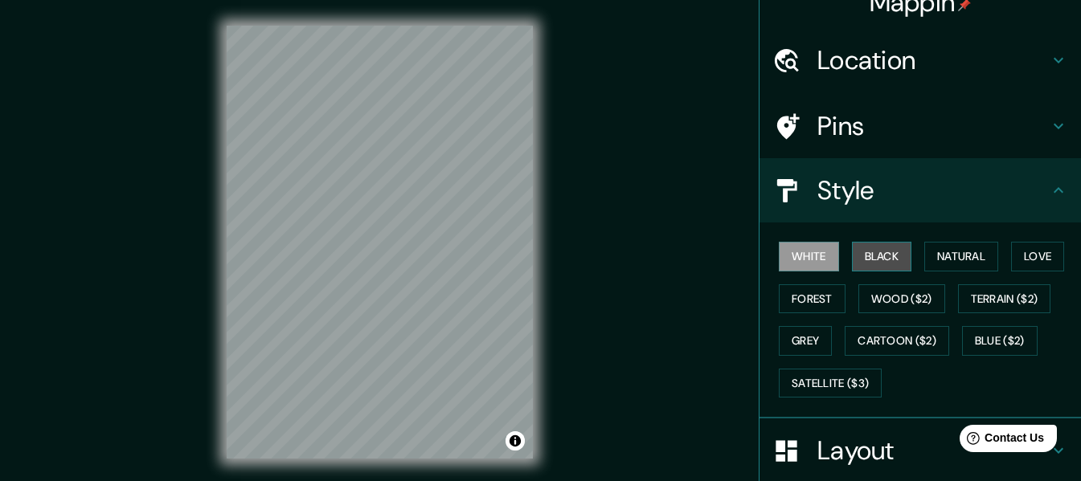
click at [856, 255] on button "Black" at bounding box center [882, 257] width 60 height 30
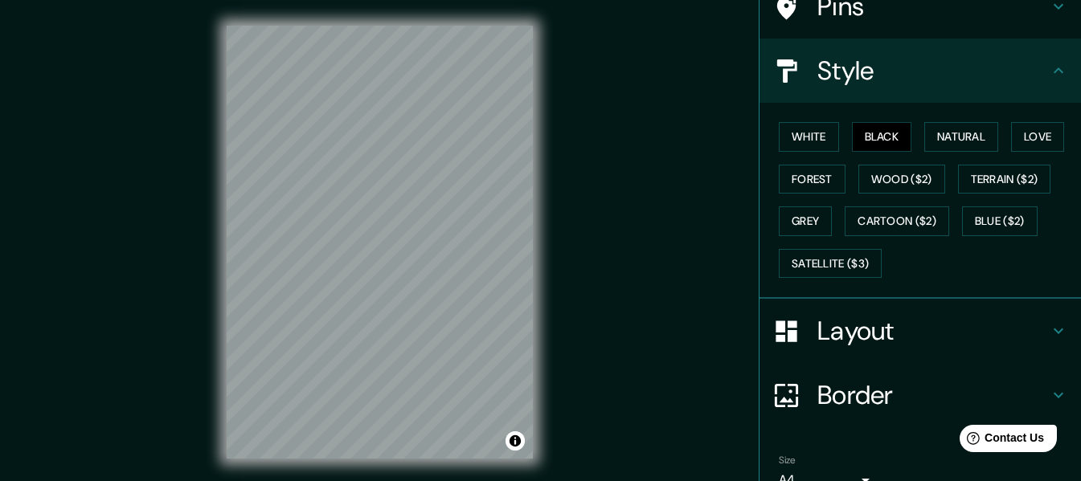
scroll to position [144, 0]
click at [930, 135] on button "Natural" at bounding box center [961, 136] width 74 height 30
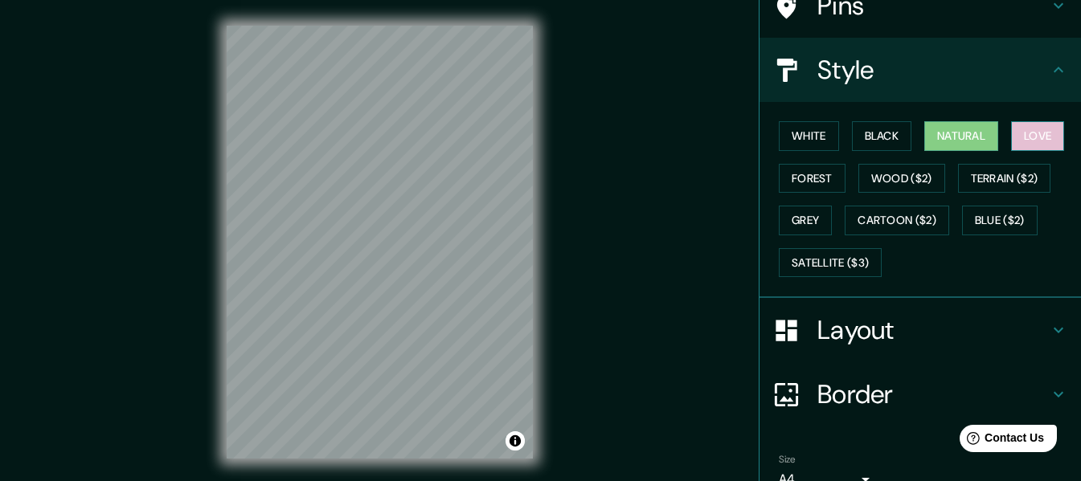
click at [1018, 125] on button "Love" at bounding box center [1037, 136] width 53 height 30
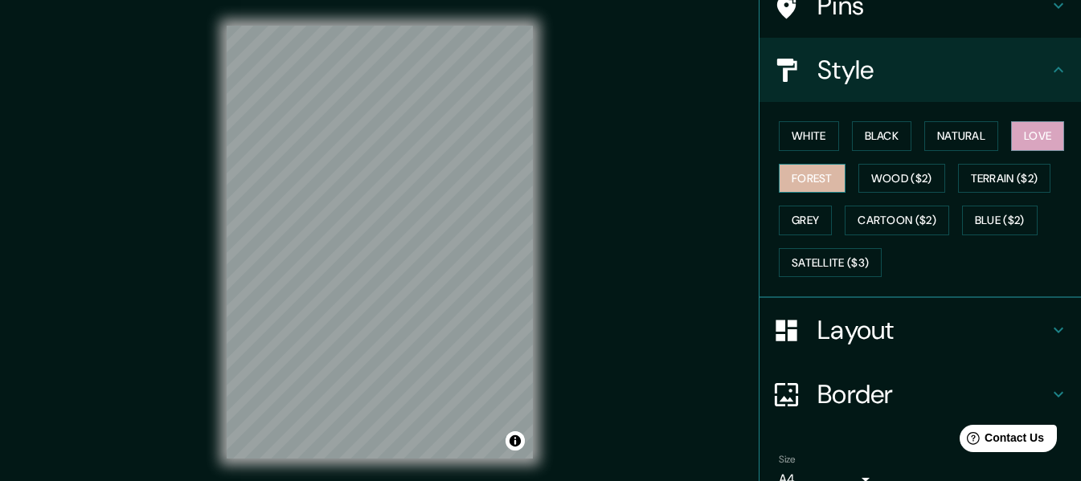
click at [789, 180] on button "Forest" at bounding box center [812, 179] width 67 height 30
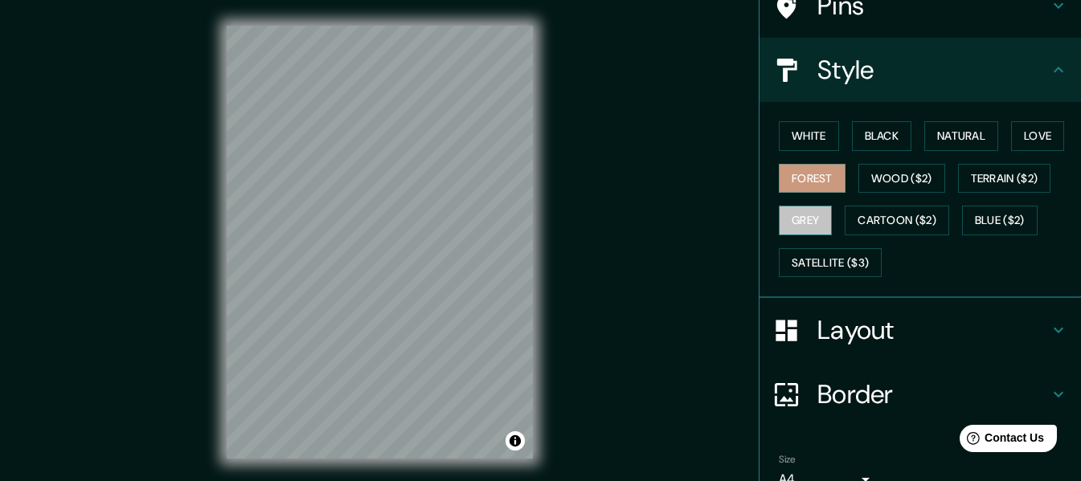
click at [779, 221] on button "Grey" at bounding box center [805, 221] width 53 height 30
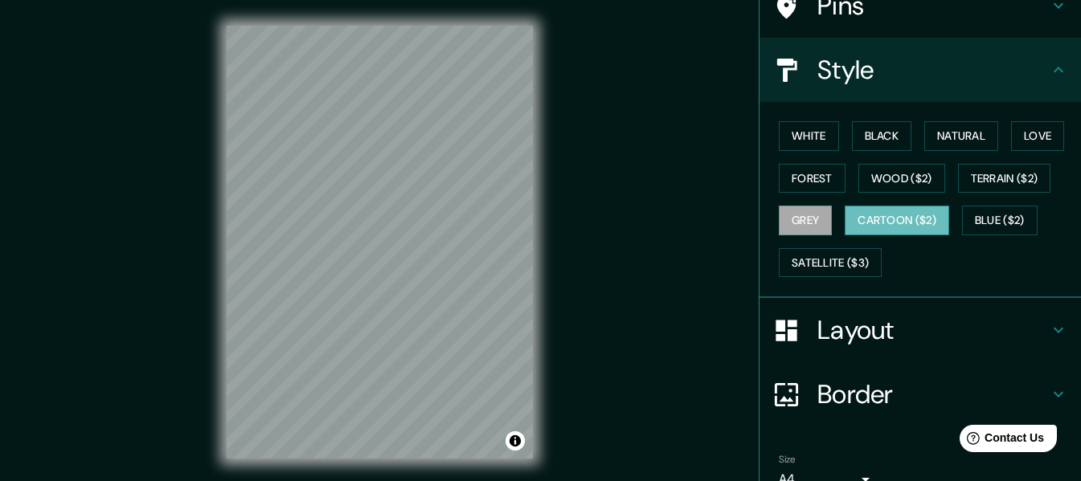
scroll to position [223, 0]
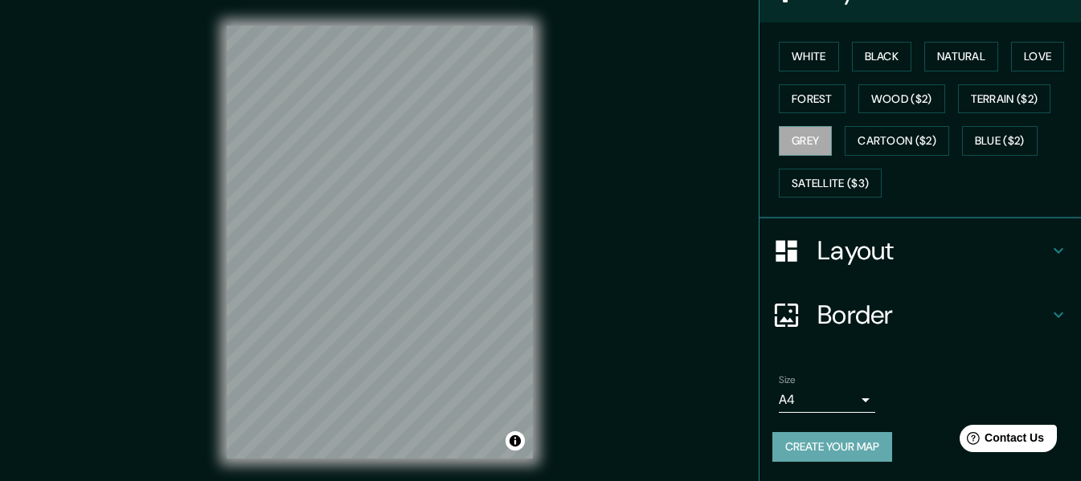
click at [807, 436] on button "Create your map" at bounding box center [832, 447] width 120 height 30
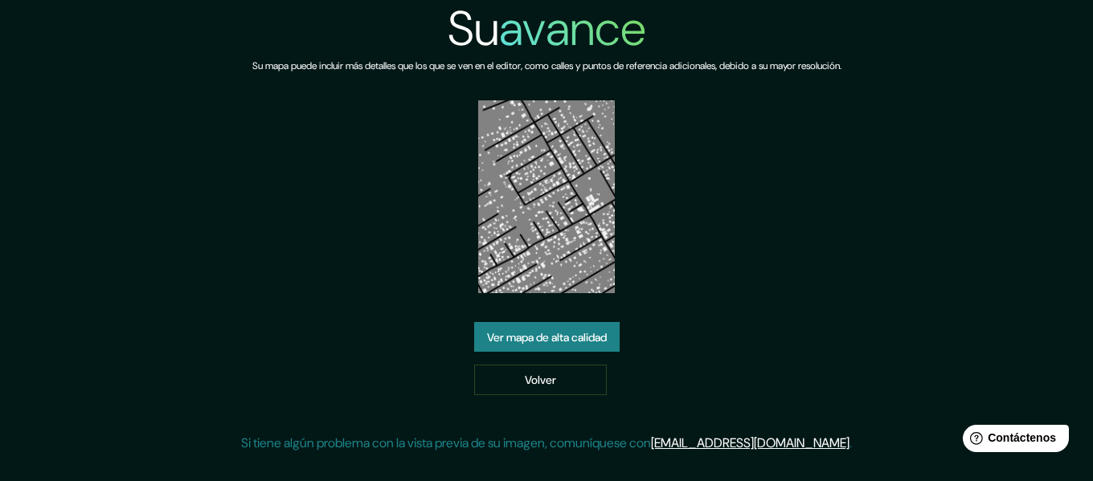
click at [811, 120] on div "Su avance Su mapa puede incluir más detalles que los que se ven en el editor, c…" at bounding box center [546, 233] width 611 height 466
click at [541, 337] on font "Ver mapa de alta calidad" at bounding box center [547, 337] width 120 height 14
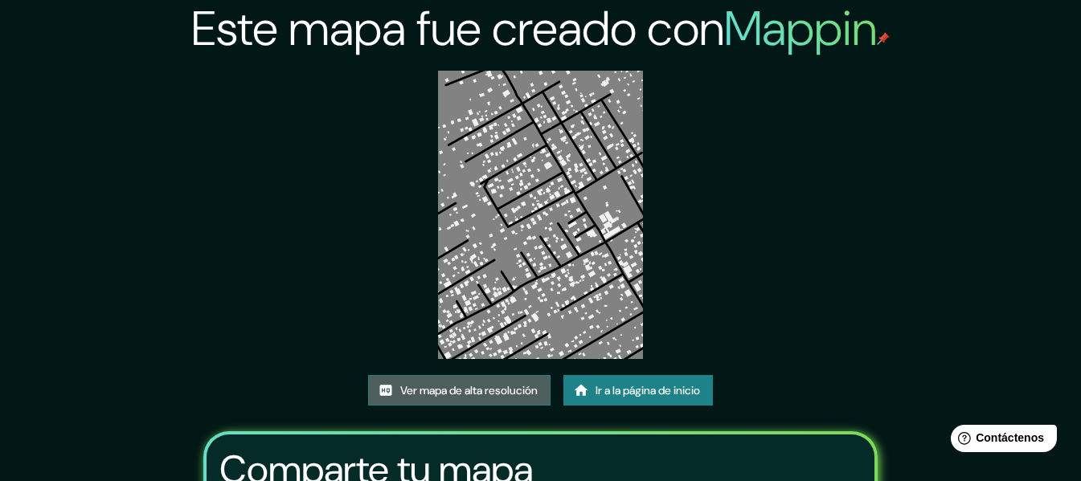
click at [443, 387] on font "Ver mapa de alta resolución" at bounding box center [468, 391] width 137 height 14
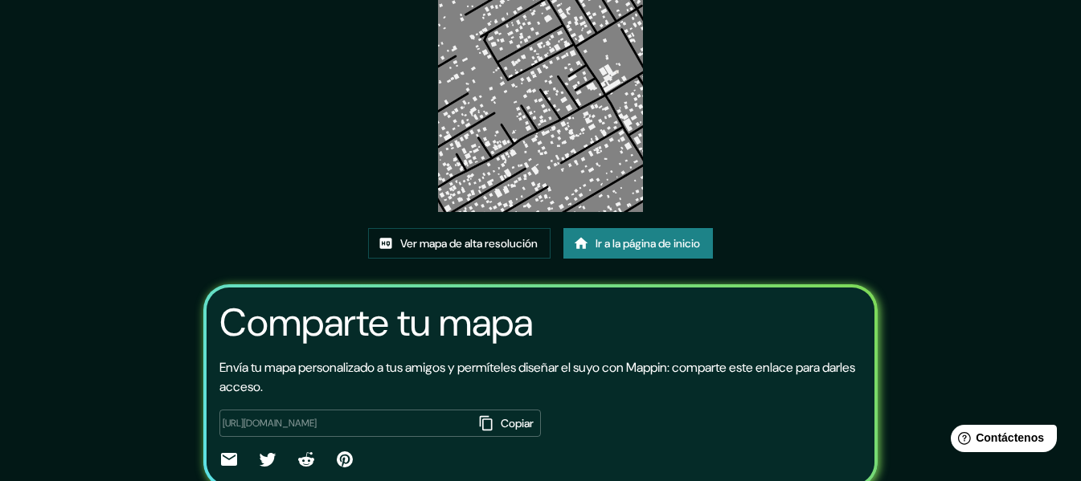
scroll to position [211, 0]
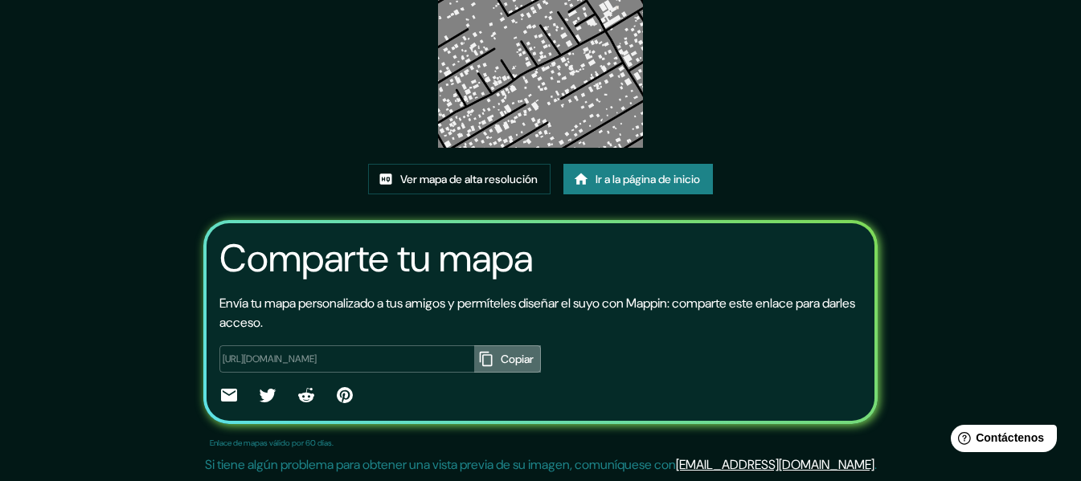
click at [478, 354] on icon "button" at bounding box center [486, 359] width 16 height 16
click at [221, 400] on icon at bounding box center [229, 395] width 16 height 13
click at [805, 285] on div "Comparte tu mapa Envía tu mapa personalizado a tus amigos y permíteles diseñar …" at bounding box center [540, 322] width 674 height 204
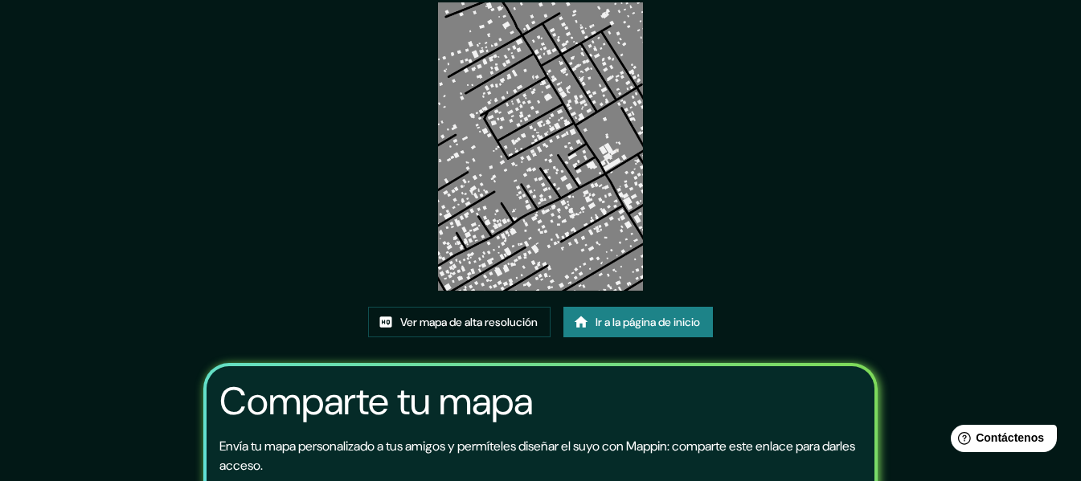
scroll to position [0, 0]
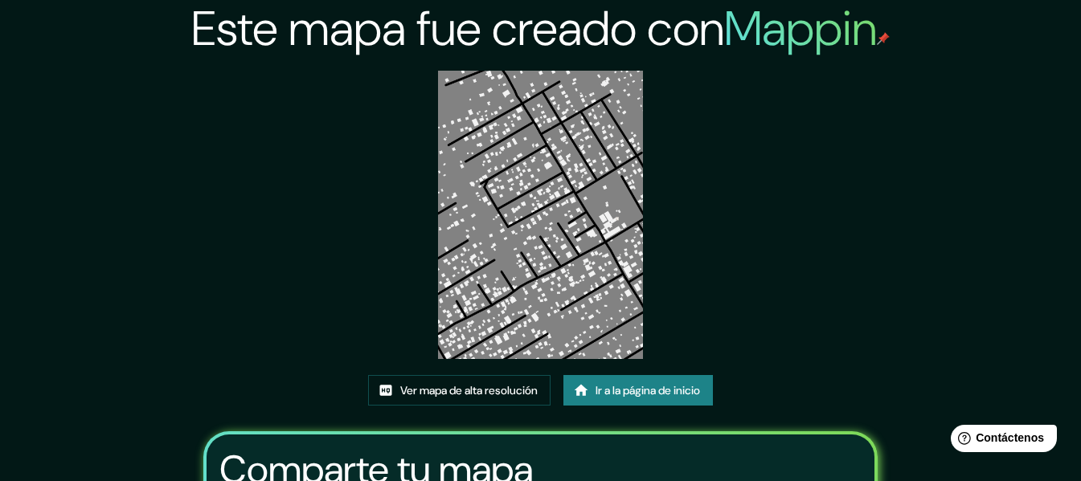
click at [521, 246] on img at bounding box center [540, 215] width 204 height 289
click at [613, 391] on font "Ir a la página de inicio" at bounding box center [648, 391] width 104 height 14
